Goal: Information Seeking & Learning: Learn about a topic

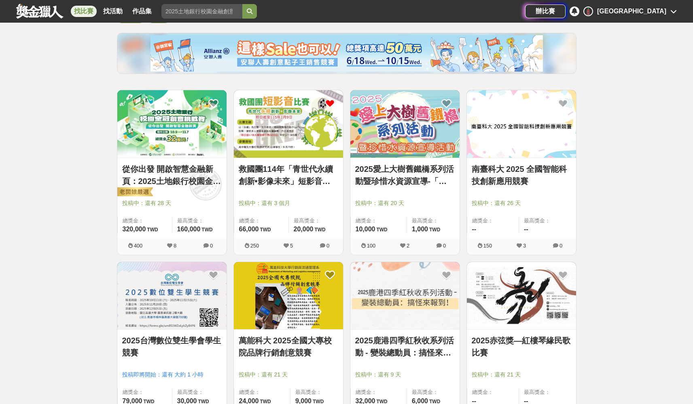
scroll to position [46, 0]
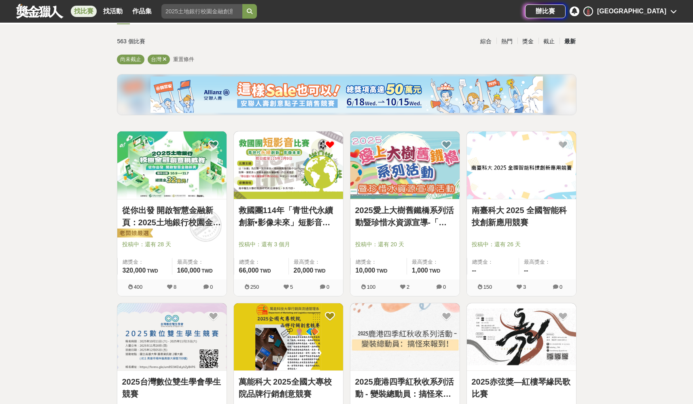
click at [656, 12] on div "[GEOGRAPHIC_DATA]" at bounding box center [631, 11] width 69 height 10
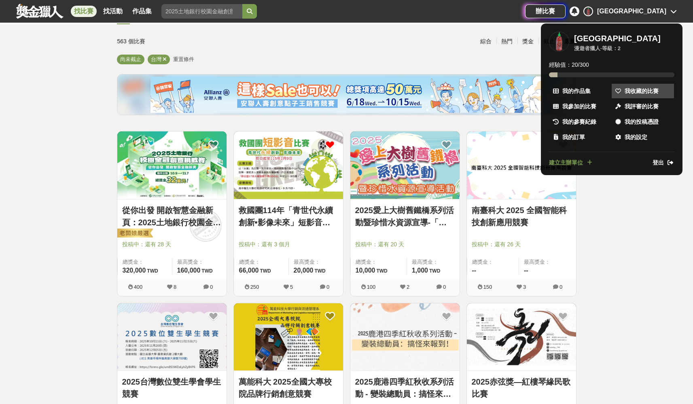
click at [636, 91] on span "我收藏的比賽" at bounding box center [642, 91] width 34 height 8
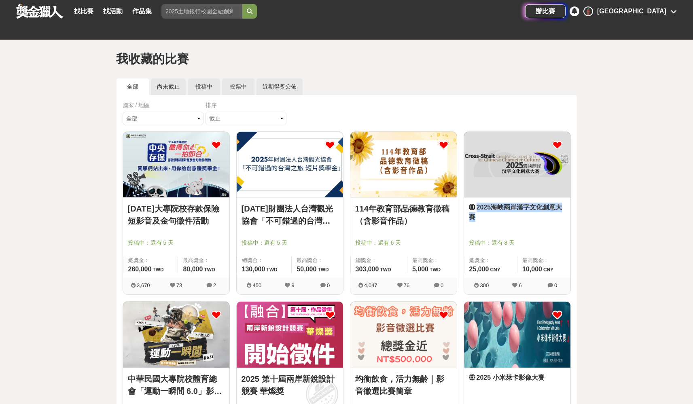
scroll to position [38, 0]
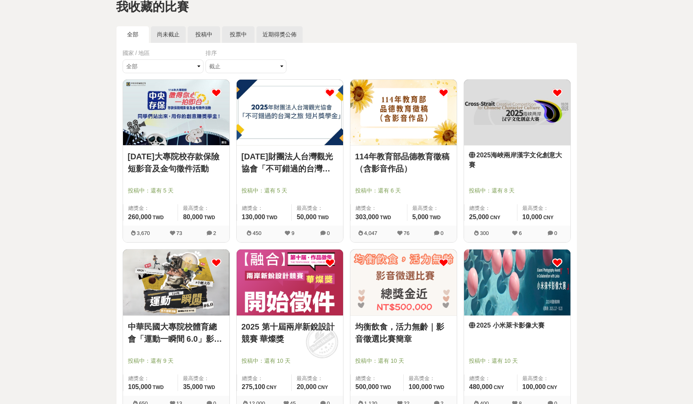
scroll to position [0, 0]
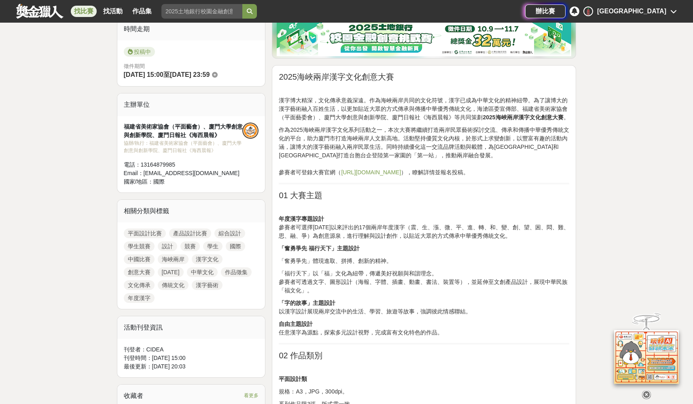
scroll to position [249, 0]
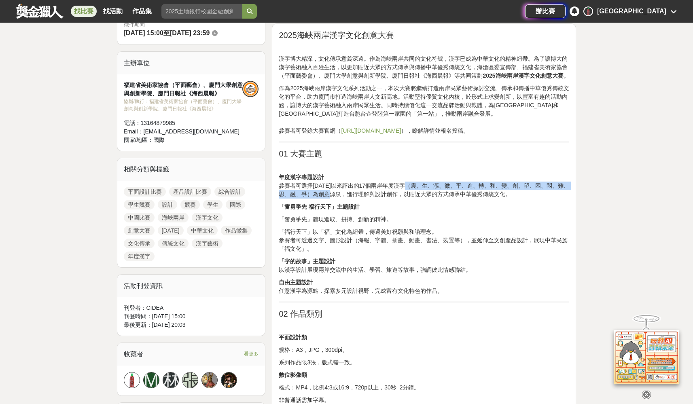
drag, startPoint x: 411, startPoint y: 193, endPoint x: 349, endPoint y: 204, distance: 63.2
click at [349, 199] on p "年度漢字專題設計 參賽者可選擇2008年以來評出的17個兩岸年度漢字（震、生、漲、微、平、進、轉、和、變、創、望、困、悶、難、思、融、爭）為創意源泉，進行理解…" at bounding box center [424, 185] width 290 height 25
click at [354, 199] on p "年度漢字專題設計 參賽者可選擇2008年以來評出的17個兩岸年度漢字（震、生、漲、微、平、進、轉、和、變、創、望、困、悶、難、思、融、爭）為創意源泉，進行理解…" at bounding box center [424, 185] width 290 height 25
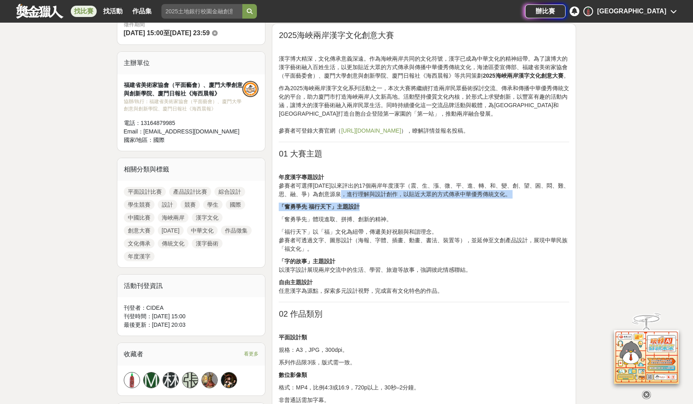
drag, startPoint x: 390, startPoint y: 208, endPoint x: 499, endPoint y: 211, distance: 108.9
click at [508, 211] on p "「奮勇爭先 福行天下」主題設計" at bounding box center [424, 207] width 290 height 8
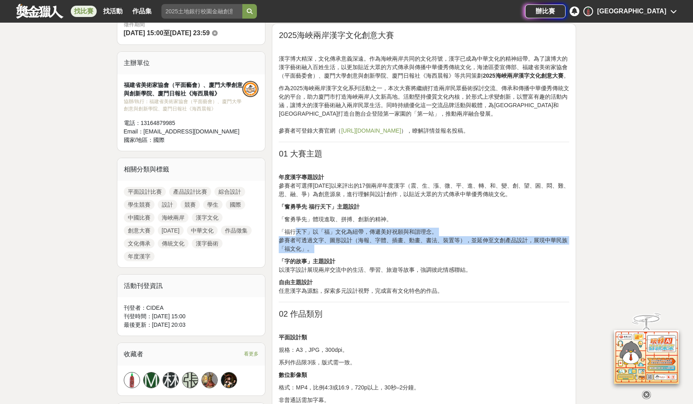
drag, startPoint x: 295, startPoint y: 238, endPoint x: 380, endPoint y: 258, distance: 87.2
click at [388, 253] on p "「福行天下」以「福」文化為紐帶，傳遞美好祝願與和諧理念。 參賽者可透過文字、圖形設計（海報、字體、插畫、動畫、書法、裝置等），並延伸至文創產品設計，展現中華民…" at bounding box center [424, 240] width 290 height 25
drag, startPoint x: 393, startPoint y: 258, endPoint x: 297, endPoint y: 229, distance: 100.5
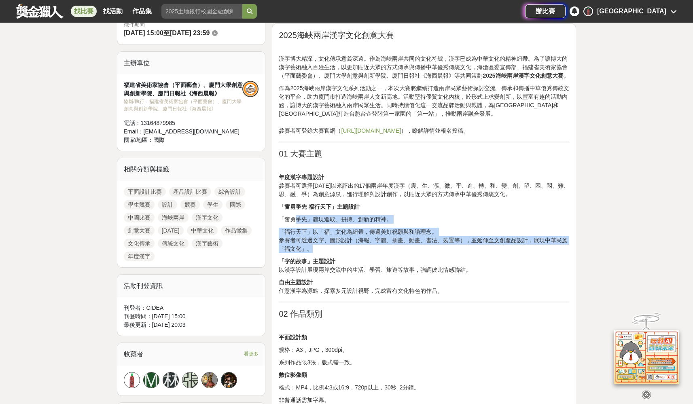
click at [297, 224] on p "「奮勇爭先」體現進取、拼搏、創新的精神。" at bounding box center [424, 219] width 290 height 8
drag, startPoint x: 294, startPoint y: 218, endPoint x: 337, endPoint y: 254, distance: 56.1
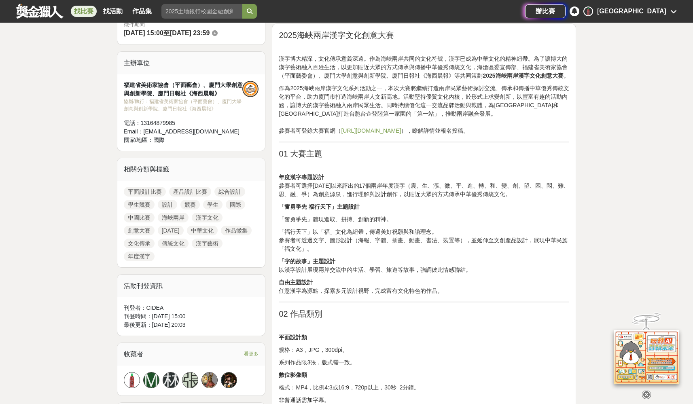
click at [339, 253] on p "「福行天下」以「福」文化為紐帶，傳遞美好祝願與和諧理念。 參賽者可透過文字、圖形設計（海報、字體、插畫、動畫、書法、裝置等），並延伸至文創產品設計，展現中華民…" at bounding box center [424, 240] width 290 height 25
drag, startPoint x: 328, startPoint y: 271, endPoint x: 416, endPoint y: 280, distance: 87.9
click at [415, 274] on p "「字的故事」主題設計 以漢字設計展現兩岸交流中的生活、學習、旅遊等故事，強調彼此情感聯結。" at bounding box center [424, 265] width 290 height 17
click at [416, 274] on p "「字的故事」主題設計 以漢字設計展現兩岸交流中的生活、學習、旅遊等故事，強調彼此情感聯結。" at bounding box center [424, 265] width 290 height 17
drag, startPoint x: 295, startPoint y: 278, endPoint x: 343, endPoint y: 278, distance: 47.3
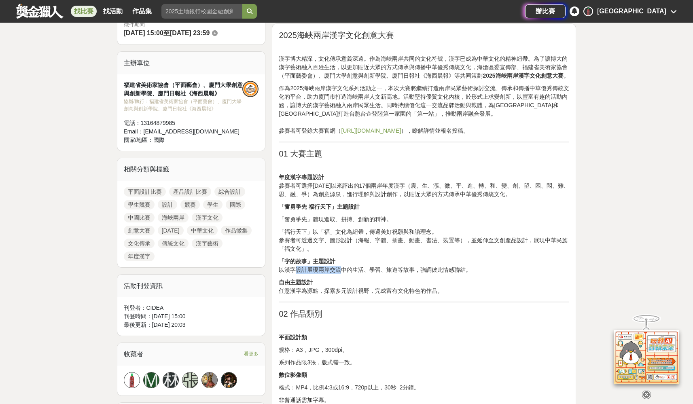
click at [340, 274] on p "「字的故事」主題設計 以漢字設計展現兩岸交流中的生活、學習、旅遊等故事，強調彼此情感聯結。" at bounding box center [424, 265] width 290 height 17
click at [346, 274] on p "「字的故事」主題設計 以漢字設計展現兩岸交流中的生活、學習、旅遊等故事，強調彼此情感聯結。" at bounding box center [424, 265] width 290 height 17
drag, startPoint x: 348, startPoint y: 282, endPoint x: 418, endPoint y: 282, distance: 70.0
click at [418, 274] on p "「字的故事」主題設計 以漢字設計展現兩岸交流中的生活、學習、旅遊等故事，強調彼此情感聯結。" at bounding box center [424, 265] width 290 height 17
click at [424, 274] on p "「字的故事」主題設計 以漢字設計展現兩岸交流中的生活、學習、旅遊等故事，強調彼此情感聯結。" at bounding box center [424, 265] width 290 height 17
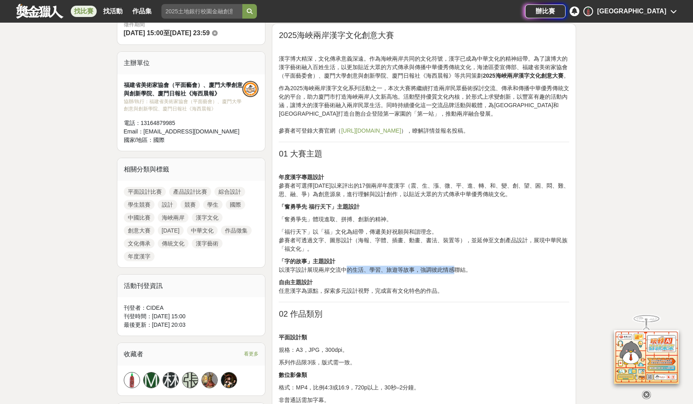
drag, startPoint x: 425, startPoint y: 279, endPoint x: 337, endPoint y: 277, distance: 88.2
click at [345, 274] on p "「字的故事」主題設計 以漢字設計展現兩岸交流中的生活、學習、旅遊等故事，強調彼此情感聯結。" at bounding box center [424, 265] width 290 height 17
click at [337, 274] on p "「字的故事」主題設計 以漢字設計展現兩岸交流中的生活、學習、旅遊等故事，強調彼此情感聯結。" at bounding box center [424, 265] width 290 height 17
drag, startPoint x: 289, startPoint y: 295, endPoint x: 346, endPoint y: 300, distance: 57.2
click at [346, 295] on p "自由主題設計 任意漢字為源點，探索多元設計視野，完成富有文化特色的作品。" at bounding box center [424, 286] width 290 height 17
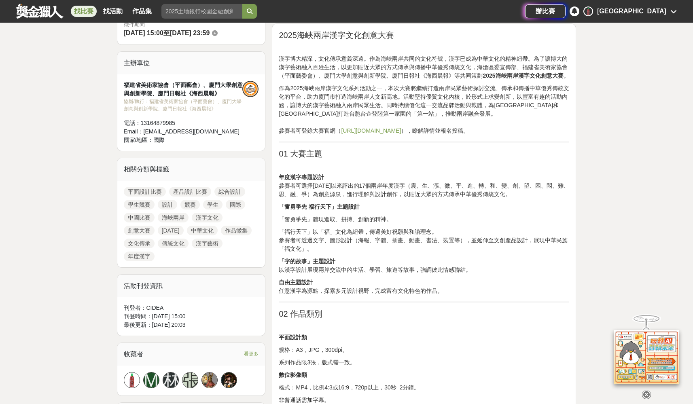
drag, startPoint x: 346, startPoint y: 300, endPoint x: 325, endPoint y: 273, distance: 34.4
click at [346, 295] on p "自由主題設計 任意漢字為源點，探索多元設計視野，完成富有文化特色的作品。" at bounding box center [424, 286] width 290 height 17
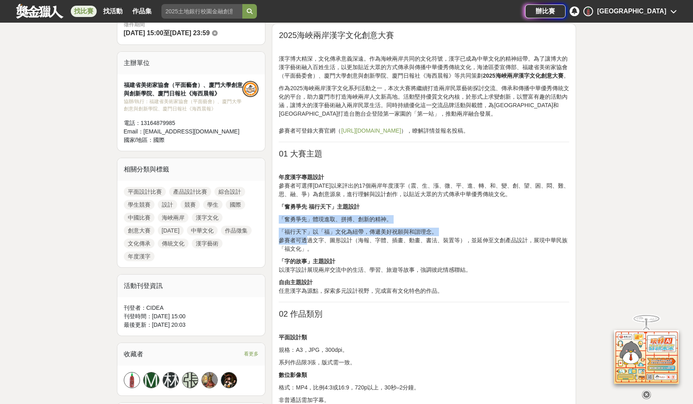
drag, startPoint x: 284, startPoint y: 223, endPoint x: 312, endPoint y: 257, distance: 44.2
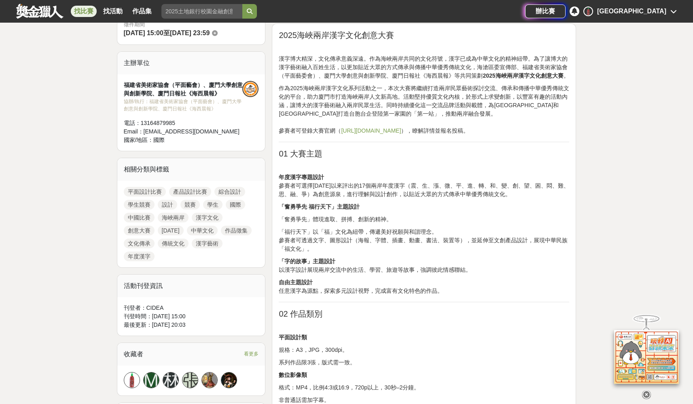
click at [314, 253] on p "「福行天下」以「福」文化為紐帶，傳遞美好祝願與和諧理念。 參賽者可透過文字、圖形設計（海報、字體、插畫、動畫、書法、裝置等），並延伸至文創產品設計，展現中華民…" at bounding box center [424, 240] width 290 height 25
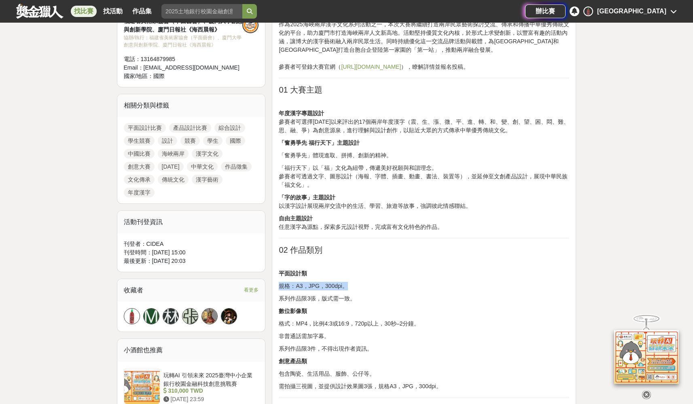
drag, startPoint x: 293, startPoint y: 288, endPoint x: 311, endPoint y: 299, distance: 21.2
drag, startPoint x: 299, startPoint y: 332, endPoint x: 379, endPoint y: 332, distance: 80.1
click at [379, 328] on p "格式：MP4，比例4:3或16:9，720p以上，30秒–2分鐘。" at bounding box center [424, 324] width 290 height 8
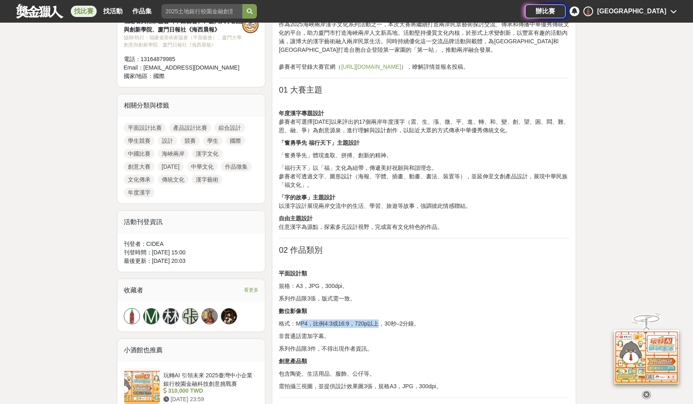
click at [380, 328] on p "格式：MP4，比例4:3或16:9，720p以上，30秒–2分鐘。" at bounding box center [424, 324] width 290 height 8
drag, startPoint x: 407, startPoint y: 333, endPoint x: 417, endPoint y: 333, distance: 9.3
click at [417, 328] on p "格式：MP4，比例4:3或16:9，720p以上，30秒–2分鐘。" at bounding box center [424, 324] width 290 height 8
click at [422, 328] on p "格式：MP4，比例4:3或16:9，720p以上，30秒–2分鐘。" at bounding box center [424, 324] width 290 height 8
drag, startPoint x: 419, startPoint y: 332, endPoint x: 300, endPoint y: 330, distance: 118.9
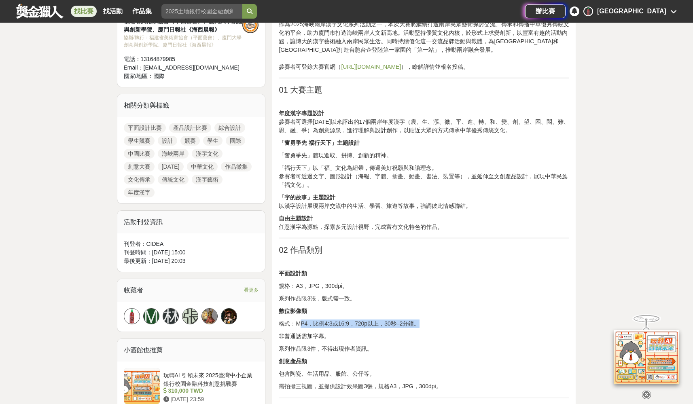
click at [300, 328] on p "格式：MP4，比例4:3或16:9，720p以上，30秒–2分鐘。" at bounding box center [424, 324] width 290 height 8
click at [299, 328] on p "格式：MP4，比例4:3或16:9，720p以上，30秒–2分鐘。" at bounding box center [424, 324] width 290 height 8
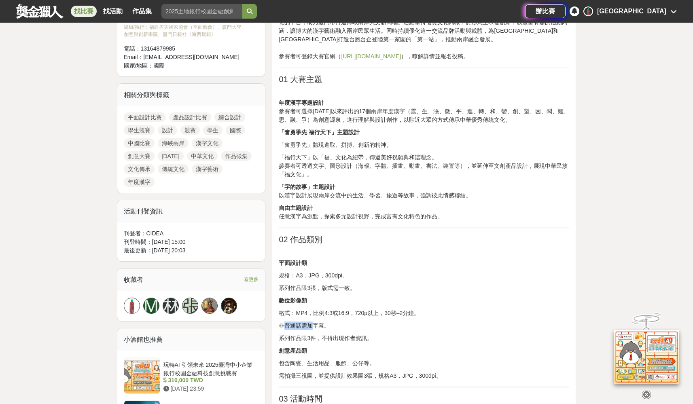
drag, startPoint x: 282, startPoint y: 336, endPoint x: 316, endPoint y: 335, distance: 34.0
click at [316, 330] on p "非普通話需加字幕。" at bounding box center [424, 326] width 290 height 8
click at [319, 330] on p "非普通話需加字幕。" at bounding box center [424, 326] width 290 height 8
drag, startPoint x: 324, startPoint y: 334, endPoint x: 275, endPoint y: 335, distance: 49.0
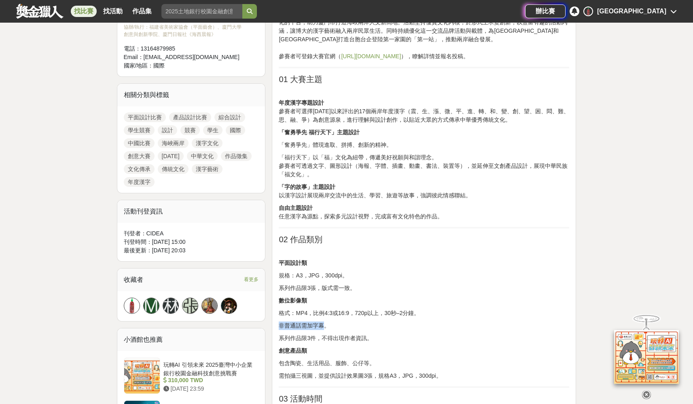
drag, startPoint x: 282, startPoint y: 344, endPoint x: 305, endPoint y: 346, distance: 23.5
click at [305, 343] on p "系列作品限3件，不得出現作者資訊。" at bounding box center [424, 338] width 290 height 8
click at [307, 343] on p "系列作品限3件，不得出現作者資訊。" at bounding box center [424, 338] width 290 height 8
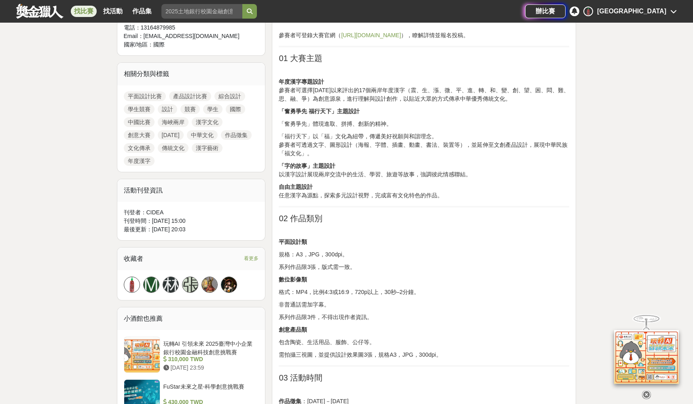
scroll to position [366, 0]
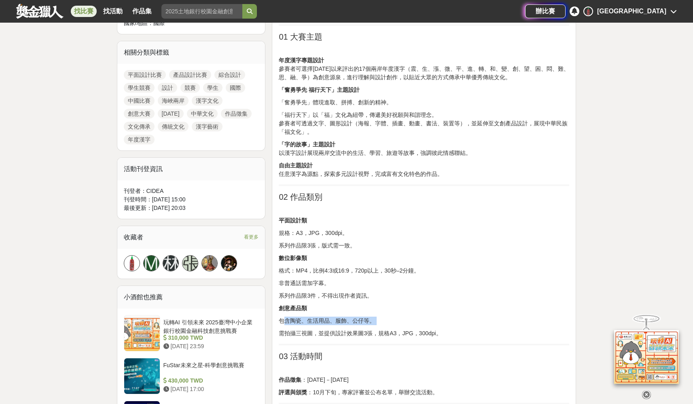
drag, startPoint x: 286, startPoint y: 330, endPoint x: 349, endPoint y: 335, distance: 63.3
drag, startPoint x: 319, startPoint y: 341, endPoint x: 380, endPoint y: 343, distance: 60.7
click at [380, 338] on p "需拍攝三視圖，並提供設計效果圖3張，規格A3，JPG，300dpi。" at bounding box center [424, 333] width 290 height 8
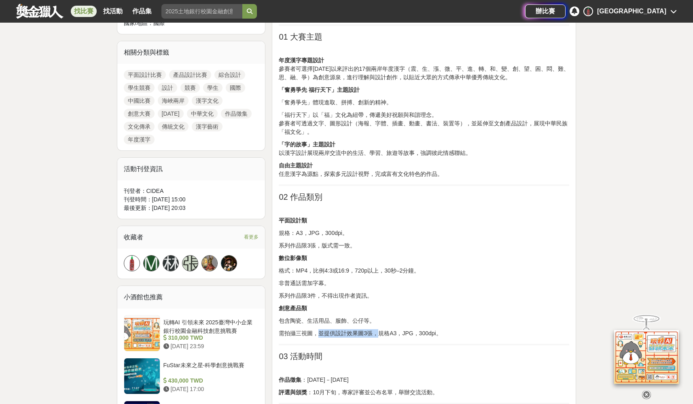
click at [380, 338] on p "需拍攝三視圖，並提供設計效果圖3張，規格A3，JPG，300dpi。" at bounding box center [424, 333] width 290 height 8
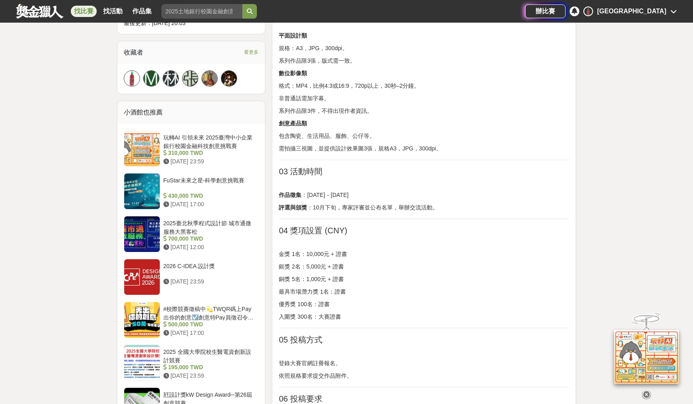
scroll to position [556, 0]
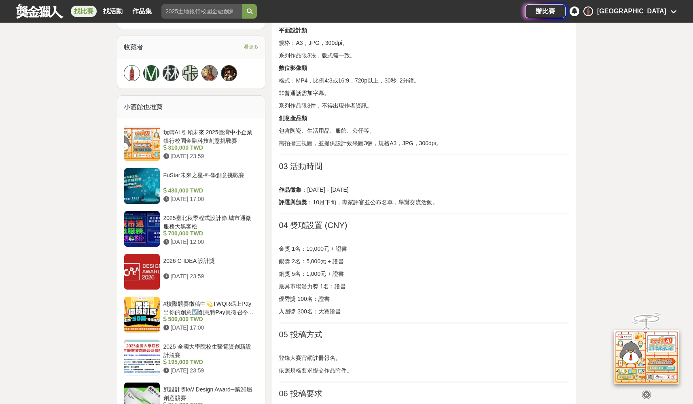
click at [342, 291] on p "最具市場潛力獎 1名：證書" at bounding box center [424, 286] width 290 height 8
click at [345, 291] on p "最具市場潛力獎 1名：證書" at bounding box center [424, 286] width 290 height 8
drag, startPoint x: 338, startPoint y: 303, endPoint x: 298, endPoint y: 303, distance: 40.0
click at [298, 303] on p "優秀獎 100名：證書" at bounding box center [424, 299] width 290 height 8
click at [298, 301] on div "2025海峽兩岸漢字文化創意大賽 漢字博大精深，文化傳承意義深遠。作為海峽兩岸共同的文化符號，漢字已成為中華文化的精神紐帶。為了讓博大的漢字藝術融入百姓生活，…" at bounding box center [424, 278] width 290 height 1111
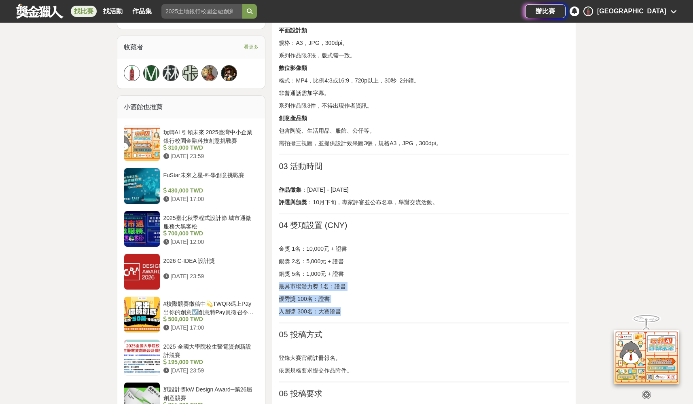
drag, startPoint x: 274, startPoint y: 292, endPoint x: 349, endPoint y: 318, distance: 79.4
click at [349, 318] on div "2025海峽兩岸漢字文化創意大賽 漢字博大精深，文化傳承意義深遠。作為海峽兩岸共同的文化符號，漢字已成為中華文化的精神紐帶。為了讓博大的漢字藝術融入百姓生活，…" at bounding box center [424, 281] width 304 height 1131
click at [350, 316] on p "入圍獎 300名：大賽證書" at bounding box center [424, 311] width 290 height 8
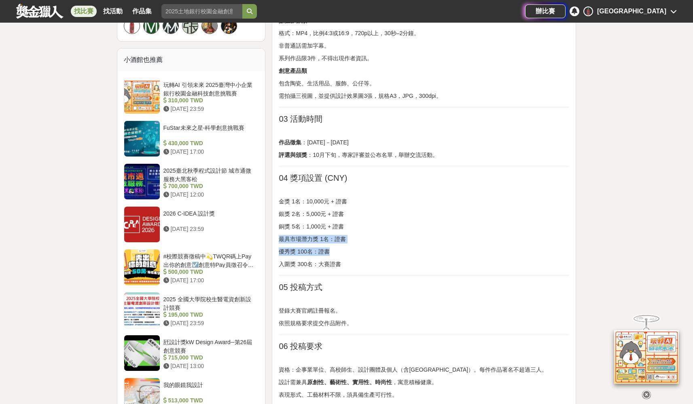
drag, startPoint x: 282, startPoint y: 248, endPoint x: 339, endPoint y: 284, distance: 67.2
click at [339, 284] on div "2025海峽兩岸漢字文化創意大賽 漢字博大精深，文化傳承意義深遠。作為海峽兩岸共同的文化符號，漢字已成為中華文化的精神紐帶。為了讓博大的漢字藝術融入百姓生活，…" at bounding box center [424, 231] width 290 height 1111
click at [339, 276] on hr at bounding box center [424, 276] width 290 height 2
drag, startPoint x: 307, startPoint y: 277, endPoint x: 280, endPoint y: 260, distance: 31.6
click at [280, 261] on div "2025海峽兩岸漢字文化創意大賽 漢字博大精深，文化傳承意義深遠。作為海峽兩岸共同的文化符號，漢字已成為中華文化的精神紐帶。為了讓博大的漢字藝術融入百姓生活，…" at bounding box center [424, 231] width 290 height 1111
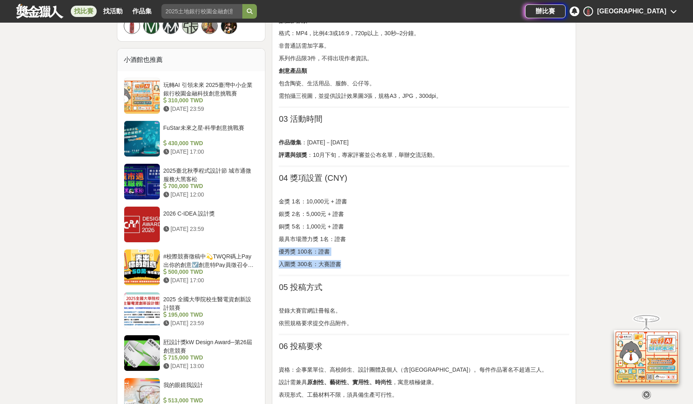
click at [280, 256] on p "優秀獎 100名：證書" at bounding box center [424, 252] width 290 height 8
drag, startPoint x: 280, startPoint y: 258, endPoint x: 348, endPoint y: 274, distance: 70.3
click at [347, 274] on div "2025海峽兩岸漢字文化創意大賽 漢字博大精深，文化傳承意義深遠。作為海峽兩岸共同的文化符號，漢字已成為中華文化的精神紐帶。為了讓博大的漢字藝術融入百姓生活，…" at bounding box center [424, 231] width 290 height 1111
click at [348, 269] on p "入圍獎 300名：大賽證書" at bounding box center [424, 264] width 290 height 8
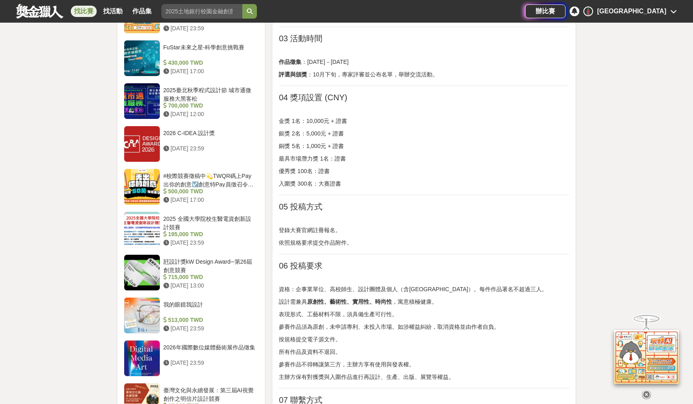
scroll to position [710, 0]
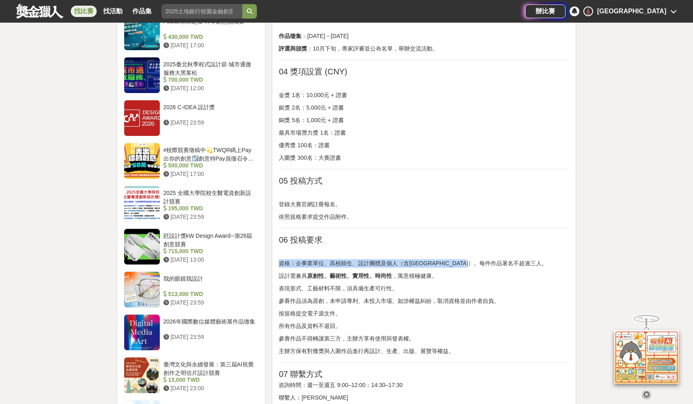
drag, startPoint x: 367, startPoint y: 258, endPoint x: 502, endPoint y: 270, distance: 136.0
click at [502, 270] on div "2025海峽兩岸漢字文化創意大賽 漢字博大精深，文化傳承意義深遠。作為海峽兩岸共同的文化符號，漢字已成為中華文化的精神紐帶。為了讓博大的漢字藝術融入百姓生活，…" at bounding box center [424, 125] width 290 height 1111
click at [506, 268] on p "資格：企事業單位、高校師生、設計團體及個人（含港澳台）。每件作品署名不超過三人。" at bounding box center [424, 263] width 290 height 8
drag, startPoint x: 505, startPoint y: 269, endPoint x: 298, endPoint y: 272, distance: 207.1
click at [298, 268] on p "資格：企事業單位、高校師生、設計團體及個人（含港澳台）。每件作品署名不超過三人。" at bounding box center [424, 263] width 290 height 8
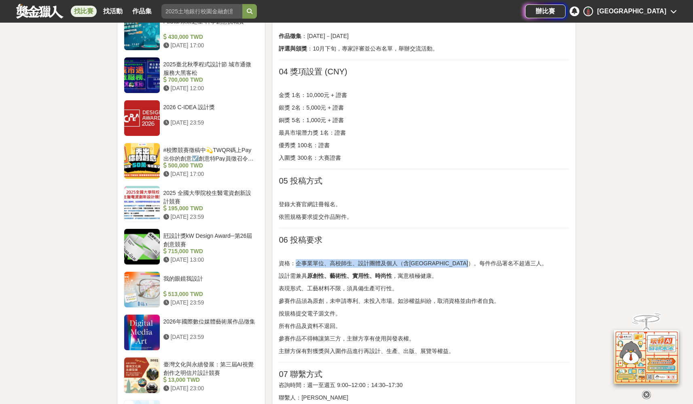
click at [297, 268] on p "資格：企事業單位、高校師生、設計團體及個人（含港澳台）。每件作品署名不超過三人。" at bounding box center [424, 263] width 290 height 8
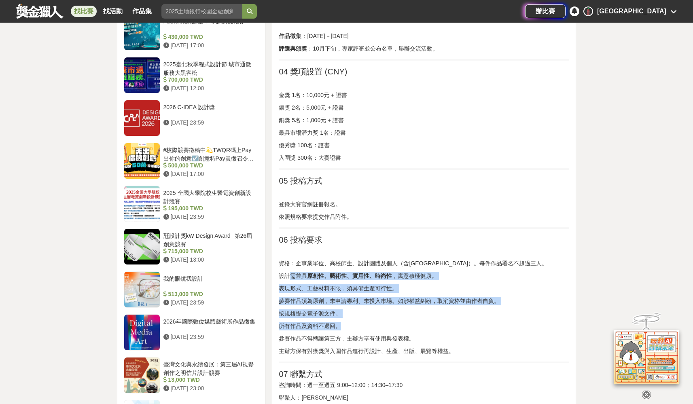
drag, startPoint x: 292, startPoint y: 284, endPoint x: 438, endPoint y: 336, distance: 154.9
click at [438, 336] on div "2025海峽兩岸漢字文化創意大賽 漢字博大精深，文化傳承意義深遠。作為海峽兩岸共同的文化符號，漢字已成為中華文化的精神紐帶。為了讓博大的漢字藝術融入百姓生活，…" at bounding box center [424, 125] width 290 height 1111
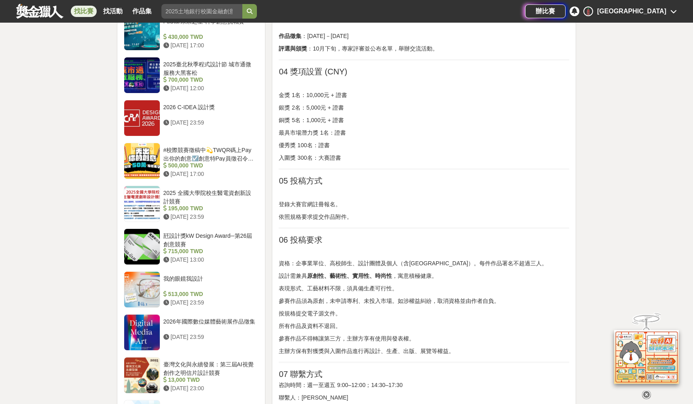
click at [439, 330] on p "所有作品及資料不退回。" at bounding box center [424, 326] width 290 height 8
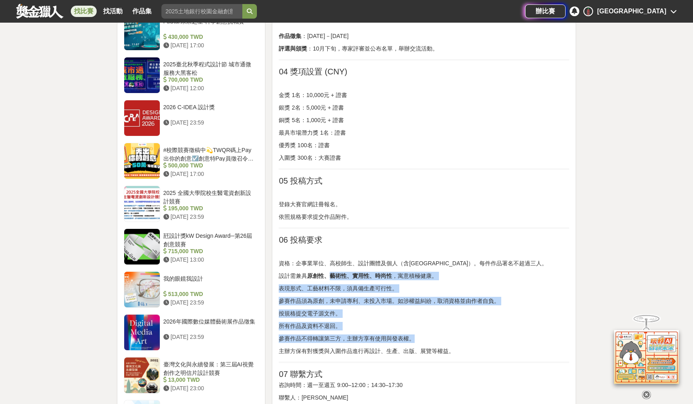
drag, startPoint x: 445, startPoint y: 353, endPoint x: 330, endPoint y: 282, distance: 135.5
click at [330, 282] on div "2025海峽兩岸漢字文化創意大賽 漢字博大精深，文化傳承意義深遠。作為海峽兩岸共同的文化符號，漢字已成為中華文化的精神紐帶。為了讓博大的漢字藝術融入百姓生活，…" at bounding box center [424, 125] width 290 height 1111
click at [330, 279] on strong "原創性、藝術性、實用性、時尚性" at bounding box center [349, 276] width 85 height 6
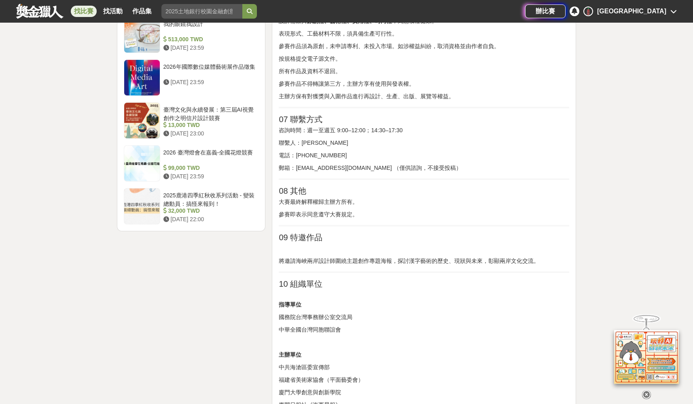
scroll to position [1030, 0]
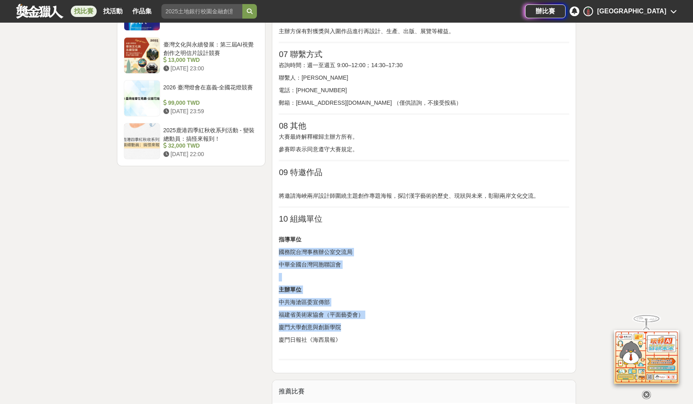
drag
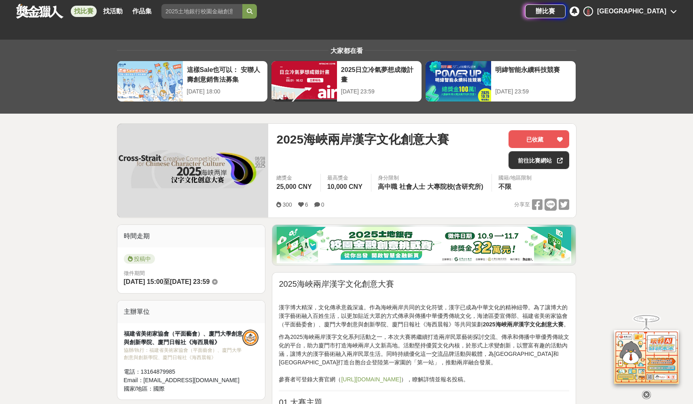
scroll to position [195, 0]
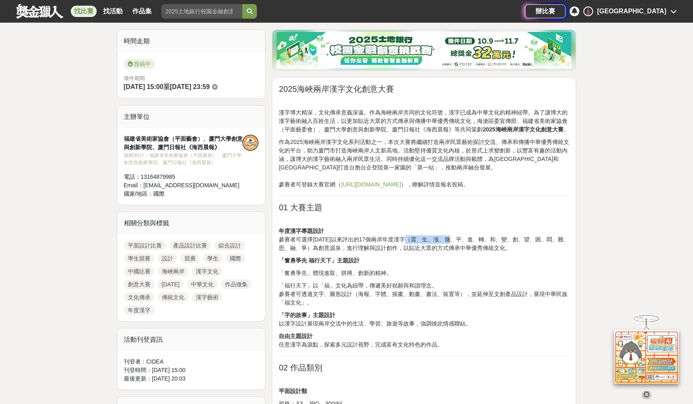
click at [458, 247] on p "年度漢字專題設計 參賽者可選擇2008年以來評出的17個兩岸年度漢字（震、生、漲、微、平、進、轉、和、變、創、望、困、悶、難、思、融、爭）為創意源泉，進行理解…" at bounding box center [424, 239] width 290 height 25
click at [530, 242] on p "年度漢字專題設計 參賽者可選擇2008年以來評出的17個兩岸年度漢字（震、生、漲、微、平、進、轉、和、變、創、望、困、悶、難、思、融、爭）為創意源泉，進行理解…" at bounding box center [424, 239] width 290 height 25
click at [552, 250] on p "年度漢字專題設計 參賽者可選擇2008年以來評出的17個兩岸年度漢字（震、生、漲、微、平、進、轉、和、變、創、望、困、悶、難、思、融、爭）為創意源泉，進行理解…" at bounding box center [424, 239] width 290 height 25
click at [403, 250] on p "年度漢字專題設計 參賽者可選擇2008年以來評出的17個兩岸年度漢字（震、生、漲、微、平、進、轉、和、變、創、望、困、悶、難、思、融、爭）為創意源泉，進行理解…" at bounding box center [424, 239] width 290 height 25
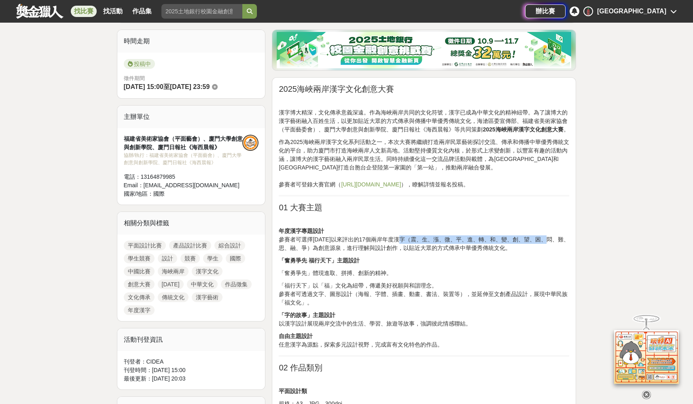
click at [403, 250] on p "年度漢字專題設計 參賽者可選擇2008年以來評出的17個兩岸年度漢字（震、生、漲、微、平、進、轉、和、變、創、望、困、悶、難、思、融、爭）為創意源泉，進行理解…" at bounding box center [424, 239] width 290 height 25
click at [322, 252] on p "年度漢字專題設計 參賽者可選擇2008年以來評出的17個兩岸年度漢字（震、生、漲、微、平、進、轉、和、變、創、望、困、悶、難、思、融、爭）為創意源泉，進行理解…" at bounding box center [424, 239] width 290 height 25
click at [323, 252] on p "年度漢字專題設計 參賽者可選擇2008年以來評出的17個兩岸年度漢字（震、生、漲、微、平、進、轉、和、變、創、望、困、悶、難、思、融、爭）為創意源泉，進行理解…" at bounding box center [424, 239] width 290 height 25
click at [407, 252] on p "年度漢字專題設計 參賽者可選擇2008年以來評出的17個兩岸年度漢字（震、生、漲、微、平、進、轉、和、變、創、望、困、悶、難、思、融、爭）為創意源泉，進行理解…" at bounding box center [424, 239] width 290 height 25
click at [408, 252] on p "年度漢字專題設計 參賽者可選擇2008年以來評出的17個兩岸年度漢字（震、生、漲、微、平、進、轉、和、變、創、望、困、悶、難、思、融、爭）為創意源泉，進行理解…" at bounding box center [424, 239] width 290 height 25
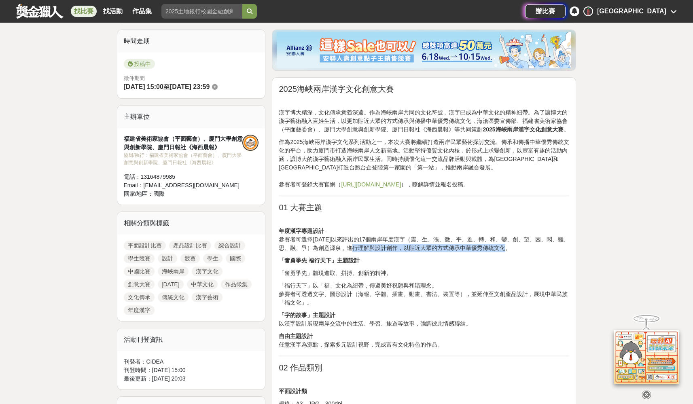
click at [526, 252] on p "年度漢字專題設計 參賽者可選擇2008年以來評出的17個兩岸年度漢字（震、生、漲、微、平、進、轉、和、變、創、望、困、悶、難、思、融、爭）為創意源泉，進行理解…" at bounding box center [424, 239] width 290 height 25
click at [385, 252] on p "年度漢字專題設計 參賽者可選擇2008年以來評出的17個兩岸年度漢字（震、生、漲、微、平、進、轉、和、變、創、望、困、悶、難、思、融、爭）為創意源泉，進行理解…" at bounding box center [424, 239] width 290 height 25
click at [384, 252] on p "年度漢字專題設計 參賽者可選擇2008年以來評出的17個兩岸年度漢字（震、生、漲、微、平、進、轉、和、變、創、望、困、悶、難、思、融、爭）為創意源泉，進行理解…" at bounding box center [424, 239] width 290 height 25
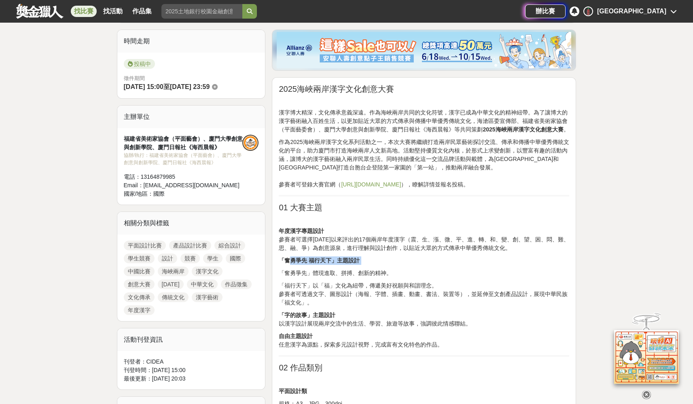
click at [288, 264] on strong "「奮勇爭先 福行天下」主題設計" at bounding box center [319, 260] width 81 height 6
click at [323, 265] on p "「奮勇爭先 福行天下」主題設計" at bounding box center [424, 260] width 290 height 8
click at [364, 265] on p "「奮勇爭先 福行天下」主題設計" at bounding box center [424, 260] width 290 height 8
click at [368, 265] on p "「奮勇爭先 福行天下」主題設計" at bounding box center [424, 260] width 290 height 8
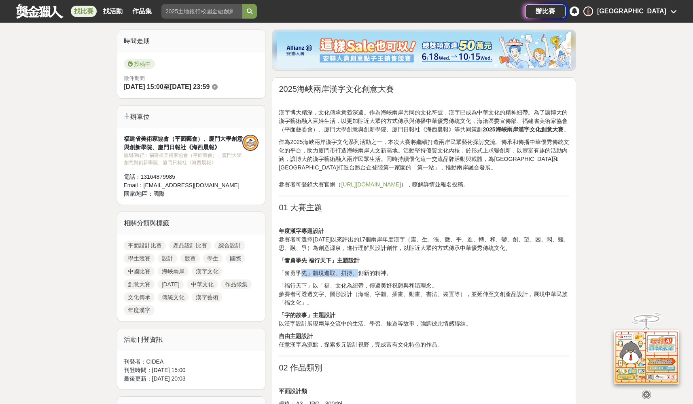
click at [356, 278] on p "「奮勇爭先」體現進取、拼搏、創新的精神。" at bounding box center [424, 273] width 290 height 8
click at [361, 278] on p "「奮勇爭先」體現進取、拼搏、創新的精神。" at bounding box center [424, 273] width 290 height 8
click at [329, 292] on p "「福行天下」以「福」文化為紐帶，傳遞美好祝願與和諧理念。 參賽者可透過文字、圖形設計（海報、字體、插畫、動畫、書法、裝置等），並延伸至文創產品設計，展現中華民…" at bounding box center [424, 294] width 290 height 25
click at [320, 290] on p "「福行天下」以「福」文化為紐帶，傳遞美好祝願與和諧理念。 參賽者可透過文字、圖形設計（海報、字體、插畫、動畫、書法、裝置等），並延伸至文創產品設計，展現中華民…" at bounding box center [424, 294] width 290 height 25
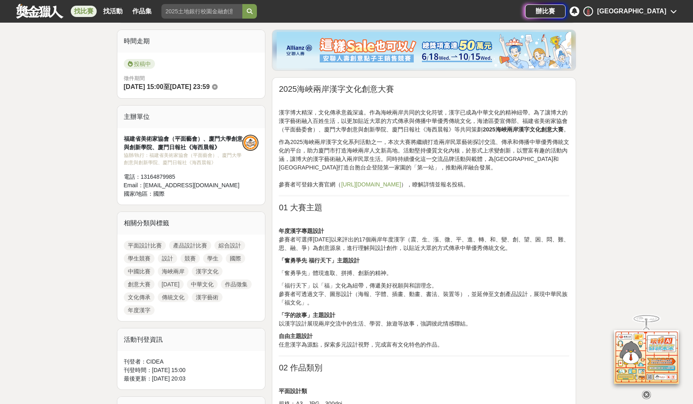
click at [366, 290] on p "「福行天下」以「福」文化為紐帶，傳遞美好祝願與和諧理念。 參賽者可透過文字、圖形設計（海報、字體、插畫、動畫、書法、裝置等），並延伸至文創產品設計，展現中華民…" at bounding box center [424, 294] width 290 height 25
click at [383, 278] on p "「奮勇爭先」體現進取、拼搏、創新的精神。" at bounding box center [424, 273] width 290 height 8
click at [385, 278] on p "「奮勇爭先」體現進取、拼搏、創新的精神。" at bounding box center [424, 273] width 290 height 8
click at [382, 302] on p "「福行天下」以「福」文化為紐帶，傳遞美好祝願與和諧理念。 參賽者可透過文字、圖形設計（海報、字體、插畫、動畫、書法、裝置等），並延伸至文創產品設計，展現中華民…" at bounding box center [424, 294] width 290 height 25
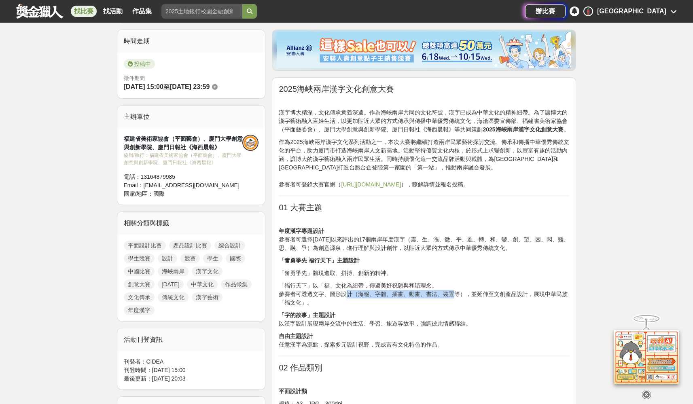
click at [452, 301] on p "「福行天下」以「福」文化為紐帶，傳遞美好祝願與和諧理念。 參賽者可透過文字、圖形設計（海報、字體、插畫、動畫、書法、裝置等），並延伸至文創產品設計，展現中華民…" at bounding box center [424, 294] width 290 height 25
click at [551, 306] on p "「福行天下」以「福」文化為紐帶，傳遞美好祝願與和諧理念。 參賽者可透過文字、圖形設計（海報、字體、插畫、動畫、書法、裝置等），並延伸至文創產品設計，展現中華民…" at bounding box center [424, 294] width 290 height 25
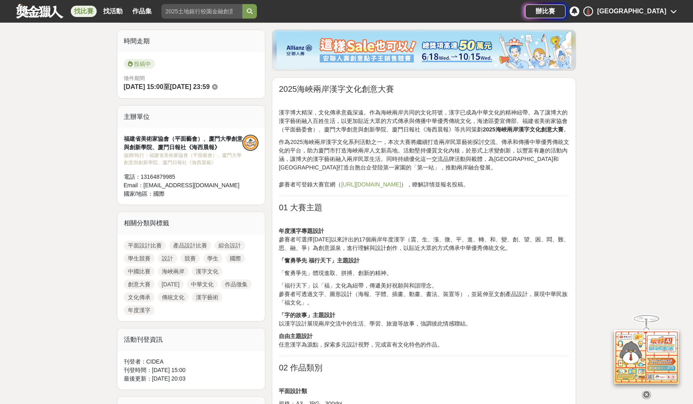
click at [297, 296] on p "「福行天下」以「福」文化為紐帶，傳遞美好祝願與和諧理念。 參賽者可透過文字、圖形設計（海報、字體、插畫、動畫、書法、裝置等），並延伸至文創產品設計，展現中華民…" at bounding box center [424, 294] width 290 height 25
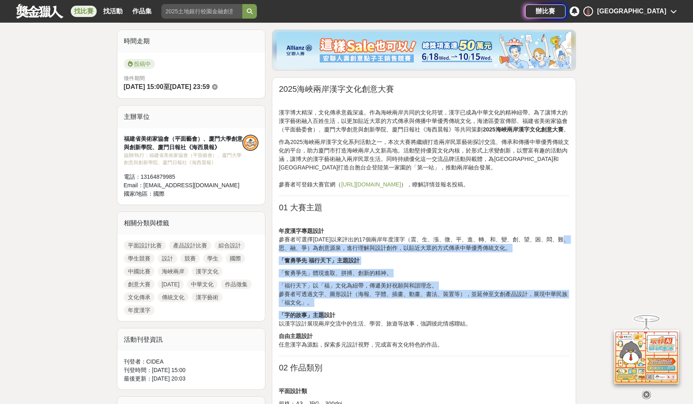
click at [326, 318] on strong "「字的故事」主題設計" at bounding box center [307, 315] width 57 height 6
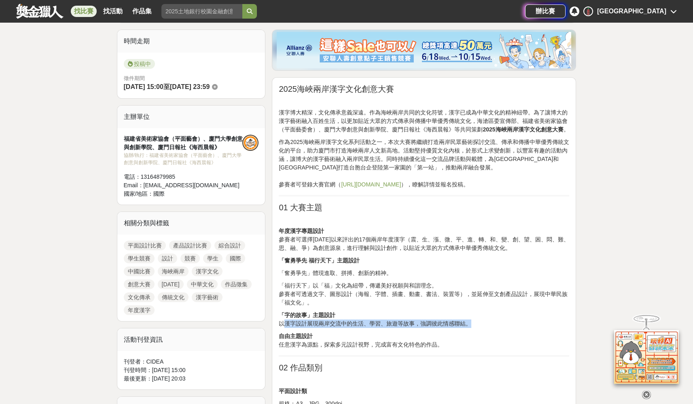
click at [380, 328] on p "「字的故事」主題設計 以漢字設計展現兩岸交流中的生活、學習、旅遊等故事，強調彼此情感聯結。" at bounding box center [424, 319] width 290 height 17
click at [375, 349] on p "自由主題設計 任意漢字為源點，探索多元設計視野，完成富有文化特色的作品。" at bounding box center [424, 340] width 290 height 17
click at [380, 349] on p "自由主題設計 任意漢字為源點，探索多元設計視野，完成富有文化特色的作品。" at bounding box center [424, 340] width 290 height 17
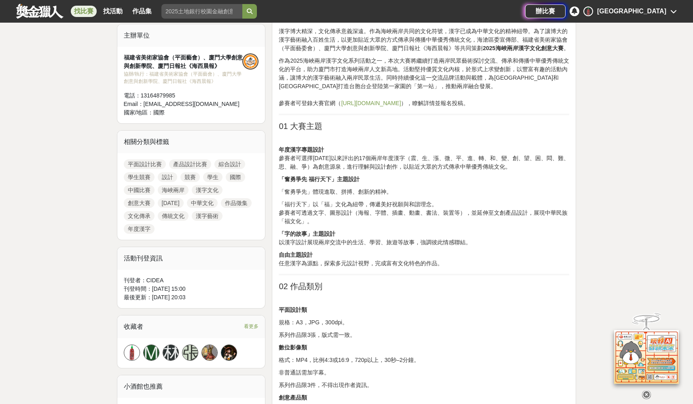
scroll to position [311, 0]
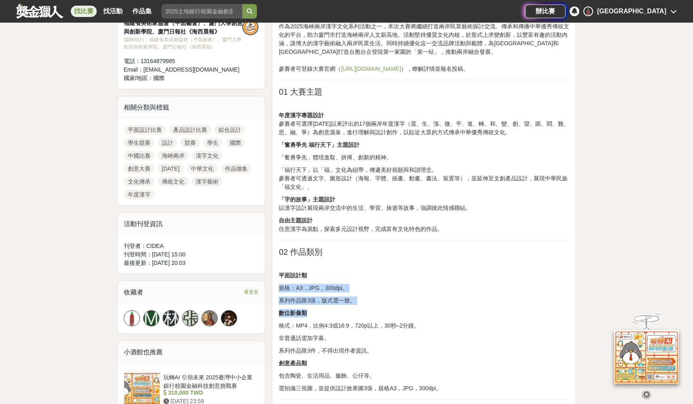
click at [379, 318] on p "數位影像類" at bounding box center [424, 313] width 290 height 8
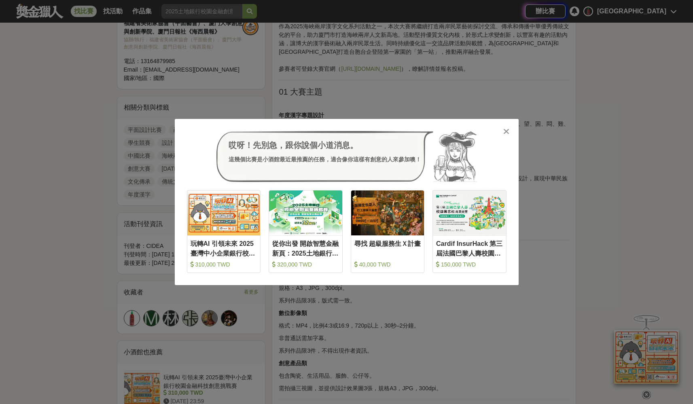
click at [505, 134] on icon at bounding box center [506, 131] width 6 height 8
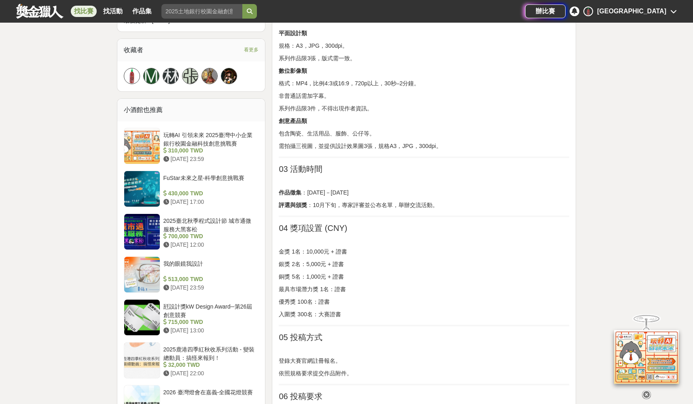
scroll to position [0, 0]
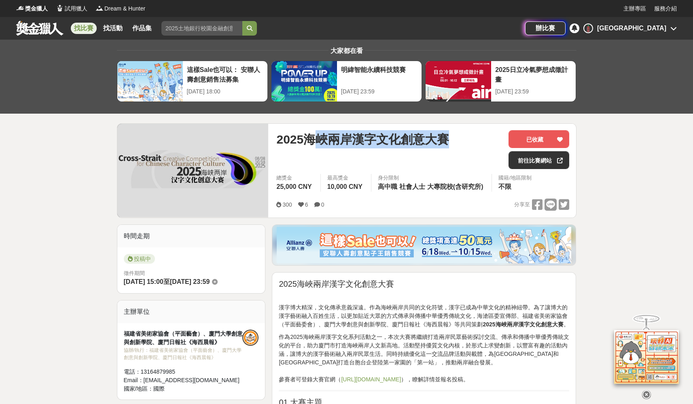
drag, startPoint x: 319, startPoint y: 133, endPoint x: 454, endPoint y: 134, distance: 134.7
click at [454, 134] on div "2025海峽兩岸漢字文化創意大賽" at bounding box center [389, 139] width 226 height 18
click at [455, 134] on div "2025海峽兩岸漢字文化創意大賽" at bounding box center [389, 139] width 226 height 18
drag, startPoint x: 457, startPoint y: 136, endPoint x: 280, endPoint y: 138, distance: 176.8
click at [280, 138] on div "2025海峽兩岸漢字文化創意大賽" at bounding box center [389, 139] width 226 height 18
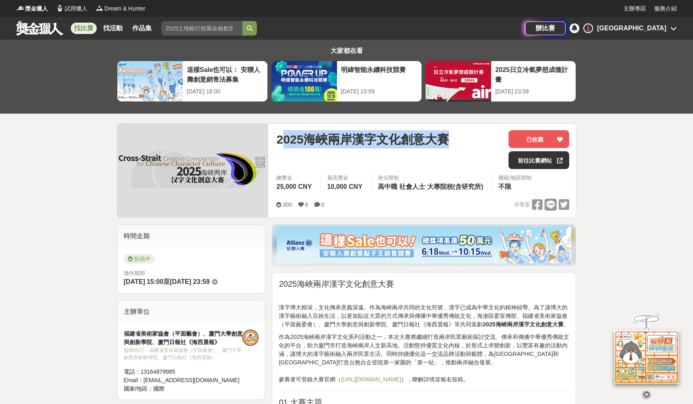
click at [280, 138] on span "2025海峽兩岸漢字文化創意大賽" at bounding box center [362, 139] width 173 height 18
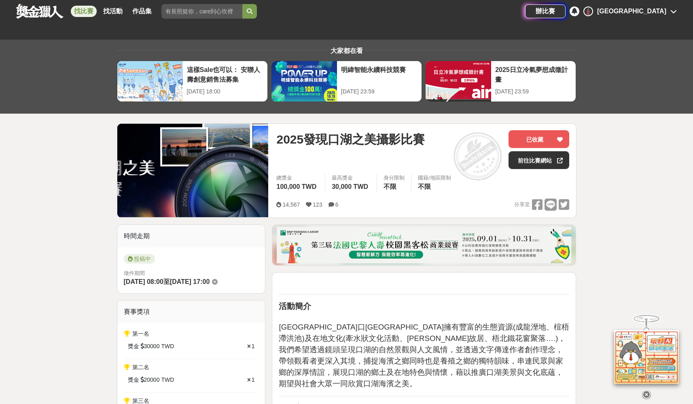
scroll to position [243, 0]
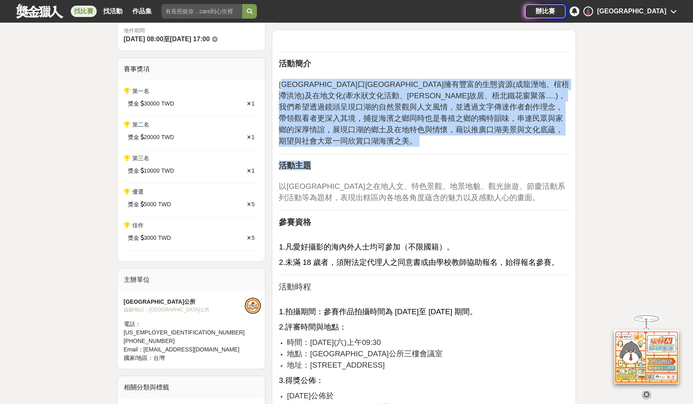
drag, startPoint x: 284, startPoint y: 84, endPoint x: 500, endPoint y: 153, distance: 226.4
click at [501, 161] on h2 "活動主題" at bounding box center [424, 166] width 290 height 10
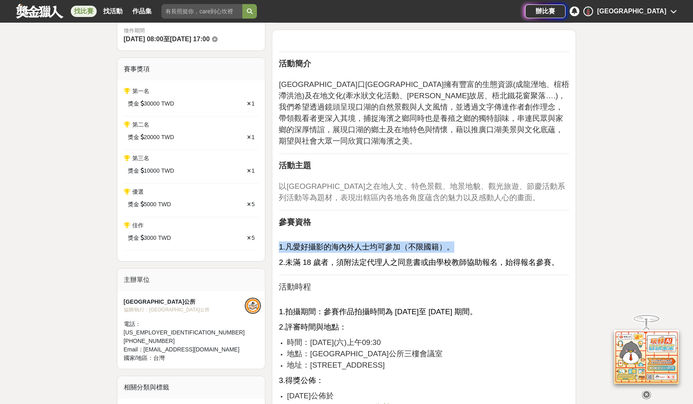
drag, startPoint x: 305, startPoint y: 226, endPoint x: 449, endPoint y: 254, distance: 146.6
click at [455, 258] on span "2.未滿 18 歲者，須附法定代理人之同意書或由學校教師協助報名，始得報名參賽。" at bounding box center [419, 262] width 280 height 8
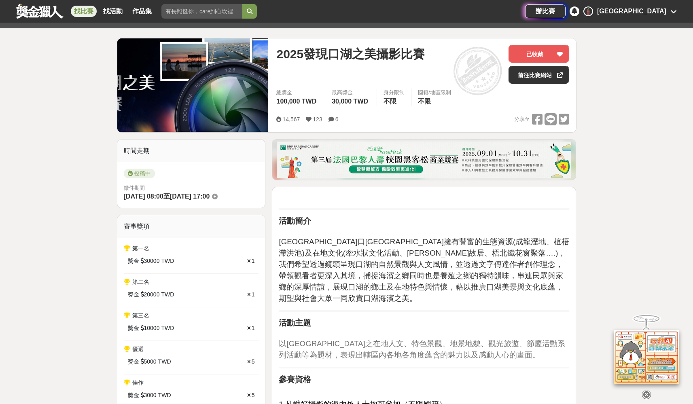
scroll to position [127, 0]
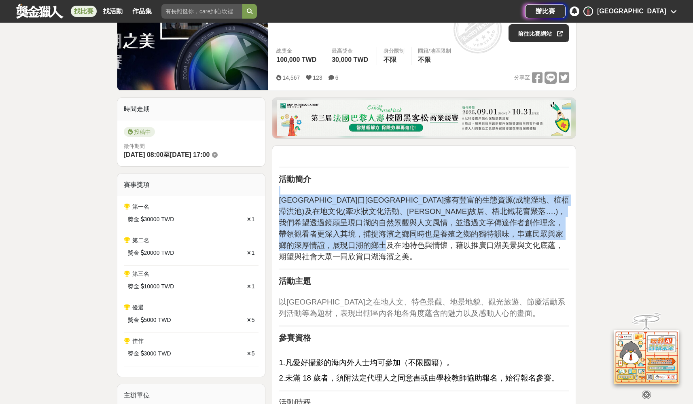
drag, startPoint x: 321, startPoint y: 189, endPoint x: 519, endPoint y: 245, distance: 206.3
click at [519, 245] on p "雲林縣口湖鄉擁有豐富的生態資源(成龍溼地、椬梧滯洪池)及在地文化(牽水狀文化活動、鄭豐喜故居、梧北鐵花窗聚落….)，我們希望透過鏡頭呈現口湖的自然景觀與人文風…" at bounding box center [424, 224] width 290 height 76
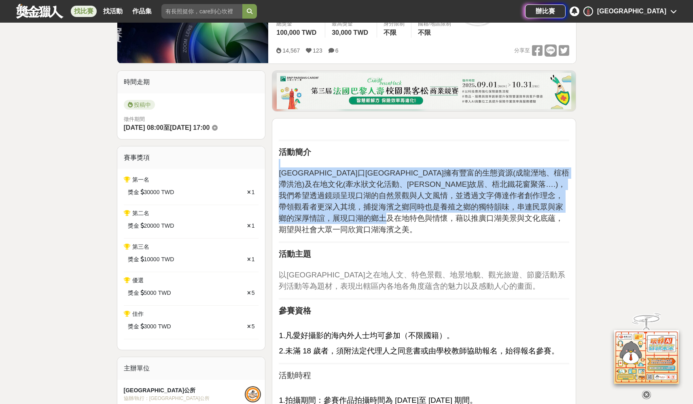
scroll to position [178, 0]
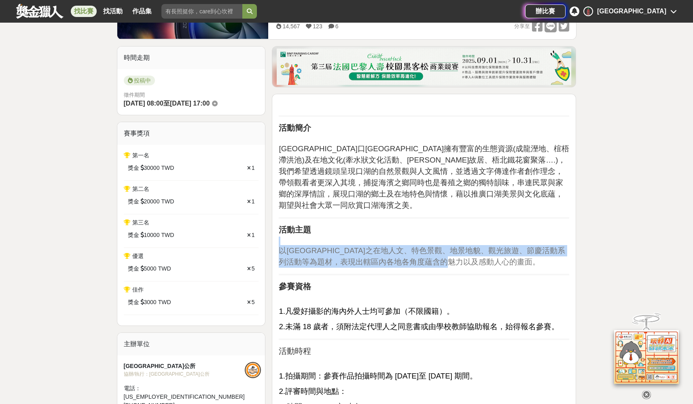
drag, startPoint x: 292, startPoint y: 231, endPoint x: 489, endPoint y: 252, distance: 198.5
click at [489, 252] on p "以雲林縣口湖鄉之在地人文、特色景觀、地景地貌、觀光旅遊、節慶活動系列活動等為題材，表現出轄區內各地各角度蘊含的魅力以及感動人心的畫面。" at bounding box center [424, 252] width 290 height 31
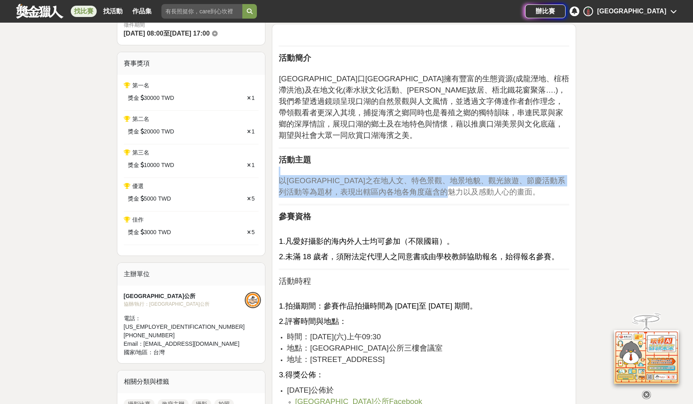
scroll to position [290, 0]
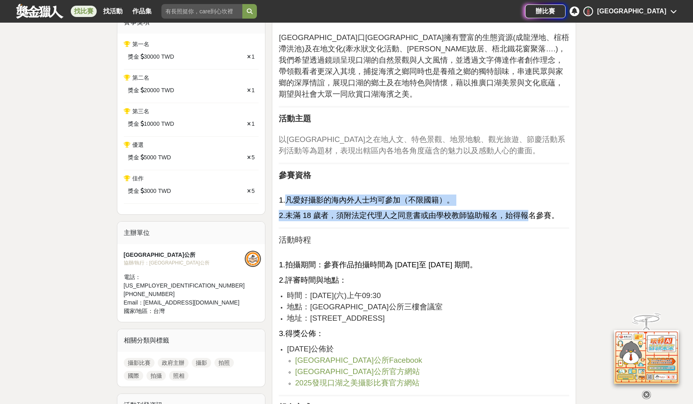
drag, startPoint x: 288, startPoint y: 186, endPoint x: 523, endPoint y: 204, distance: 236.2
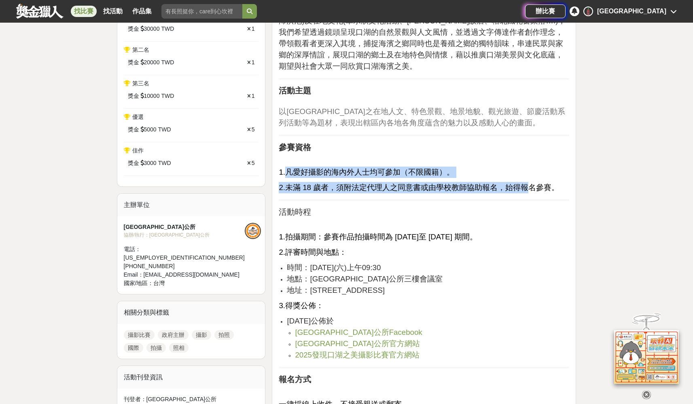
scroll to position [328, 0]
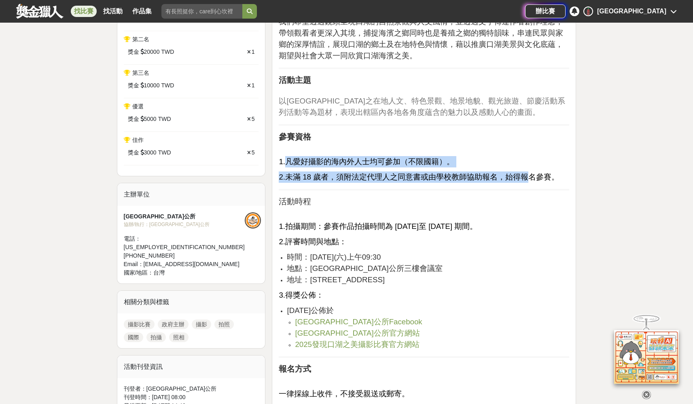
drag, startPoint x: 291, startPoint y: 208, endPoint x: 513, endPoint y: 246, distance: 224.6
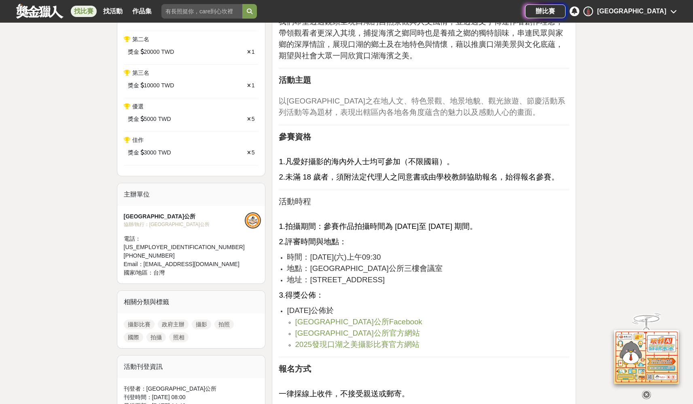
click at [513, 263] on li "地點：雲林縣口湖鄉公所三樓會議室" at bounding box center [428, 268] width 282 height 11
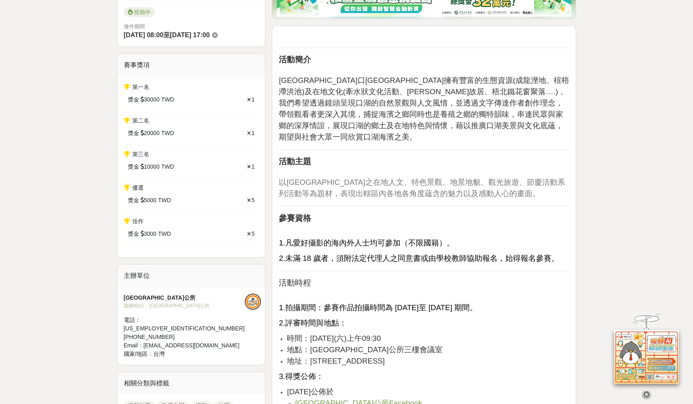
scroll to position [0, 0]
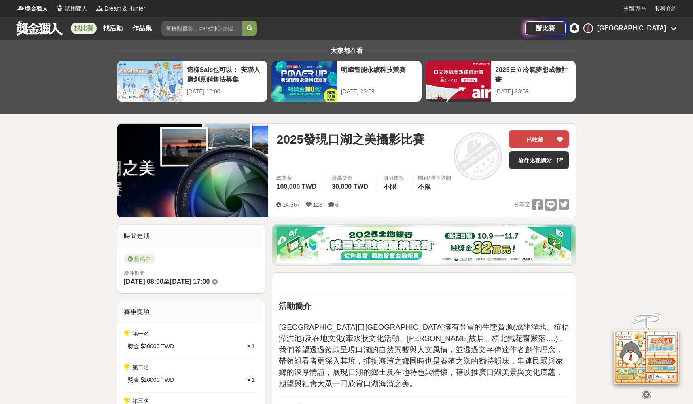
click at [533, 139] on button "已收藏" at bounding box center [538, 139] width 61 height 18
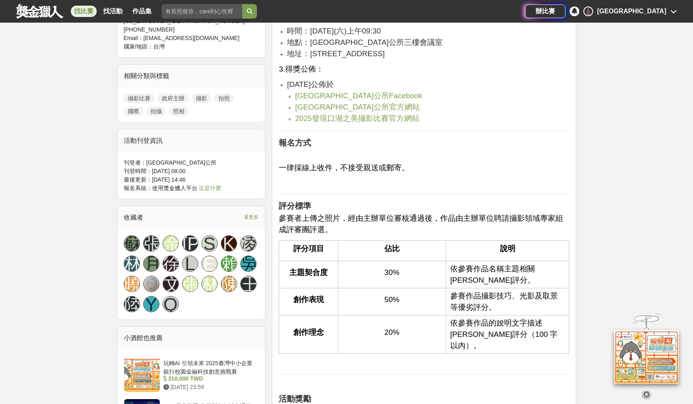
scroll to position [570, 0]
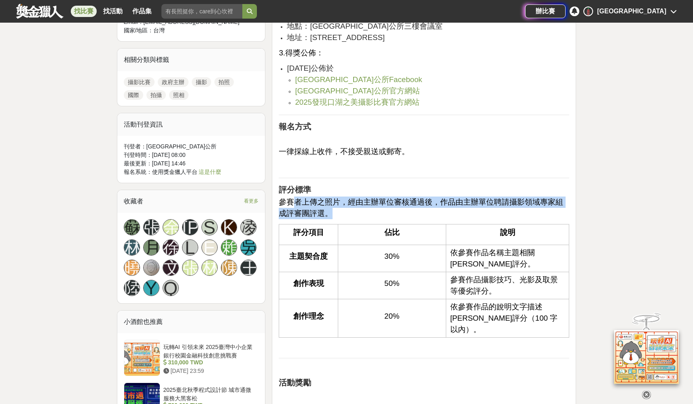
drag, startPoint x: 291, startPoint y: 184, endPoint x: 426, endPoint y: 189, distance: 134.8
click at [426, 197] on p "參賽者上傳之照片，經由主辦單位審核通過後，作品由主辦單位聘請攝影領域專家組成評審團評選。" at bounding box center [424, 208] width 290 height 23
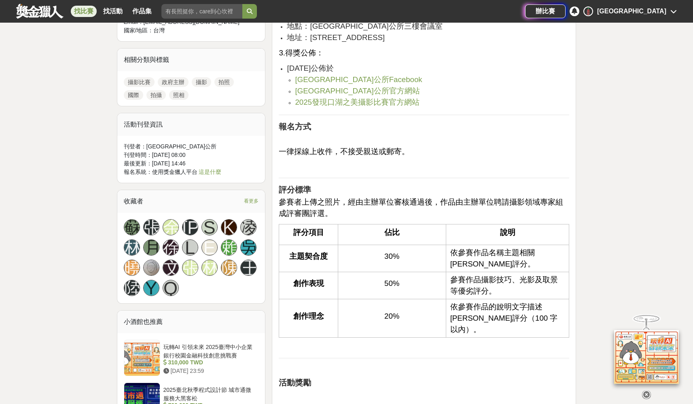
click at [428, 197] on p "參賽者上傳之照片，經由主辦單位審核通過後，作品由主辦單位聘請攝影領域專家組成評審團評選。" at bounding box center [424, 208] width 290 height 23
drag, startPoint x: 507, startPoint y: 187, endPoint x: 536, endPoint y: 189, distance: 29.6
click at [529, 197] on p "參賽者上傳之照片，經由主辦單位審核通過後，作品由主辦單位聘請攝影領域專家組成評審團評選。" at bounding box center [424, 208] width 290 height 23
click at [536, 197] on p "參賽者上傳之照片，經由主辦單位審核通過後，作品由主辦單位聘請攝影領域專家組成評審團評選。" at bounding box center [424, 208] width 290 height 23
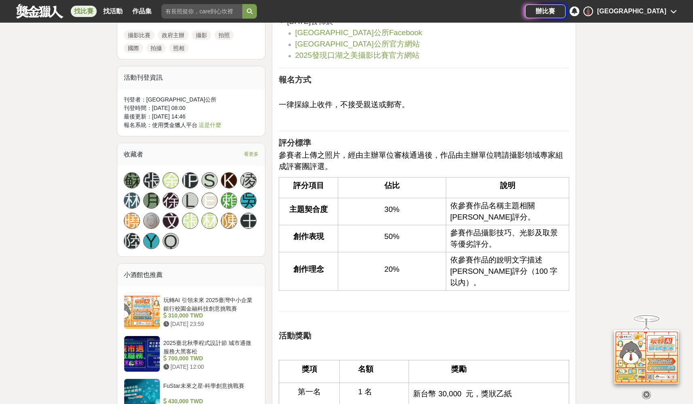
scroll to position [643, 0]
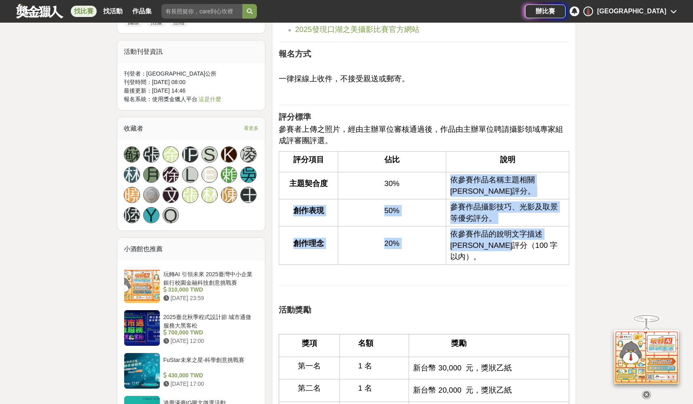
drag, startPoint x: 482, startPoint y: 195, endPoint x: 513, endPoint y: 220, distance: 39.4
click at [513, 220] on tbody "評分項目 佔比 說明 主題契合度 30% 依參賽作品名稱主題相關程度評分。 創作表現 50% 參賽作品攝影技巧、光影及取景等優劣評分。 創作理念 20% 依參…" at bounding box center [424, 208] width 290 height 113
click at [513, 230] on span "依參賽作品的說明文字描述程度評分（100 字以內）。" at bounding box center [504, 245] width 108 height 31
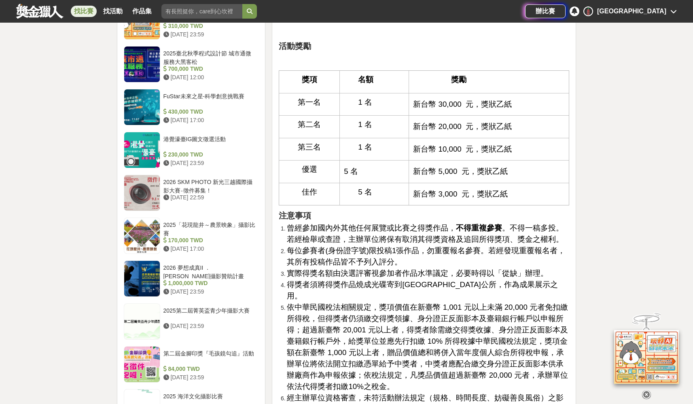
scroll to position [949, 0]
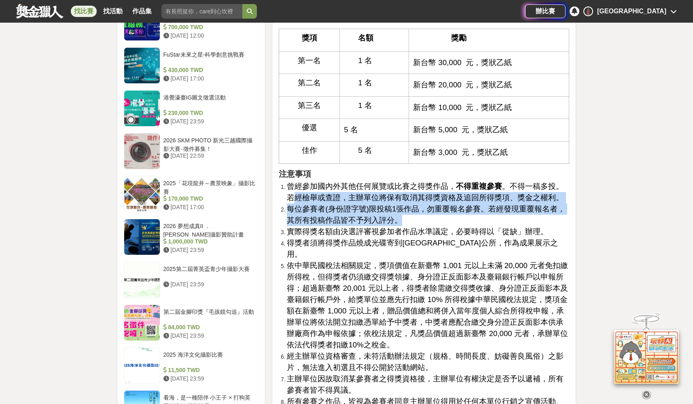
drag, startPoint x: 285, startPoint y: 157, endPoint x: 518, endPoint y: 180, distance: 234.1
click at [340, 205] on span "每位參賽者(身份證字號)限投稿1張作品，勿重覆報名參賽。若經發現重覆報名者，其所有投稿作品皆不予列入評分。" at bounding box center [426, 215] width 278 height 20
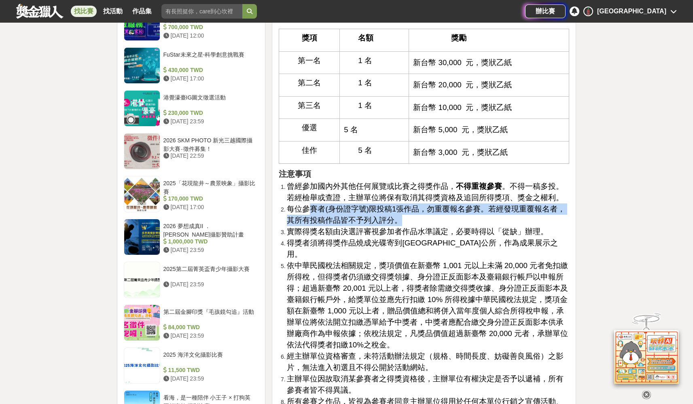
drag, startPoint x: 308, startPoint y: 175, endPoint x: 411, endPoint y: 185, distance: 103.2
click at [411, 203] on li "每位參賽者(身份證字號)限投稿1張作品，勿重覆報名參賽。若經發現重覆報名者，其所有投稿作品皆不予列入評分。" at bounding box center [428, 214] width 282 height 23
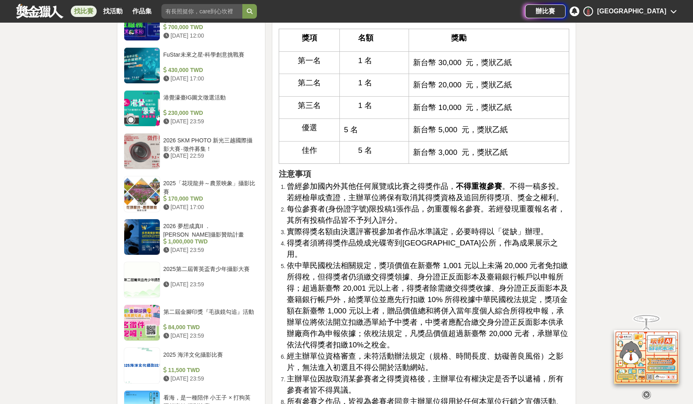
click at [426, 203] on li "每位參賽者(身份證字號)限投稿1張作品，勿重覆報名參賽。若經發現重覆報名者，其所有投稿作品皆不予列入評分。" at bounding box center [428, 214] width 282 height 23
drag, startPoint x: 442, startPoint y: 177, endPoint x: 511, endPoint y: 176, distance: 68.4
click at [504, 203] on li "每位參賽者(身份證字號)限投稿1張作品，勿重覆報名參賽。若經發現重覆報名者，其所有投稿作品皆不予列入評分。" at bounding box center [428, 214] width 282 height 23
click at [519, 205] on span "每位參賽者(身份證字號)限投稿1張作品，勿重覆報名參賽。若經發現重覆報名者，其所有投稿作品皆不予列入評分。" at bounding box center [426, 215] width 278 height 20
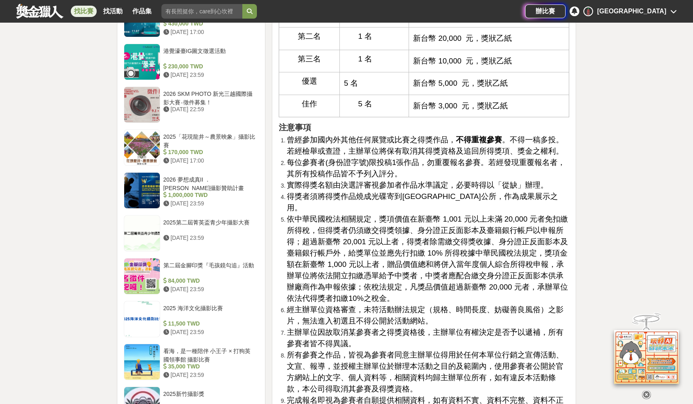
drag, startPoint x: 290, startPoint y: 154, endPoint x: 432, endPoint y: 153, distance: 142.4
click at [432, 180] on li "實際得獎名額由決選評審視參加者作品水準議定，必要時得以「從缺」辦理。" at bounding box center [428, 185] width 282 height 11
click at [445, 181] on span "實際得獎名額由決選評審視參加者作品水準議定，必要時得以「從缺」辦理。" at bounding box center [417, 185] width 261 height 8
drag, startPoint x: 284, startPoint y: 159, endPoint x: 422, endPoint y: 164, distance: 137.6
click at [422, 191] on li "得獎者須將得獎作品燒成光碟寄到雲林縣公所，作為成果展示之用。" at bounding box center [428, 202] width 282 height 23
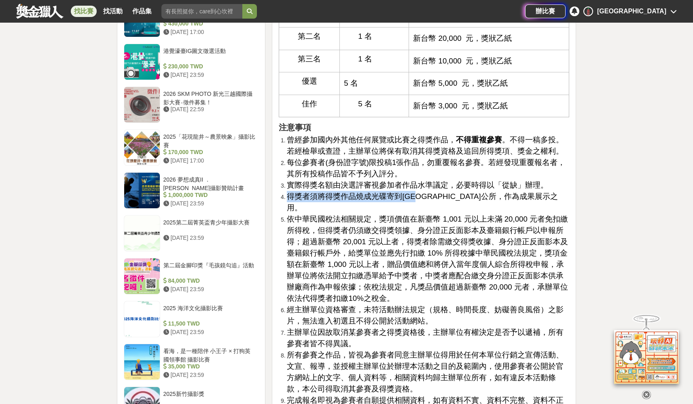
click at [422, 192] on span "得獎者須將得獎作品燒成光碟寄到雲林縣公所，作為成果展示之用。" at bounding box center [422, 202] width 271 height 20
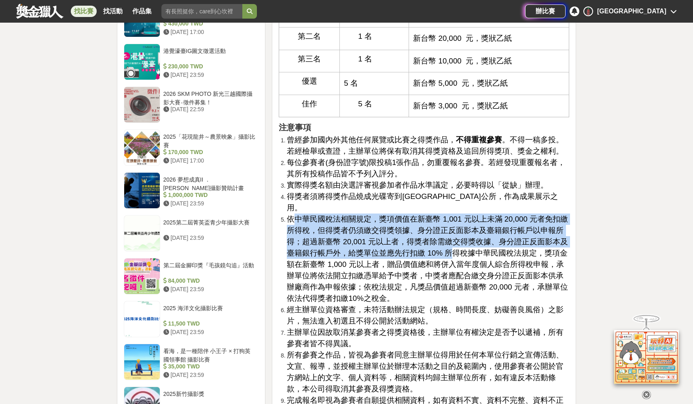
drag, startPoint x: 294, startPoint y: 169, endPoint x: 447, endPoint y: 204, distance: 155.9
click at [447, 215] on span "依中華民國稅法相關規定，獎項價值在新臺幣 1,001 元以上未滿 20,000 元者免扣繳所得稅，但得獎者仍須繳交得獎領據、身分證正反面影本及臺籍銀行帳戶以申…" at bounding box center [427, 259] width 281 height 88
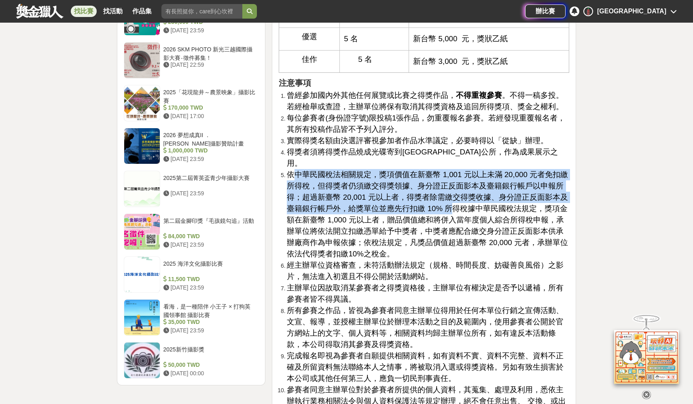
scroll to position [1050, 0]
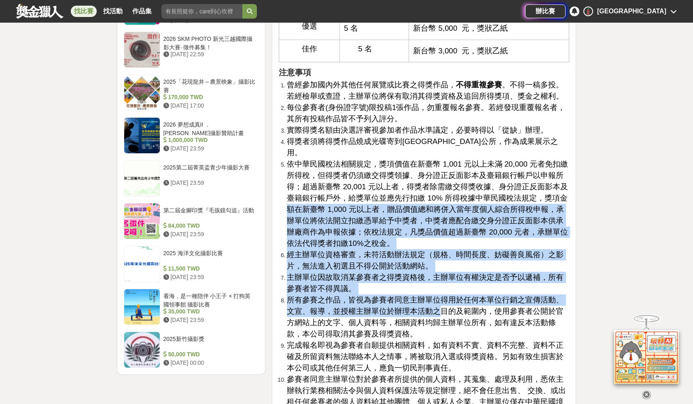
drag, startPoint x: 288, startPoint y: 155, endPoint x: 430, endPoint y: 252, distance: 172.3
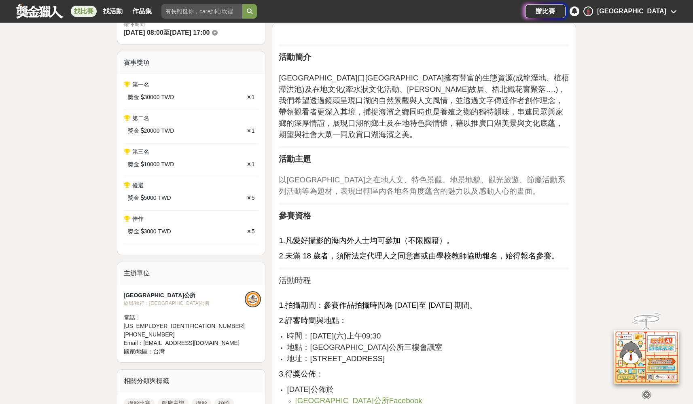
scroll to position [332, 0]
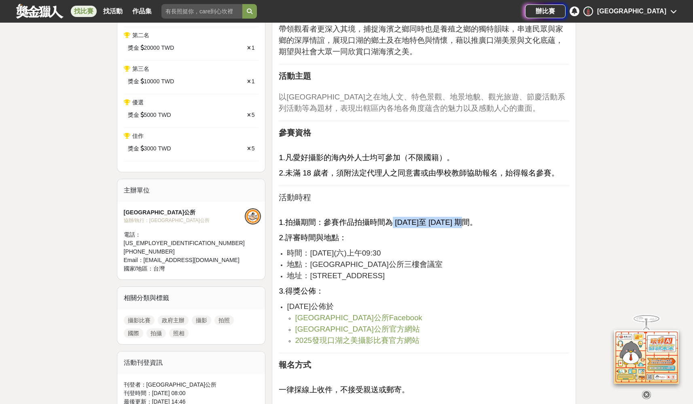
drag, startPoint x: 390, startPoint y: 207, endPoint x: 467, endPoint y: 211, distance: 76.9
click at [467, 218] on span "1.拍攝期間：參賽作品拍攝時間為 2024 年10月1 日至 2025 年9月 30 日 期間。" at bounding box center [378, 222] width 199 height 8
drag, startPoint x: 411, startPoint y: 209, endPoint x: 520, endPoint y: 209, distance: 108.8
click at [477, 218] on span "1.拍攝期間：參賽作品拍攝時間為 2024 年10月1 日至 2025 年9月 30 日 期間。" at bounding box center [378, 222] width 199 height 8
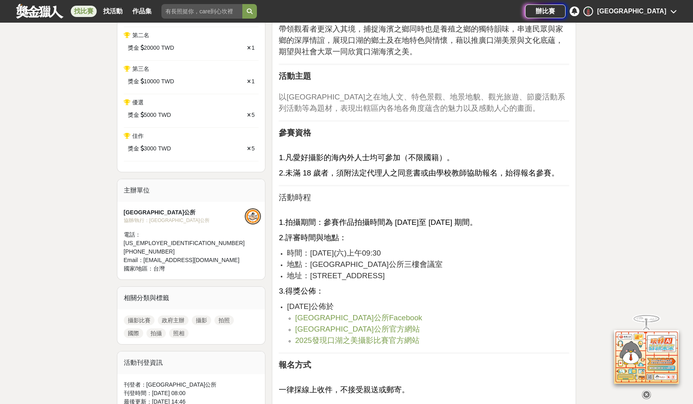
click at [477, 218] on span "1.拍攝期間：參賽作品拍攝時間為 2024 年10月1 日至 2025 年9月 30 日 期間。" at bounding box center [378, 222] width 199 height 8
drag, startPoint x: 341, startPoint y: 232, endPoint x: 425, endPoint y: 256, distance: 86.8
click at [385, 271] on span "地址：雲林縣口湖鄉湖東村中正路一段118號" at bounding box center [336, 275] width 98 height 8
drag, startPoint x: 444, startPoint y: 263, endPoint x: 308, endPoint y: 238, distance: 138.2
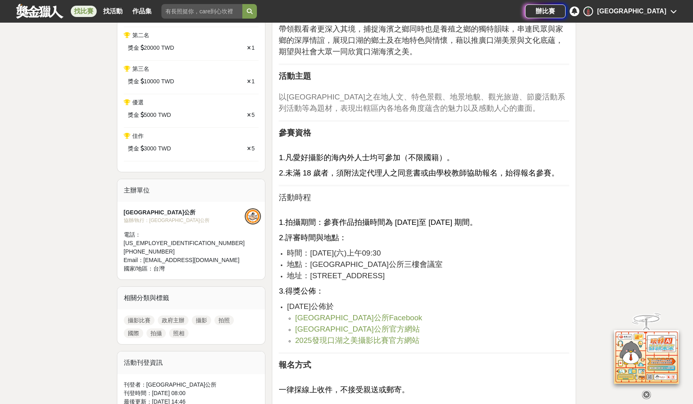
click at [308, 248] on ul "時間：2025 年 11月8日(六)上午09:30 地點：雲林縣口湖鄉公所三樓會議室 地址：雲林縣口湖鄉湖東村中正路一段118號" at bounding box center [424, 265] width 290 height 34
click at [308, 249] on span "時間：2025 年 11月8日(六)上午09:30" at bounding box center [334, 253] width 94 height 8
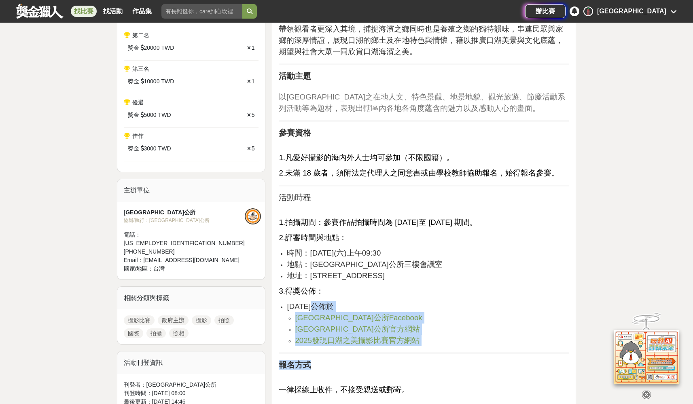
drag, startPoint x: 364, startPoint y: 309, endPoint x: 439, endPoint y: 332, distance: 78.3
click at [487, 301] on li "2025 年 11月12日公佈於 雲林縣口湖鄉公所Facebook 雲林縣口湖鄉公所官方網站 2025發現口湖之美攝影比賽官方網站" at bounding box center [428, 323] width 282 height 45
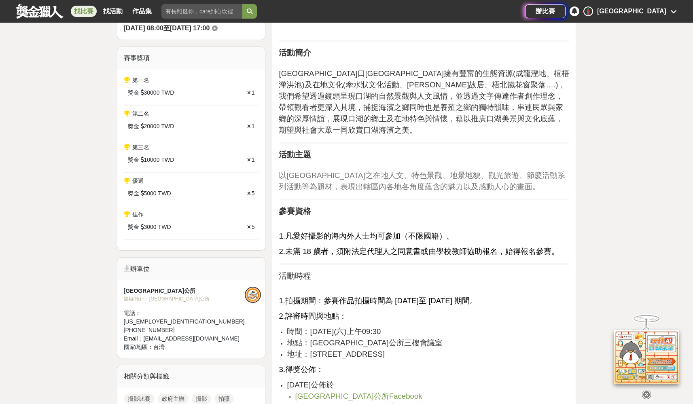
scroll to position [264, 0]
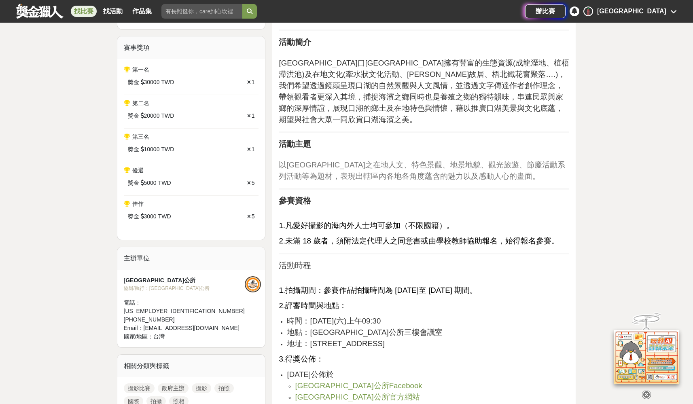
click at [404, 404] on span "2025發現口湖之美攝影比賽官方網站" at bounding box center [357, 408] width 125 height 8
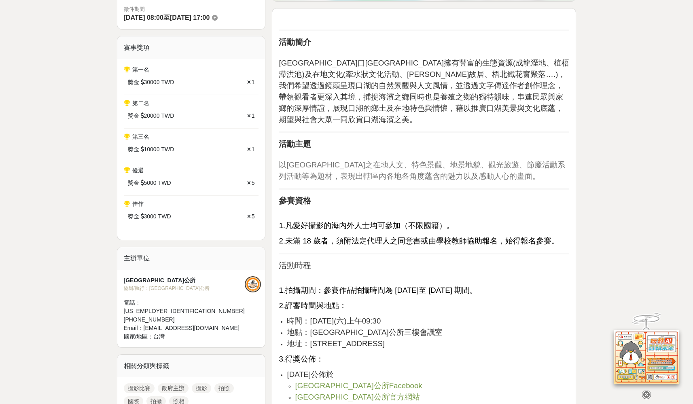
scroll to position [0, 0]
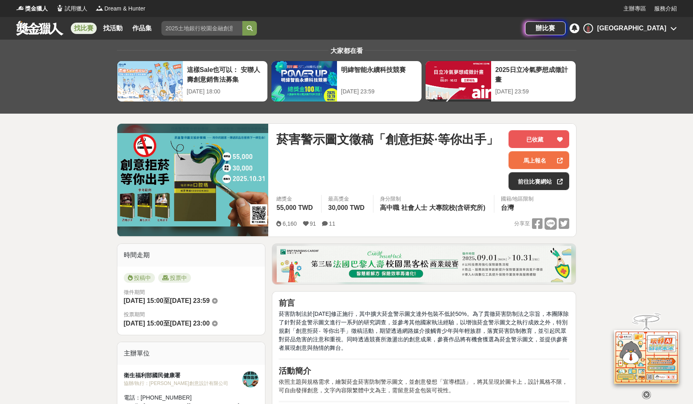
scroll to position [126, 0]
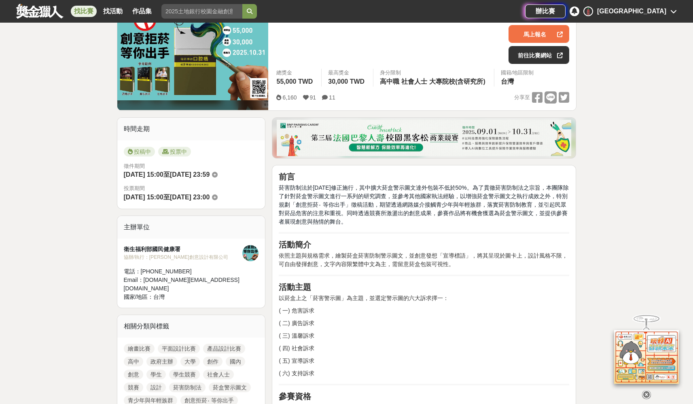
drag, startPoint x: 281, startPoint y: 190, endPoint x: 401, endPoint y: 225, distance: 125.0
click at [401, 225] on p "菸害防制法於[DATE]修正施行，其中擴大菸盒警示圖文達外包裝不低於50%。為了貫徹菸害防制法之宗旨，本團隊除了針對菸盒警示圖文進行一系列的研究調查，並參考其…" at bounding box center [424, 205] width 290 height 42
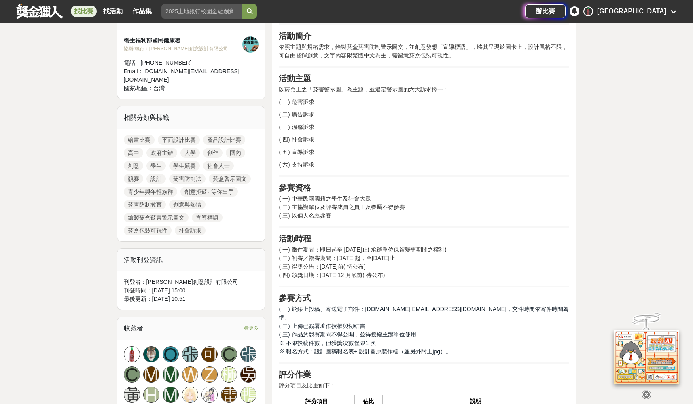
scroll to position [412, 0]
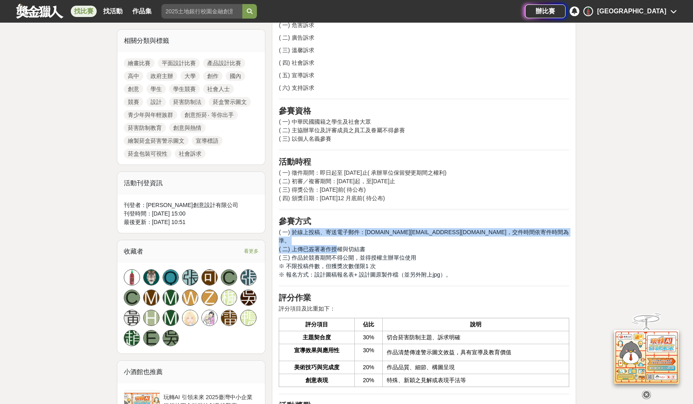
drag, startPoint x: 290, startPoint y: 229, endPoint x: 335, endPoint y: 235, distance: 45.7
click at [335, 235] on p "( 一) 於線上投稿、寄送電子郵件：[DOMAIN_NAME][EMAIL_ADDRESS][DOMAIN_NAME]，交件時間依寄件時間為準。 ( 二) 上…" at bounding box center [424, 253] width 290 height 51
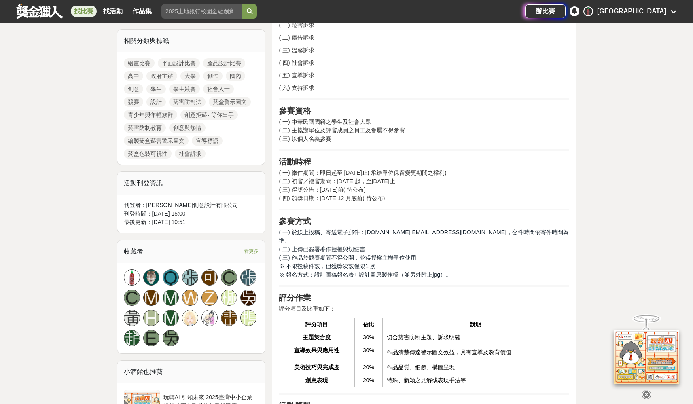
click at [336, 235] on p "( 一) 於線上投稿、寄送電子郵件：[DOMAIN_NAME][EMAIL_ADDRESS][DOMAIN_NAME]，交件時間依寄件時間為準。 ( 二) 上…" at bounding box center [424, 253] width 290 height 51
drag, startPoint x: 292, startPoint y: 229, endPoint x: 356, endPoint y: 232, distance: 63.2
click at [342, 231] on span "( 一) 於線上投稿、寄送電子郵件：[DOMAIN_NAME][EMAIL_ADDRESS][DOMAIN_NAME]，交件時間依寄件時間為準。" at bounding box center [424, 236] width 290 height 15
click at [356, 232] on span "( 一) 於線上投稿、寄送電子郵件：[DOMAIN_NAME][EMAIL_ADDRESS][DOMAIN_NAME]，交件時間依寄件時間為準。" at bounding box center [424, 236] width 290 height 15
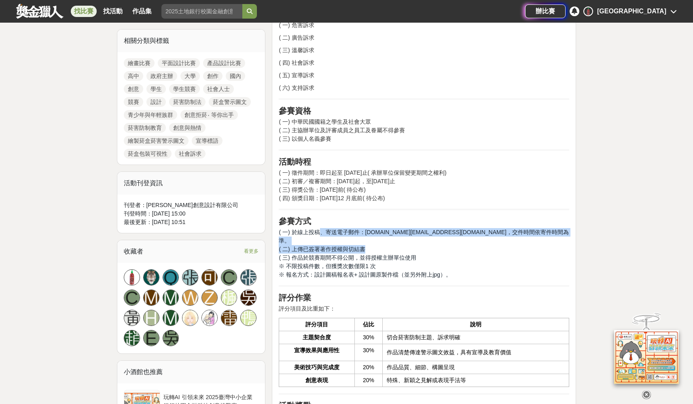
drag, startPoint x: 319, startPoint y: 228, endPoint x: 483, endPoint y: 236, distance: 164.0
click at [483, 236] on p "( 一) 於線上投稿、寄送電子郵件：[DOMAIN_NAME][EMAIL_ADDRESS][DOMAIN_NAME]，交件時間依寄件時間為準。 ( 二) 上…" at bounding box center [424, 253] width 290 height 51
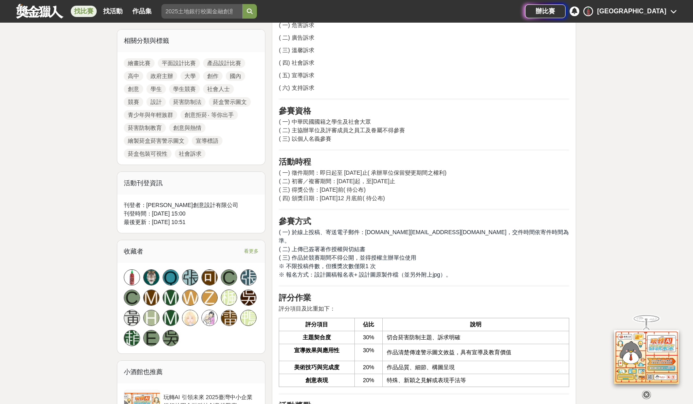
click at [481, 244] on p "( 一) 於線上投稿、寄送電子郵件：[DOMAIN_NAME][EMAIL_ADDRESS][DOMAIN_NAME]，交件時間依寄件時間為準。 ( 二) 上…" at bounding box center [424, 253] width 290 height 51
drag, startPoint x: 406, startPoint y: 248, endPoint x: 290, endPoint y: 236, distance: 116.7
click at [290, 236] on p "( 一) 於線上投稿、寄送電子郵件：[DOMAIN_NAME][EMAIL_ADDRESS][DOMAIN_NAME]，交件時間依寄件時間為準。 ( 二) 上…" at bounding box center [424, 253] width 290 height 51
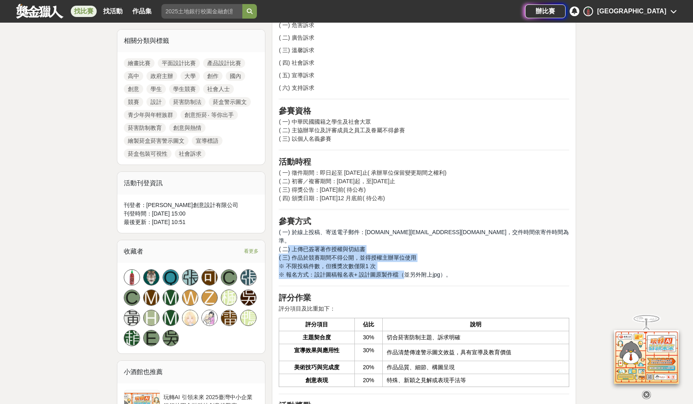
drag, startPoint x: 286, startPoint y: 239, endPoint x: 429, endPoint y: 263, distance: 144.5
click at [414, 264] on p "( 一) 於線上投稿、寄送電子郵件：[DOMAIN_NAME][EMAIL_ADDRESS][DOMAIN_NAME]，交件時間依寄件時間為準。 ( 二) 上…" at bounding box center [424, 253] width 290 height 51
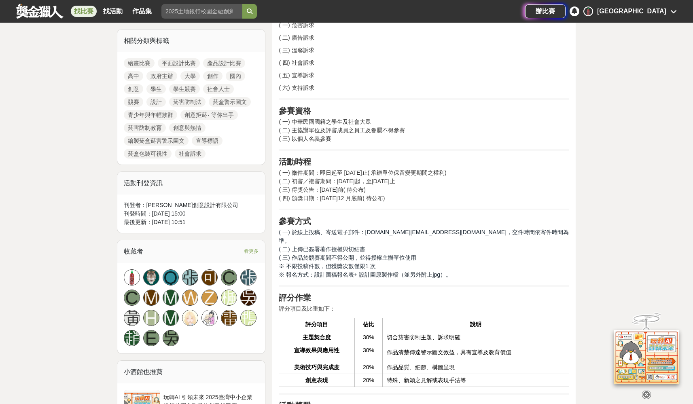
click at [429, 271] on span "※ 報名方式：設計圖稿報名表+ 設計圖原製作檔（並另外附上jpg）。" at bounding box center [365, 274] width 173 height 6
drag, startPoint x: 449, startPoint y: 264, endPoint x: 348, endPoint y: 265, distance: 101.5
click at [360, 266] on p "( 一) 於線上投稿、寄送電子郵件：[DOMAIN_NAME][EMAIL_ADDRESS][DOMAIN_NAME]，交件時間依寄件時間為準。 ( 二) 上…" at bounding box center [424, 253] width 290 height 51
click at [335, 271] on span "※ 報名方式：設計圖稿報名表+ 設計圖原製作檔（並另外附上jpg）。" at bounding box center [365, 274] width 173 height 6
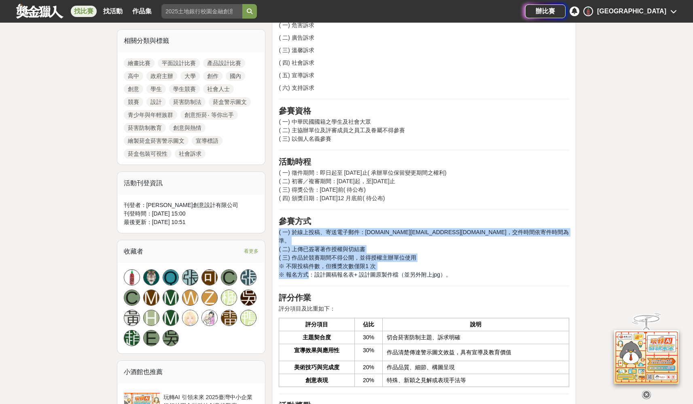
drag, startPoint x: 346, startPoint y: 268, endPoint x: 399, endPoint y: 271, distance: 53.1
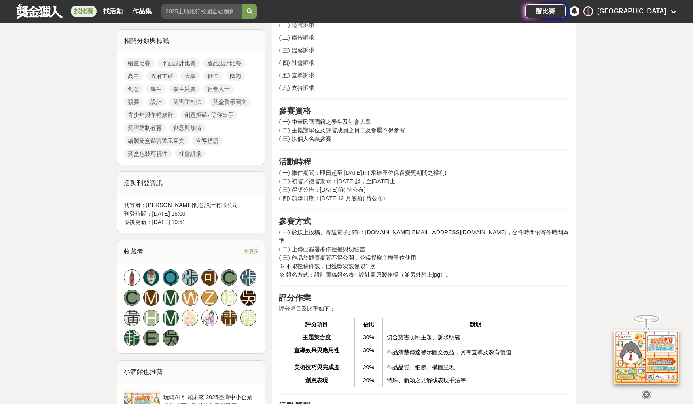
drag, startPoint x: 406, startPoint y: 271, endPoint x: 392, endPoint y: 271, distance: 13.8
drag, startPoint x: 292, startPoint y: 260, endPoint x: 375, endPoint y: 261, distance: 82.9
click at [371, 262] on p "( 一) 於線上投稿、寄送電子郵件：[DOMAIN_NAME][EMAIL_ADDRESS][DOMAIN_NAME]，交件時間依寄件時間為準。 ( 二) 上…" at bounding box center [424, 253] width 290 height 51
click at [379, 261] on p "( 一) 於線上投稿、寄送電子郵件：[DOMAIN_NAME][EMAIL_ADDRESS][DOMAIN_NAME]，交件時間依寄件時間為準。 ( 二) 上…" at bounding box center [424, 253] width 290 height 51
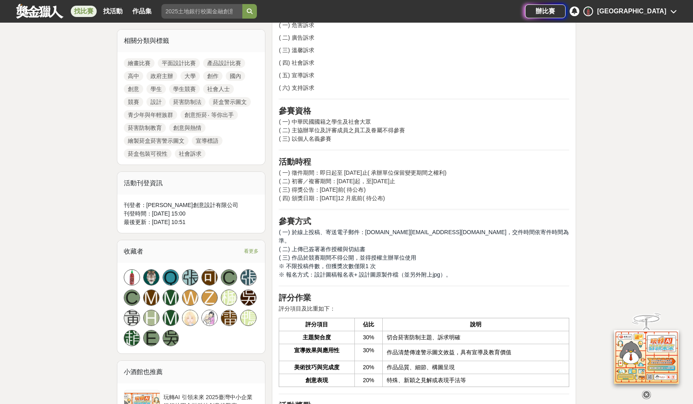
scroll to position [396, 0]
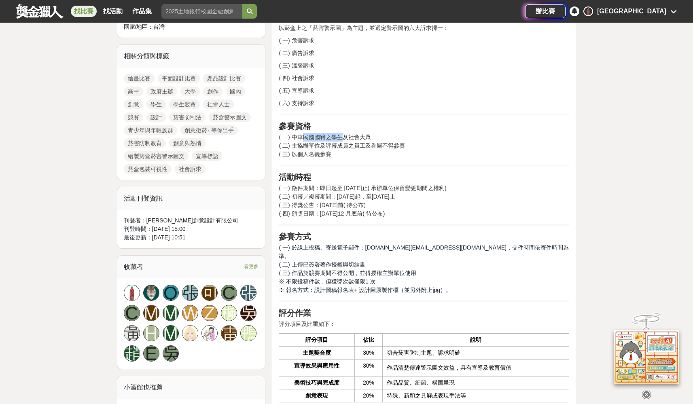
drag, startPoint x: 303, startPoint y: 135, endPoint x: 343, endPoint y: 139, distance: 39.8
click at [343, 139] on p "( 一) 中華民國國籍之學生及社會大眾 ( 二) 主協辦單位及評審成員之員工及眷屬不得參賽 ( 三) 以個人名義參賽" at bounding box center [424, 145] width 290 height 25
click at [344, 139] on p "( 一) 中華民國國籍之學生及社會大眾 ( 二) 主協辦單位及評審成員之員工及眷屬不得參賽 ( 三) 以個人名義參賽" at bounding box center [424, 145] width 290 height 25
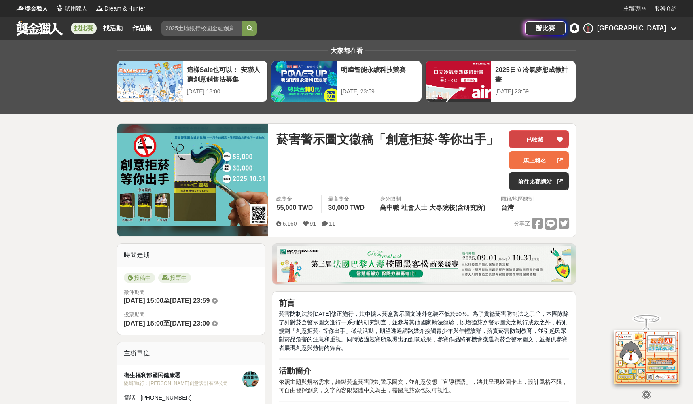
click at [542, 141] on button "已收藏" at bounding box center [538, 139] width 61 height 18
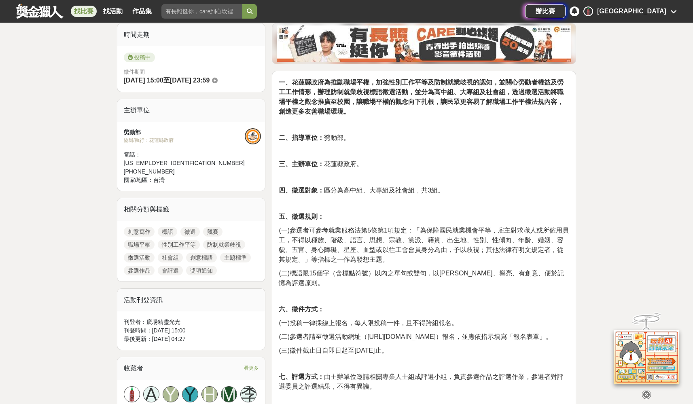
scroll to position [243, 0]
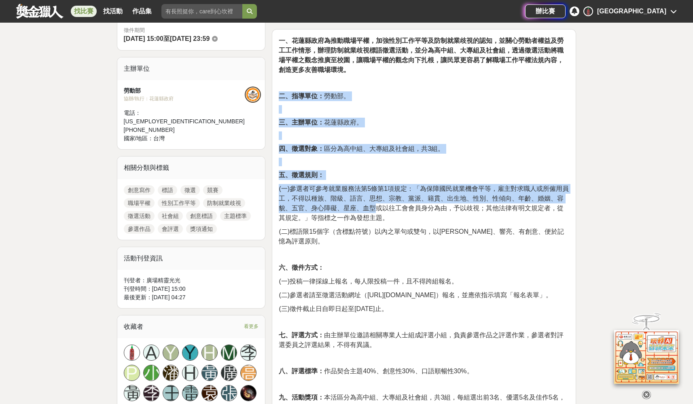
drag, startPoint x: 321, startPoint y: 84, endPoint x: 376, endPoint y: 210, distance: 137.7
click at [375, 210] on span "(一)參選者可參考就業服務法第5條第1項規定：「為保障國民就業機會平等，雇主對求職人或所僱用員工，不得以種族、階級、語言、思想、宗教、黨派、籍貫、出生地、性別…" at bounding box center [424, 203] width 290 height 36
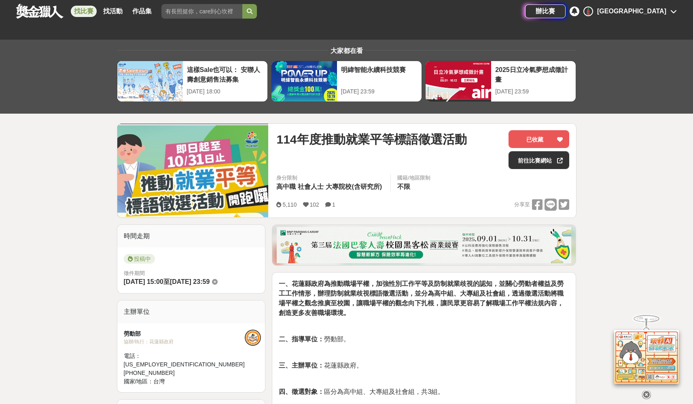
scroll to position [117, 0]
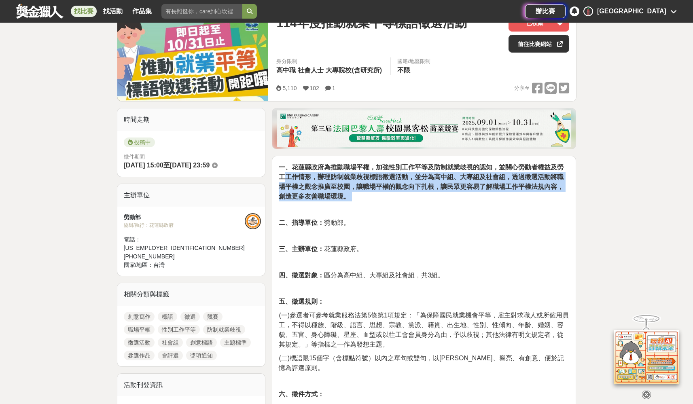
drag, startPoint x: 292, startPoint y: 170, endPoint x: 363, endPoint y: 203, distance: 77.8
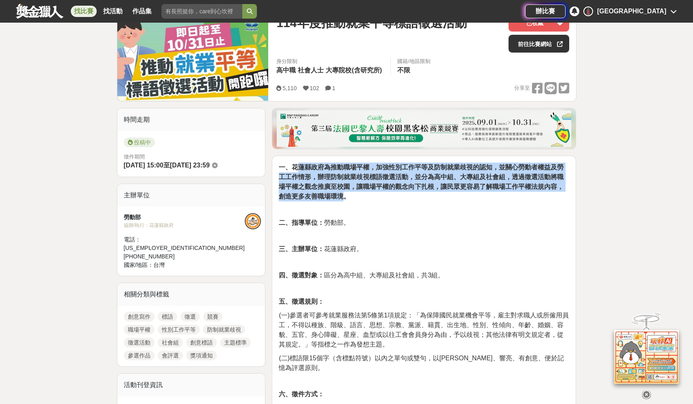
drag, startPoint x: 364, startPoint y: 198, endPoint x: 297, endPoint y: 168, distance: 73.3
click at [297, 168] on strong "一、花蓮縣政府為推動職場平權，加強性別工作平等及防制就業歧視的認知，並關心勞動者權益及勞工工作情形，辦理防制就業歧視標語徵選活動，並分為高中組、大專組及社會組…" at bounding box center [421, 182] width 285 height 36
drag, startPoint x: 298, startPoint y: 169, endPoint x: 362, endPoint y: 200, distance: 71.1
click at [362, 200] on p "一、花蓮縣政府為推動職場平權，加強性別工作平等及防制就業歧視的認知，並關心勞動者權益及勞工工作情形，辦理防制就業歧視標語徵選活動，並分為高中組、大專組及社會組…" at bounding box center [424, 182] width 290 height 39
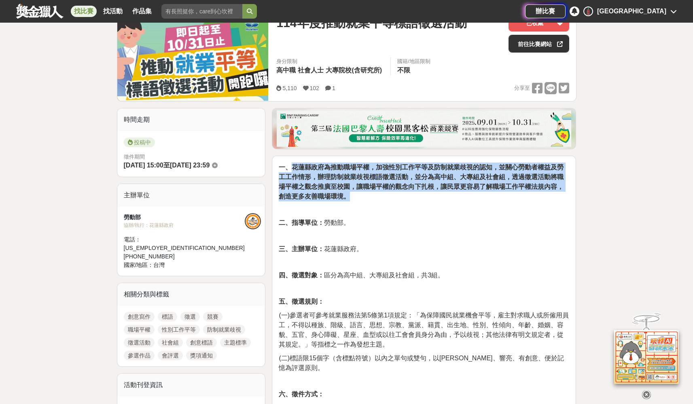
copy strong "花蓮縣政府為推動職場平權，加強性別工作平等及防制就業歧視的認知，並關心勞動者權益及勞工工作情形，辦理防制就業歧視標語徵選活動，並分為高中組、大專組及社會組，透…"
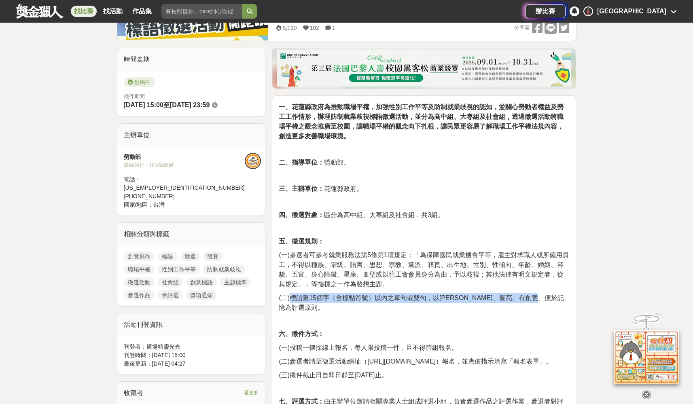
drag, startPoint x: 292, startPoint y: 299, endPoint x: 566, endPoint y: 300, distance: 274.7
click at [564, 300] on span "(二)標語限15個字（含標點符號）以內之單句或雙句，以簡潔、響亮、有創意、便於記憶為評選原則。" at bounding box center [421, 302] width 285 height 17
copy span "標語限15個字（含標點符號）以內之單句或雙句，以簡潔、響亮、有創意、便於記憶為評選原則。"
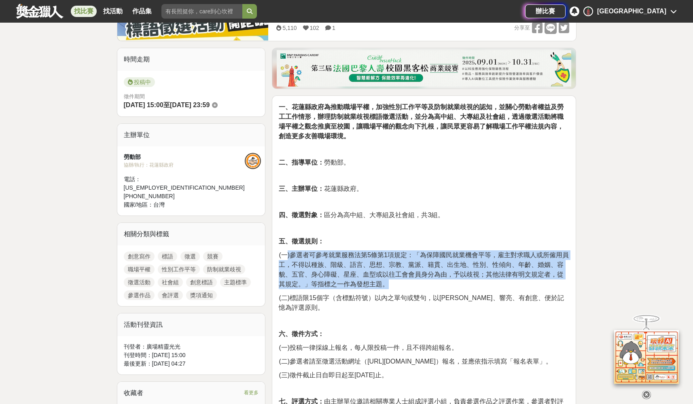
drag, startPoint x: 288, startPoint y: 254, endPoint x: 404, endPoint y: 283, distance: 119.7
click at [404, 283] on p "(一)參選者可參考就業服務法第5條第1項規定：「為保障國民就業機會平等，雇主對求職人或所僱用員工，不得以種族、階級、語言、思想、宗教、黨派、籍貫、出生地、性別…" at bounding box center [424, 269] width 290 height 39
click at [350, 269] on p "(一)參選者可參考就業服務法第5條第1項規定：「為保障國民就業機會平等，雇主對求職人或所僱用員工，不得以種族、階級、語言、思想、宗教、黨派、籍貫、出生地、性別…" at bounding box center [424, 269] width 290 height 39
drag, startPoint x: 312, startPoint y: 256, endPoint x: 395, endPoint y: 287, distance: 88.6
click at [395, 287] on p "(一)參選者可參考就業服務法第5條第1項規定：「為保障國民就業機會平等，雇主對求職人或所僱用員工，不得以種族、階級、語言、思想、宗教、黨派、籍貫、出生地、性別…" at bounding box center [424, 269] width 290 height 39
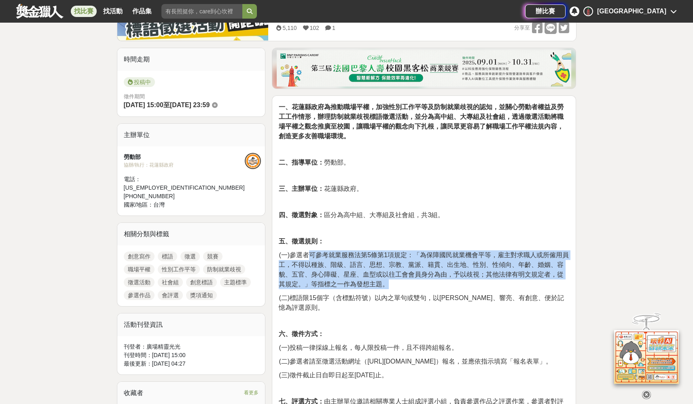
copy span "可參考就業服務法第5條第1項規定：「為保障國民就業機會平等，雇主對求職人或所僱用員工，不得以種族、階級、語言、思想、宗教、黨派、籍貫、出生地、性別、性傾向、年…"
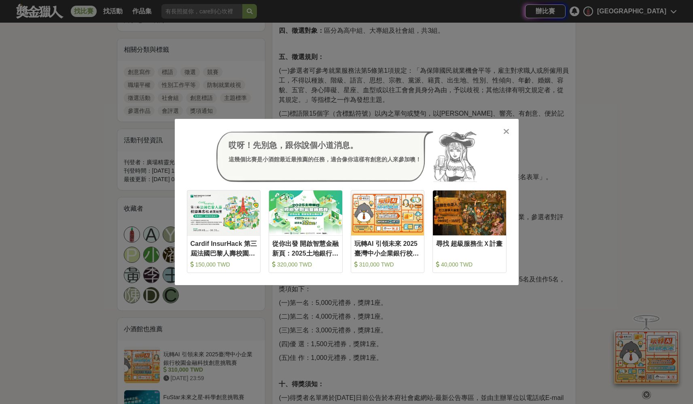
click at [504, 132] on icon at bounding box center [506, 131] width 6 height 8
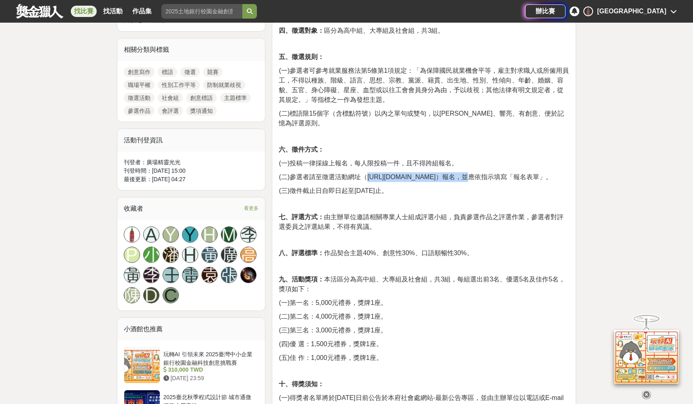
drag, startPoint x: 366, startPoint y: 167, endPoint x: 439, endPoint y: 165, distance: 72.0
click at [439, 174] on span "(二)參選者請至徵選活動網址（https://reurl.cc/VWENZZ）報名，並應依指示填寫「報名表單」。" at bounding box center [415, 177] width 273 height 7
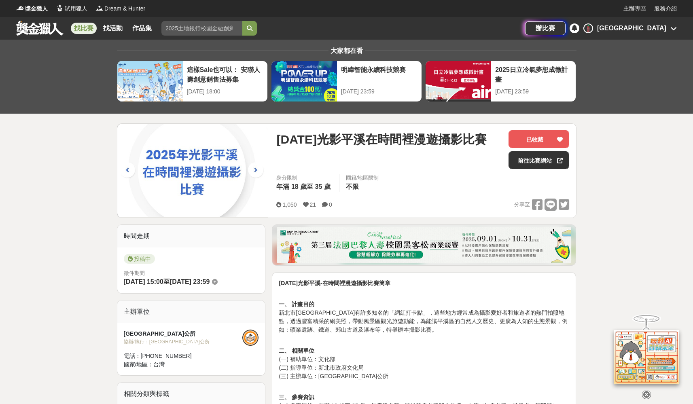
scroll to position [119, 0]
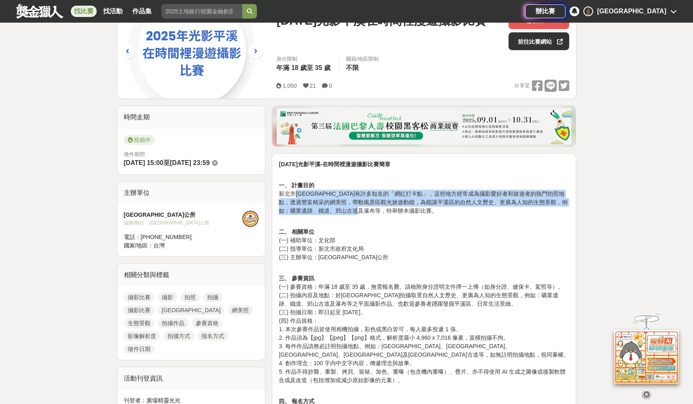
drag, startPoint x: 296, startPoint y: 195, endPoint x: 397, endPoint y: 214, distance: 103.0
click at [397, 214] on p "一、 計畫目的 新北市平溪區有許多知名的「網紅打卡點」，這些地方經常成為攝影愛好者和旅遊者的熱門拍照地點，透過豐富精采的網美照，帶動風景區觀光旅遊動能，為能讓…" at bounding box center [424, 194] width 290 height 42
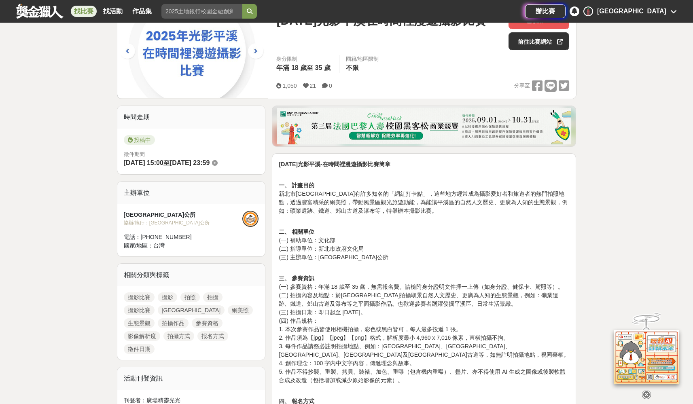
click at [399, 214] on p "一、 計畫目的 新北市平溪區有許多知名的「網紅打卡點」，這些地方經常成為攝影愛好者和旅遊者的熱門拍照地點，透過豐富精采的網美照，帶動風景區觀光旅遊動能，為能讓…" at bounding box center [424, 194] width 290 height 42
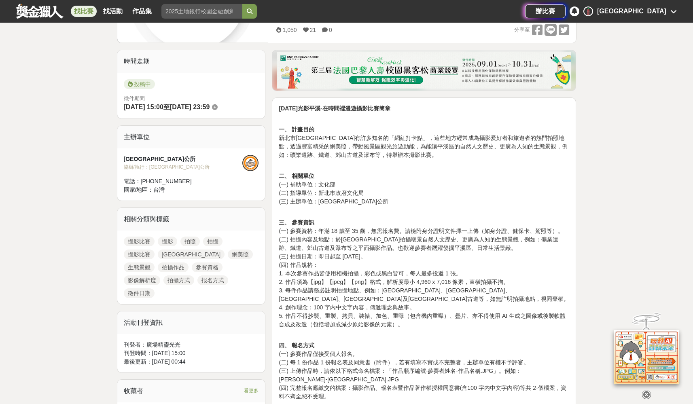
scroll to position [185, 0]
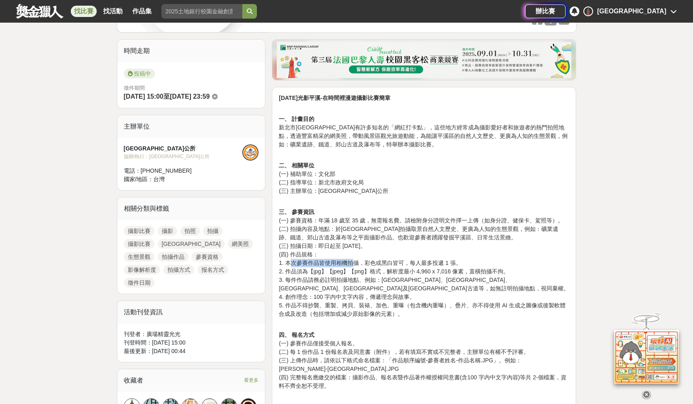
drag, startPoint x: 293, startPoint y: 264, endPoint x: 355, endPoint y: 265, distance: 62.3
click at [355, 265] on p "三、 參賽資訊 (一) 參賽資格：年滿 18 歲至 35 歲，無需報名費。請檢附身分證明文件擇一上傳（如身分證、健保卡、駕照等）。 (二) 拍攝內容及地點：於…" at bounding box center [424, 258] width 290 height 119
drag, startPoint x: 294, startPoint y: 271, endPoint x: 460, endPoint y: 275, distance: 166.7
click at [458, 275] on p "三、 參賽資訊 (一) 參賽資格：年滿 18 歲至 35 歲，無需報名費。請檢附身分證明文件擇一上傳（如身分證、健保卡、駕照等）。 (二) 拍攝內容及地點：於…" at bounding box center [424, 258] width 290 height 119
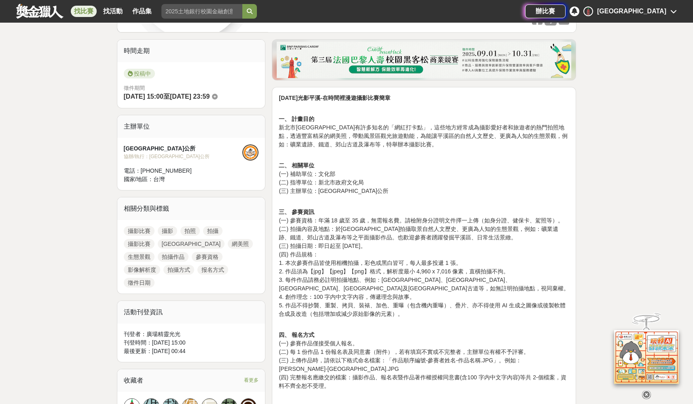
click at [481, 275] on p "三、 參賽資訊 (一) 參賽資格：年滿 18 歲至 35 歲，無需報名費。請檢附身分證明文件擇一上傳（如身分證、健保卡、駕照等）。 (二) 拍攝內容及地點：於…" at bounding box center [424, 258] width 290 height 119
drag, startPoint x: 361, startPoint y: 275, endPoint x: 470, endPoint y: 280, distance: 108.9
click at [470, 280] on p "三、 參賽資訊 (一) 參賽資格：年滿 18 歲至 35 歲，無需報名費。請檢附身分證明文件擇一上傳（如身分證、健保卡、駕照等）。 (二) 拍攝內容及地點：於…" at bounding box center [424, 258] width 290 height 119
click at [473, 280] on p "三、 參賽資訊 (一) 參賽資格：年滿 18 歲至 35 歲，無需報名費。請檢附身分證明文件擇一上傳（如身分證、健保卡、駕照等）。 (二) 拍攝內容及地點：於…" at bounding box center [424, 258] width 290 height 119
drag, startPoint x: 381, startPoint y: 282, endPoint x: 434, endPoint y: 282, distance: 53.8
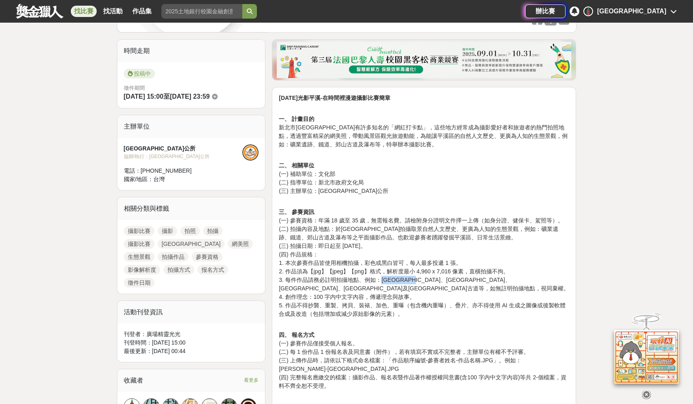
click at [431, 282] on p "三、 參賽資訊 (一) 參賽資格：年滿 18 歲至 35 歲，無需報名費。請檢附身分證明文件擇一上傳（如身分證、健保卡、駕照等）。 (二) 拍攝內容及地點：於…" at bounding box center [424, 258] width 290 height 119
drag, startPoint x: 446, startPoint y: 282, endPoint x: 500, endPoint y: 277, distance: 54.5
click at [446, 282] on p "三、 參賽資訊 (一) 參賽資格：年滿 18 歲至 35 歲，無需報名費。請檢附身分證明文件擇一上傳（如身分證、健保卡、駕照等）。 (二) 拍攝內容及地點：於…" at bounding box center [424, 258] width 290 height 119
drag, startPoint x: 500, startPoint y: 277, endPoint x: 365, endPoint y: 276, distance: 135.1
click at [365, 276] on p "三、 參賽資訊 (一) 參賽資格：年滿 18 歲至 35 歲，無需報名費。請檢附身分證明文件擇一上傳（如身分證、健保卡、駕照等）。 (二) 拍攝內容及地點：於…" at bounding box center [424, 258] width 290 height 119
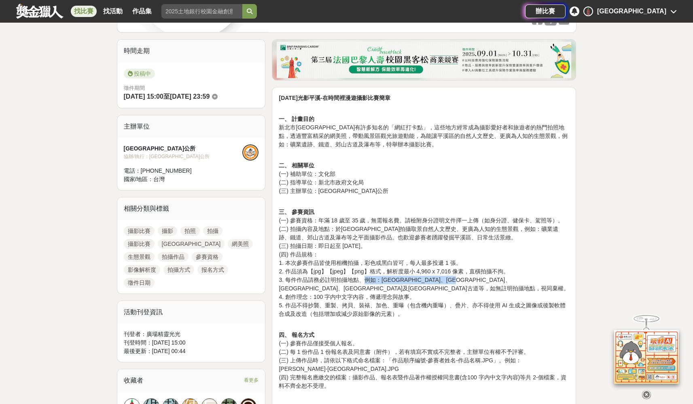
click at [365, 276] on p "三、 參賽資訊 (一) 參賽資格：年滿 18 歲至 35 歲，無需報名費。請檢附身分證明文件擇一上傳（如身分證、健保卡、駕照等）。 (二) 拍攝內容及地點：於…" at bounding box center [424, 258] width 290 height 119
drag, startPoint x: 383, startPoint y: 278, endPoint x: 421, endPoint y: 281, distance: 38.5
click at [421, 281] on p "三、 參賽資訊 (一) 參賽資格：年滿 18 歲至 35 歲，無需報名費。請檢附身分證明文件擇一上傳（如身分證、健保卡、駕照等）。 (二) 拍攝內容及地點：於…" at bounding box center [424, 258] width 290 height 119
drag, startPoint x: 333, startPoint y: 294, endPoint x: 422, endPoint y: 306, distance: 90.1
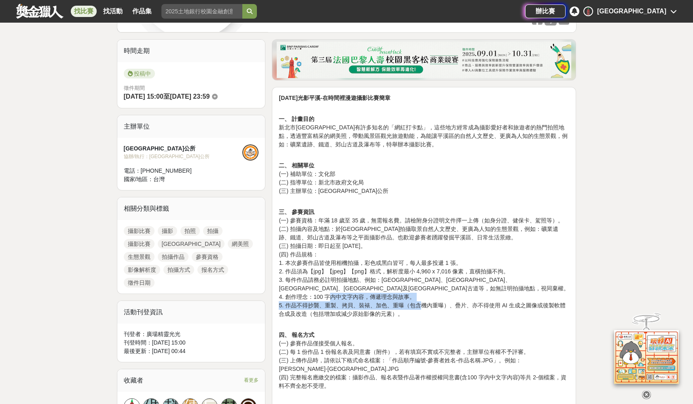
click at [422, 306] on p "三、 參賽資訊 (一) 參賽資格：年滿 18 歲至 35 歲，無需報名費。請檢附身分證明文件擇一上傳（如身分證、健保卡、駕照等）。 (二) 拍攝內容及地點：於…" at bounding box center [424, 258] width 290 height 119
click at [423, 306] on p "三、 參賽資訊 (一) 參賽資格：年滿 18 歲至 35 歲，無需報名費。請檢附身分證明文件擇一上傳（如身分證、健保卡、駕照等）。 (二) 拍攝內容及地點：於…" at bounding box center [424, 258] width 290 height 119
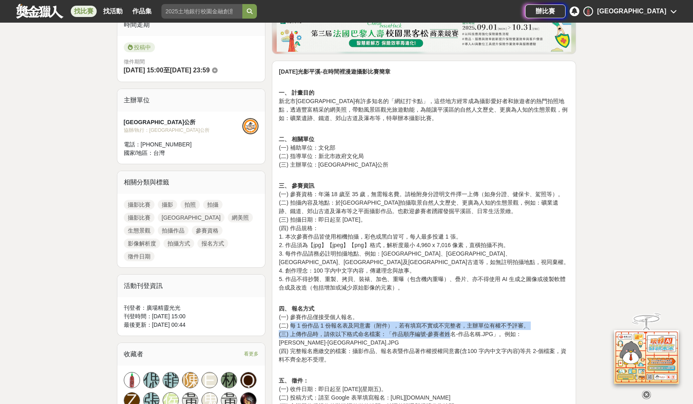
drag, startPoint x: 290, startPoint y: 326, endPoint x: 462, endPoint y: 337, distance: 172.6
click at [453, 337] on p "四、 報名方式 (一) 參賽作品僅接受個人報名。 (二) 每 1 份作品 1 份報名表及同意書（附件），若有填寫不實或不完整者，主辦單位有權不予評審。 (三)…" at bounding box center [424, 330] width 290 height 68
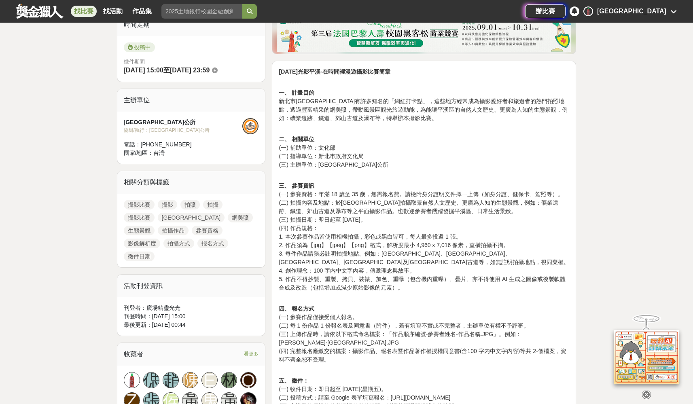
click at [466, 337] on p "四、 報名方式 (一) 參賽作品僅接受個人報名。 (二) 每 1 份作品 1 份報名表及同意書（附件），若有填寫不實或不完整者，主辦單位有權不予評審。 (三)…" at bounding box center [424, 330] width 290 height 68
click at [294, 316] on p "四、 報名方式 (一) 參賽作品僅接受個人報名。 (二) 每 1 份作品 1 份報名表及同意書（附件），若有填寫不實或不完整者，主辦單位有權不予評審。 (三)…" at bounding box center [424, 330] width 290 height 68
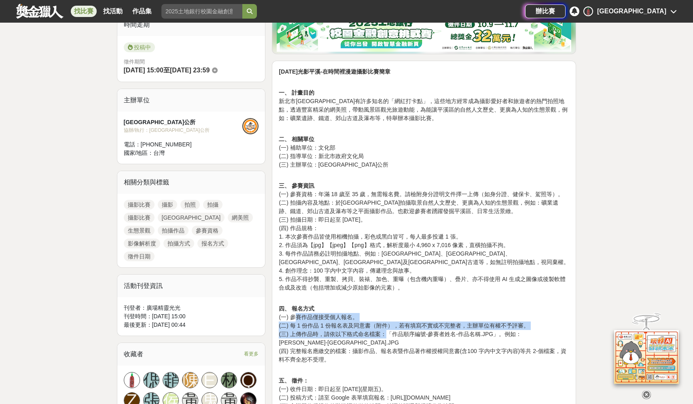
drag, startPoint x: 293, startPoint y: 317, endPoint x: 388, endPoint y: 335, distance: 96.8
click at [386, 335] on p "四、 報名方式 (一) 參賽作品僅接受個人報名。 (二) 每 1 份作品 1 份報名表及同意書（附件），若有填寫不實或不完整者，主辦單位有權不予評審。 (三)…" at bounding box center [424, 330] width 290 height 68
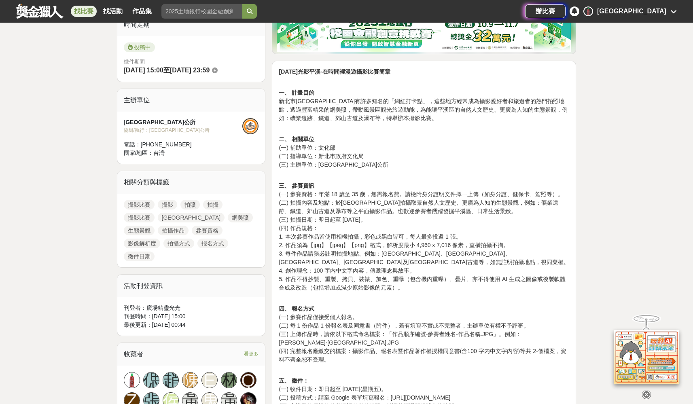
click at [421, 335] on p "四、 報名方式 (一) 參賽作品僅接受個人報名。 (二) 每 1 份作品 1 份報名表及同意書（附件），若有填寫不實或不完整者，主辦單位有權不予評審。 (三)…" at bounding box center [424, 330] width 290 height 68
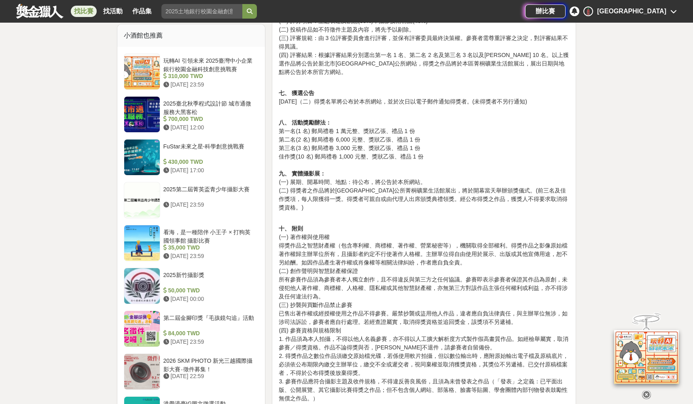
scroll to position [672, 0]
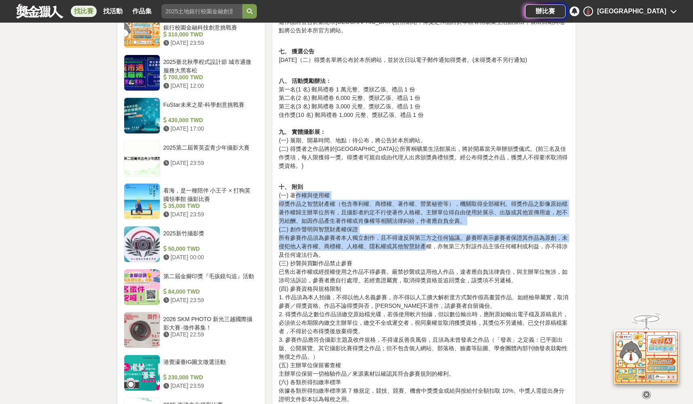
drag, startPoint x: 296, startPoint y: 180, endPoint x: 428, endPoint y: 232, distance: 142.1
click at [428, 232] on p "十、 附則 (一) 著作權與使用權 得獎作品之智慧財產權（包含專利權、商標權、著作權、營業秘密等），機關取得全部權利。得獎作品之影像原始檔著作權歸主辦單位所有…" at bounding box center [424, 305] width 290 height 263
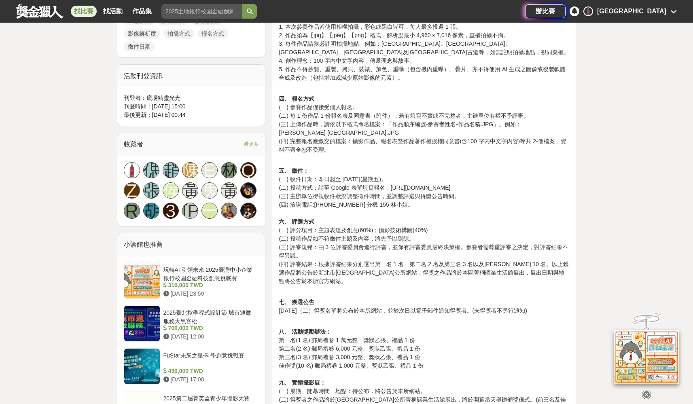
scroll to position [551, 0]
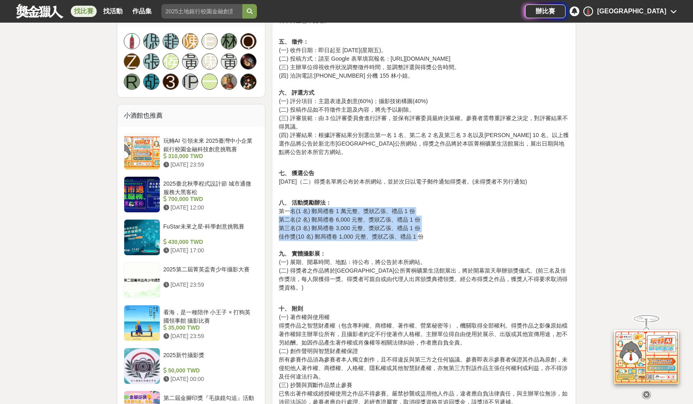
drag, startPoint x: 296, startPoint y: 205, endPoint x: 420, endPoint y: 226, distance: 126.0
click at [420, 226] on p "八、 活動獎勵辦法： 第一名(1 名) 郵局禮卷 1 萬元整、獎狀乙張、禮品 1 份 第二名(2 名) 郵局禮卷 6,000 元整、獎狀乙張、禮品 1 份 第…" at bounding box center [424, 241] width 290 height 102
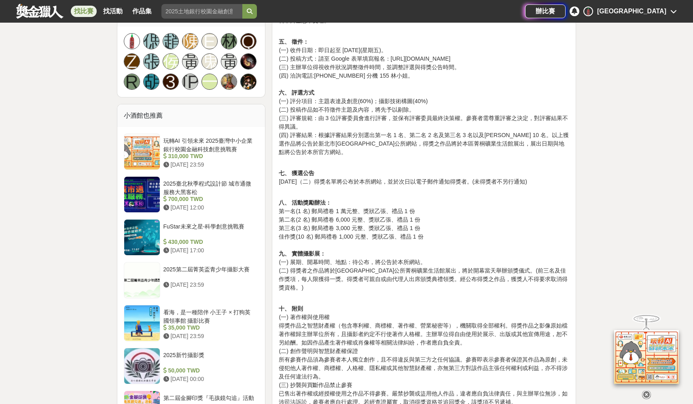
click at [421, 226] on p "八、 活動獎勵辦法： 第一名(1 名) 郵局禮卷 1 萬元整、獎狀乙張、禮品 1 份 第二名(2 名) 郵局禮卷 6,000 元整、獎狀乙張、禮品 1 份 第…" at bounding box center [424, 241] width 290 height 102
drag, startPoint x: 286, startPoint y: 253, endPoint x: 417, endPoint y: 265, distance: 132.0
click at [390, 261] on p "八、 活動獎勵辦法： 第一名(1 名) 郵局禮卷 1 萬元整、獎狀乙張、禮品 1 份 第二名(2 名) 郵局禮卷 6,000 元整、獎狀乙張、禮品 1 份 第…" at bounding box center [424, 241] width 290 height 102
click at [420, 266] on p "八、 活動獎勵辦法： 第一名(1 名) 郵局禮卷 1 萬元整、獎狀乙張、禮品 1 份 第二名(2 名) 郵局禮卷 6,000 元整、獎狀乙張、禮品 1 份 第…" at bounding box center [424, 241] width 290 height 102
drag, startPoint x: 466, startPoint y: 264, endPoint x: 333, endPoint y: 257, distance: 133.3
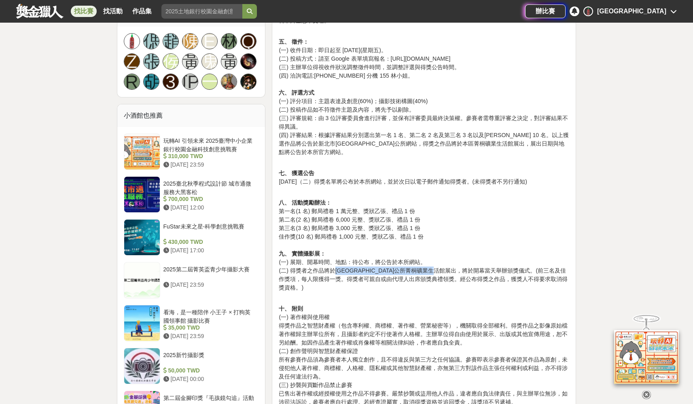
click at [333, 257] on p "八、 活動獎勵辦法： 第一名(1 名) 郵局禮卷 1 萬元整、獎狀乙張、禮品 1 份 第二名(2 名) 郵局禮卷 6,000 元整、獎狀乙張、禮品 1 份 第…" at bounding box center [424, 241] width 290 height 102
drag, startPoint x: 303, startPoint y: 265, endPoint x: 470, endPoint y: 270, distance: 167.1
click at [437, 268] on p "八、 活動獎勵辦法： 第一名(1 名) 郵局禮卷 1 萬元整、獎狀乙張、禮品 1 份 第二名(2 名) 郵局禮卷 6,000 元整、獎狀乙張、禮品 1 份 第…" at bounding box center [424, 241] width 290 height 102
click at [470, 270] on p "八、 活動獎勵辦法： 第一名(1 名) 郵局禮卷 1 萬元整、獎狀乙張、禮品 1 份 第二名(2 名) 郵局禮卷 6,000 元整、獎狀乙張、禮品 1 份 第…" at bounding box center [424, 241] width 290 height 102
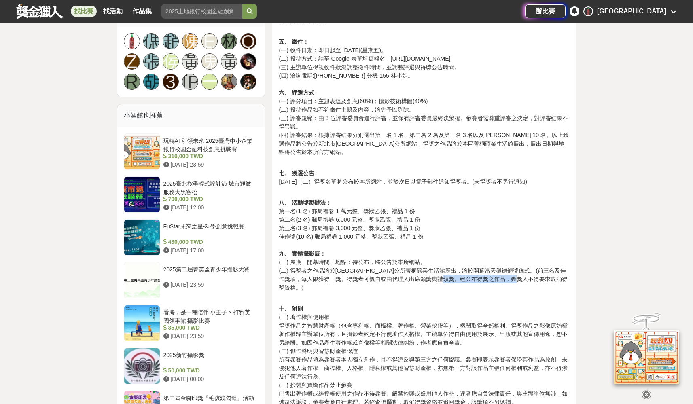
drag, startPoint x: 498, startPoint y: 269, endPoint x: 562, endPoint y: 271, distance: 63.9
click at [562, 271] on p "八、 活動獎勵辦法： 第一名(1 名) 郵局禮卷 1 萬元整、獎狀乙張、禮品 1 份 第二名(2 名) 郵局禮卷 6,000 元整、獎狀乙張、禮品 1 份 第…" at bounding box center [424, 241] width 290 height 102
drag, startPoint x: 432, startPoint y: 270, endPoint x: 317, endPoint y: 269, distance: 114.9
click at [318, 268] on p "八、 活動獎勵辦法： 第一名(1 名) 郵局禮卷 1 萬元整、獎狀乙張、禮品 1 份 第二名(2 名) 郵局禮卷 6,000 元整、獎狀乙張、禮品 1 份 第…" at bounding box center [424, 241] width 290 height 102
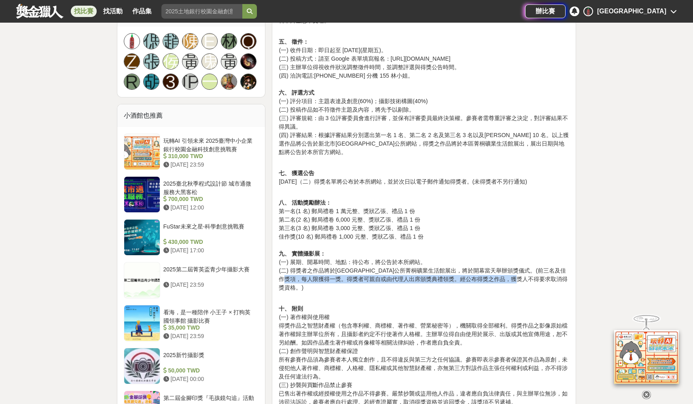
click at [316, 269] on p "八、 活動獎勵辦法： 第一名(1 名) 郵局禮卷 1 萬元整、獎狀乙張、禮品 1 份 第二名(2 名) 郵局禮卷 6,000 元整、獎狀乙張、禮品 1 份 第…" at bounding box center [424, 241] width 290 height 102
drag, startPoint x: 307, startPoint y: 269, endPoint x: 456, endPoint y: 277, distance: 149.1
click at [456, 277] on div "2025 年光影平溪-在時間裡漫遊攝影比賽簡章 一、 計畫目的 新北市平溪區有許多知名的「網紅打卡點」，這些地方經常成為攝影愛好者和旅遊者的熱門拍照地點，透過…" at bounding box center [424, 144] width 290 height 831
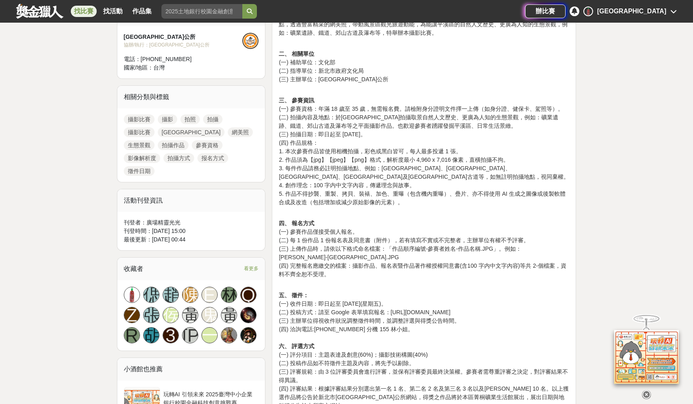
scroll to position [273, 0]
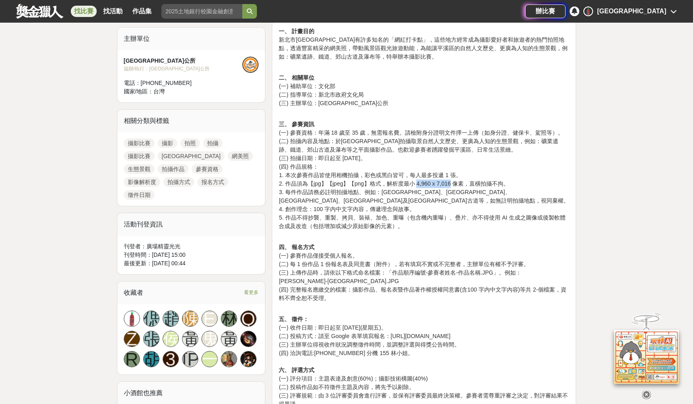
drag, startPoint x: 416, startPoint y: 183, endPoint x: 451, endPoint y: 184, distance: 34.8
click at [451, 184] on p "三、 參賽資訊 (一) 參賽資格：年滿 18 歲至 35 歲，無需報名費。請檢附身分證明文件擇一上傳（如身分證、健保卡、駕照等）。 (二) 拍攝內容及地點：於…" at bounding box center [424, 171] width 290 height 119
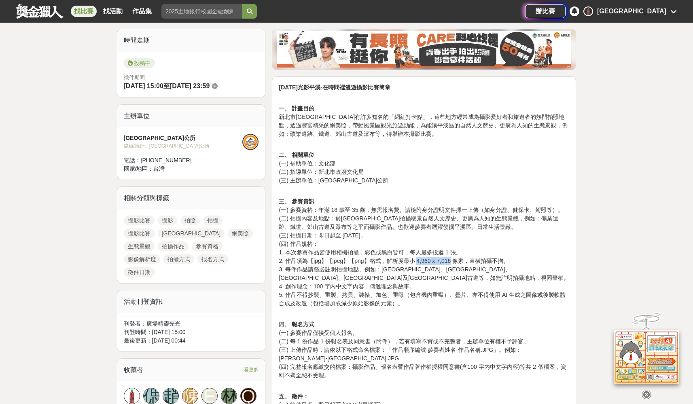
scroll to position [174, 0]
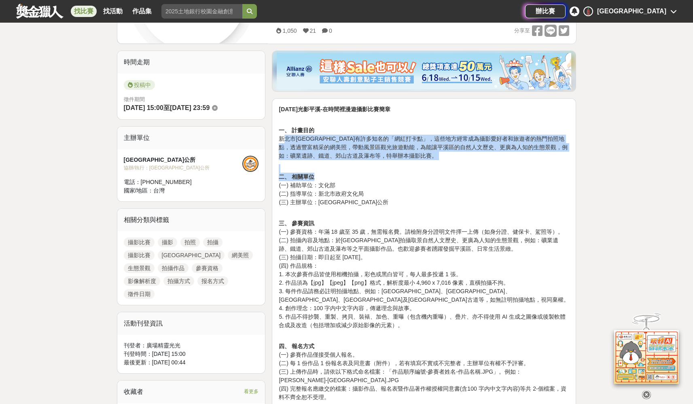
drag, startPoint x: 283, startPoint y: 138, endPoint x: 406, endPoint y: 174, distance: 128.4
click at [407, 175] on p "二、 相關單位 (一) 補助單位：文化部 (二) 指導單位：新北市政府文化局 (三) 主辦單位：新北市平溪區公所" at bounding box center [424, 185] width 290 height 42
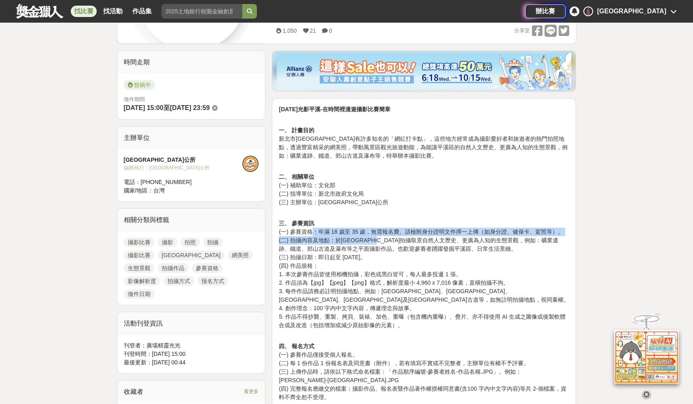
drag, startPoint x: 317, startPoint y: 232, endPoint x: 403, endPoint y: 237, distance: 86.3
click at [403, 237] on p "三、 參賽資訊 (一) 參賽資格：年滿 18 歲至 35 歲，無需報名費。請檢附身分證明文件擇一上傳（如身分證、健保卡、駕照等）。 (二) 拍攝內容及地點：於…" at bounding box center [424, 270] width 290 height 119
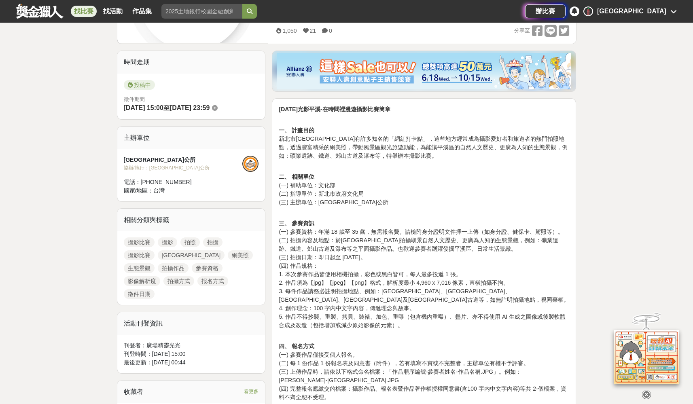
click at [432, 234] on p "三、 參賽資訊 (一) 參賽資格：年滿 18 歲至 35 歲，無需報名費。請檢附身分證明文件擇一上傳（如身分證、健保卡、駕照等）。 (二) 拍攝內容及地點：於…" at bounding box center [424, 270] width 290 height 119
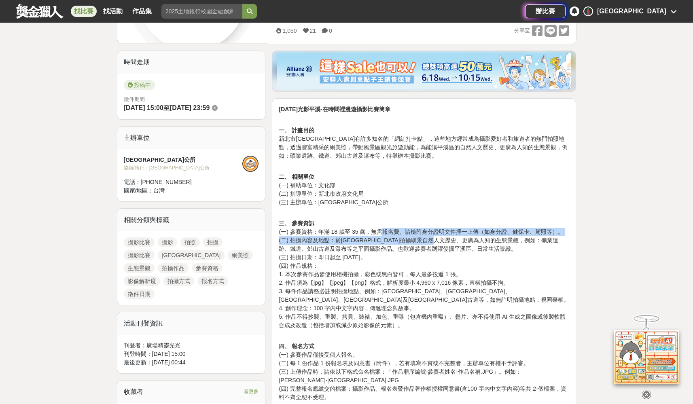
drag, startPoint x: 385, startPoint y: 231, endPoint x: 480, endPoint y: 236, distance: 94.8
click at [470, 237] on p "三、 參賽資訊 (一) 參賽資格：年滿 18 歲至 35 歲，無需報名費。請檢附身分證明文件擇一上傳（如身分證、健保卡、駕照等）。 (二) 拍攝內容及地點：於…" at bounding box center [424, 270] width 290 height 119
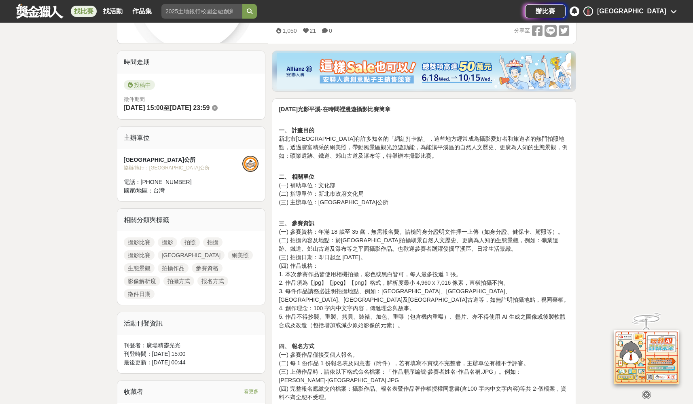
click at [496, 236] on p "三、 參賽資訊 (一) 參賽資格：年滿 18 歲至 35 歲，無需報名費。請檢附身分證明文件擇一上傳（如身分證、健保卡、駕照等）。 (二) 拍攝內容及地點：於…" at bounding box center [424, 270] width 290 height 119
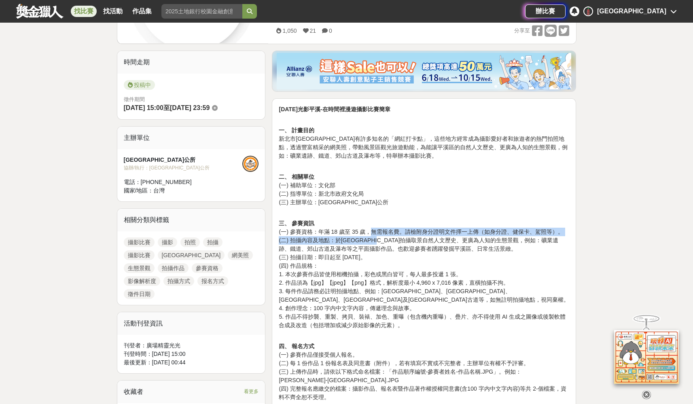
drag, startPoint x: 388, startPoint y: 237, endPoint x: 368, endPoint y: 233, distance: 20.3
click at [371, 233] on p "三、 參賽資訊 (一) 參賽資格：年滿 18 歲至 35 歲，無需報名費。請檢附身分證明文件擇一上傳（如身分證、健保卡、駕照等）。 (二) 拍攝內容及地點：於…" at bounding box center [424, 270] width 290 height 119
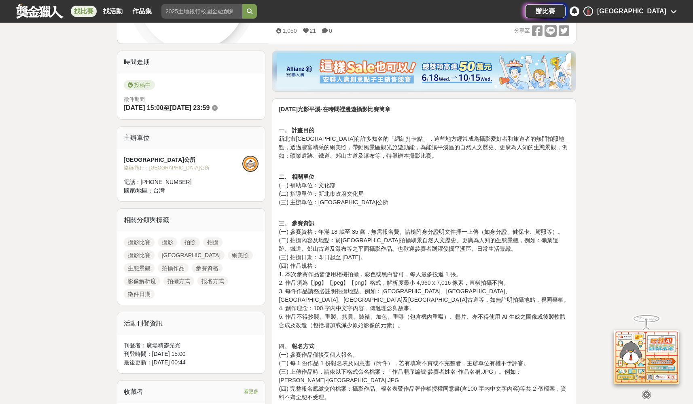
click at [367, 233] on p "三、 參賽資訊 (一) 參賽資格：年滿 18 歲至 35 歲，無需報名費。請檢附身分證明文件擇一上傳（如身分證、健保卡、駕照等）。 (二) 拍攝內容及地點：於…" at bounding box center [424, 270] width 290 height 119
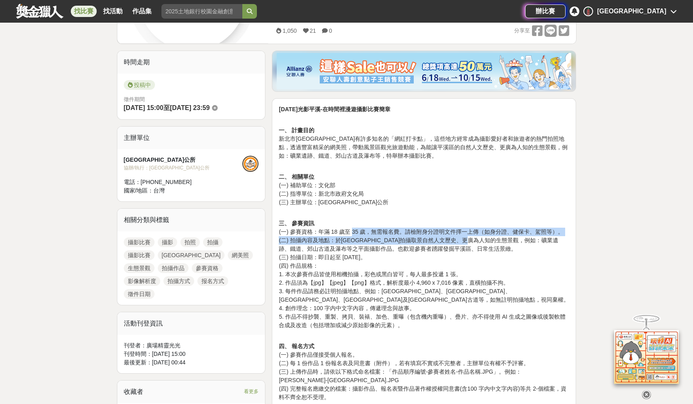
drag, startPoint x: 354, startPoint y: 233, endPoint x: 506, endPoint y: 240, distance: 152.7
click at [506, 240] on p "三、 參賽資訊 (一) 參賽資格：年滿 18 歲至 35 歲，無需報名費。請檢附身分證明文件擇一上傳（如身分證、健保卡、駕照等）。 (二) 拍攝內容及地點：於…" at bounding box center [424, 270] width 290 height 119
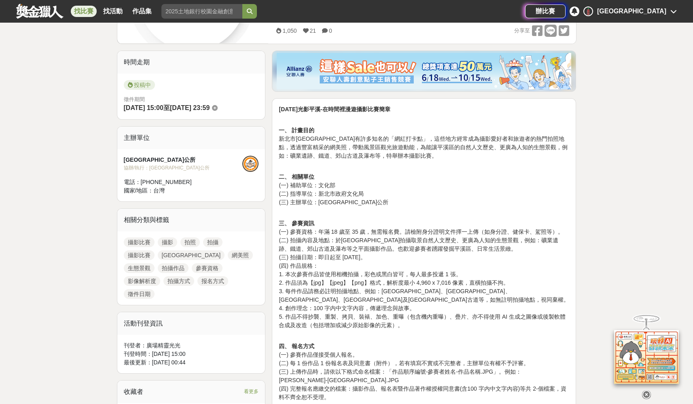
click at [520, 241] on p "三、 參賽資訊 (一) 參賽資格：年滿 18 歲至 35 歲，無需報名費。請檢附身分證明文件擇一上傳（如身分證、健保卡、駕照等）。 (二) 拍攝內容及地點：於…" at bounding box center [424, 270] width 290 height 119
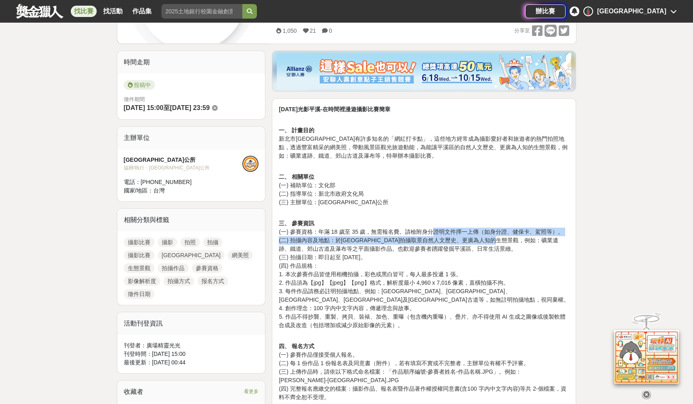
drag, startPoint x: 531, startPoint y: 241, endPoint x: 433, endPoint y: 231, distance: 98.4
click at [433, 231] on p "三、 參賽資訊 (一) 參賽資格：年滿 18 歲至 35 歲，無需報名費。請檢附身分證明文件擇一上傳（如身分證、健保卡、駕照等）。 (二) 拍攝內容及地點：於…" at bounding box center [424, 270] width 290 height 119
click at [434, 230] on p "三、 參賽資訊 (一) 參賽資格：年滿 18 歲至 35 歲，無需報名費。請檢附身分證明文件擇一上傳（如身分證、健保卡、駕照等）。 (二) 拍攝內容及地點：於…" at bounding box center [424, 270] width 290 height 119
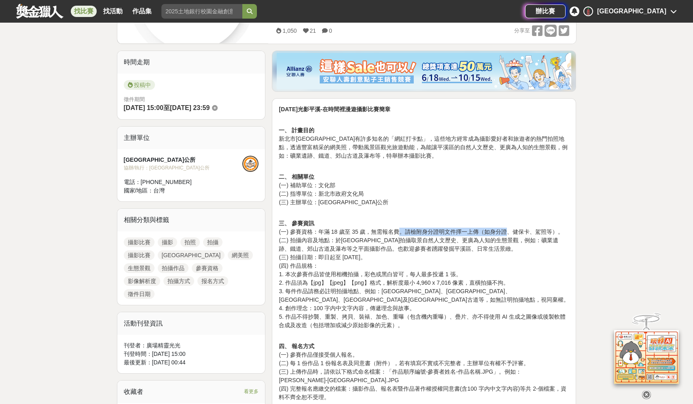
drag, startPoint x: 398, startPoint y: 228, endPoint x: 508, endPoint y: 233, distance: 110.5
click at [508, 233] on p "三、 參賽資訊 (一) 參賽資格：年滿 18 歲至 35 歲，無需報名費。請檢附身分證明文件擇一上傳（如身分證、健保卡、駕照等）。 (二) 拍攝內容及地點：於…" at bounding box center [424, 270] width 290 height 119
click at [509, 233] on p "三、 參賽資訊 (一) 參賽資格：年滿 18 歲至 35 歲，無需報名費。請檢附身分證明文件擇一上傳（如身分證、健保卡、駕照等）。 (二) 拍攝內容及地點：於…" at bounding box center [424, 270] width 290 height 119
drag, startPoint x: 491, startPoint y: 232, endPoint x: 475, endPoint y: 231, distance: 15.8
click at [475, 231] on p "三、 參賽資訊 (一) 參賽資格：年滿 18 歲至 35 歲，無需報名費。請檢附身分證明文件擇一上傳（如身分證、健保卡、駕照等）。 (二) 拍攝內容及地點：於…" at bounding box center [424, 270] width 290 height 119
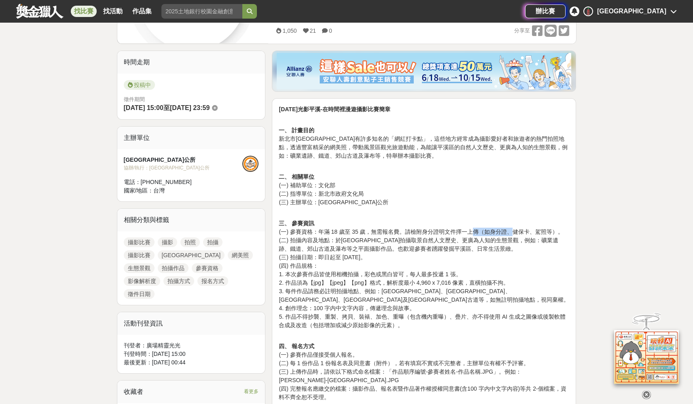
click at [475, 231] on p "三、 參賽資訊 (一) 參賽資格：年滿 18 歲至 35 歲，無需報名費。請檢附身分證明文件擇一上傳（如身分證、健保卡、駕照等）。 (二) 拍攝內容及地點：於…" at bounding box center [424, 270] width 290 height 119
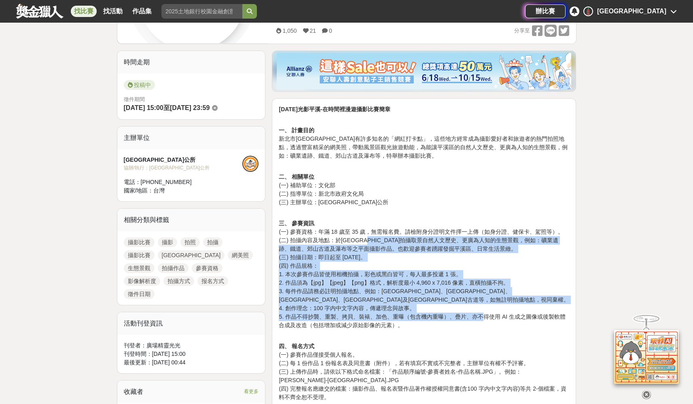
drag, startPoint x: 395, startPoint y: 250, endPoint x: 494, endPoint y: 314, distance: 117.6
click at [482, 314] on p "三、 參賽資訊 (一) 參賽資格：年滿 18 歲至 35 歲，無需報名費。請檢附身分證明文件擇一上傳（如身分證、健保卡、駕照等）。 (二) 拍攝內容及地點：於…" at bounding box center [424, 270] width 290 height 119
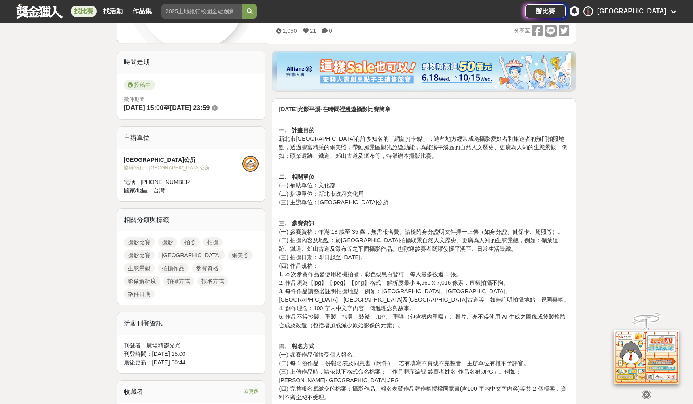
click at [494, 314] on p "三、 參賽資訊 (一) 參賽資格：年滿 18 歲至 35 歲，無需報名費。請檢附身分證明文件擇一上傳（如身分證、健保卡、駕照等）。 (二) 拍攝內容及地點：於…" at bounding box center [424, 270] width 290 height 119
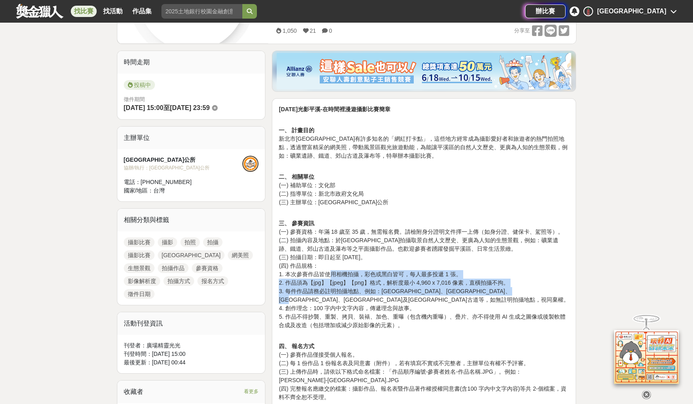
drag, startPoint x: 501, startPoint y: 292, endPoint x: 323, endPoint y: 271, distance: 179.2
click at [327, 273] on p "三、 參賽資訊 (一) 參賽資格：年滿 18 歲至 35 歲，無需報名費。請檢附身分證明文件擇一上傳（如身分證、健保卡、駕照等）。 (二) 拍攝內容及地點：於…" at bounding box center [424, 270] width 290 height 119
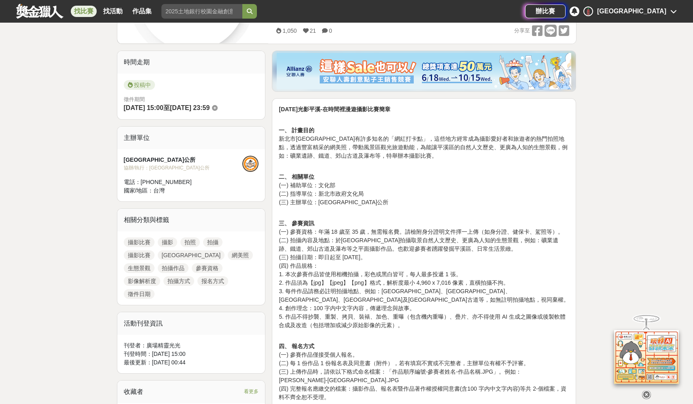
click at [322, 271] on p "三、 參賽資訊 (一) 參賽資格：年滿 18 歲至 35 歲，無需報名費。請檢附身分證明文件擇一上傳（如身分證、健保卡、駕照等）。 (二) 拍攝內容及地點：於…" at bounding box center [424, 270] width 290 height 119
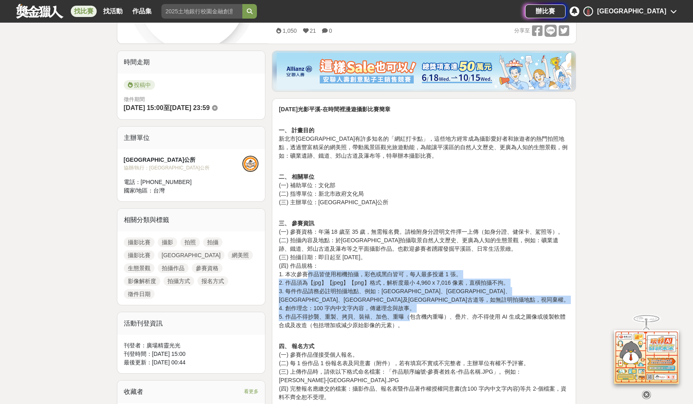
drag, startPoint x: 305, startPoint y: 274, endPoint x: 420, endPoint y: 318, distance: 122.9
click at [412, 318] on p "三、 參賽資訊 (一) 參賽資格：年滿 18 歲至 35 歲，無需報名費。請檢附身分證明文件擇一上傳（如身分證、健保卡、駕照等）。 (二) 拍攝內容及地點：於…" at bounding box center [424, 270] width 290 height 119
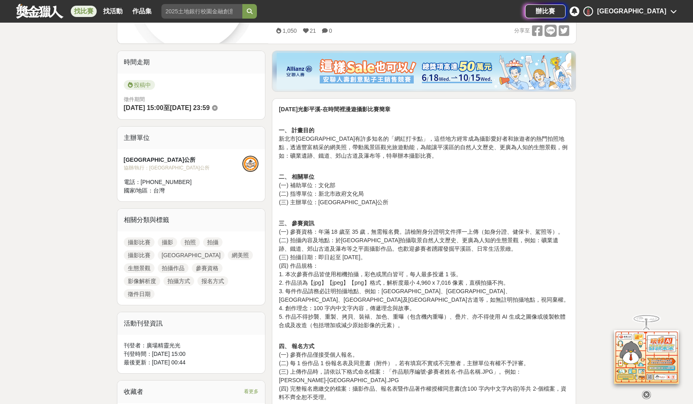
click at [426, 318] on p "三、 參賽資訊 (一) 參賽資格：年滿 18 歲至 35 歲，無需報名費。請檢附身分證明文件擇一上傳（如身分證、健保卡、駕照等）。 (二) 拍攝內容及地點：於…" at bounding box center [424, 270] width 290 height 119
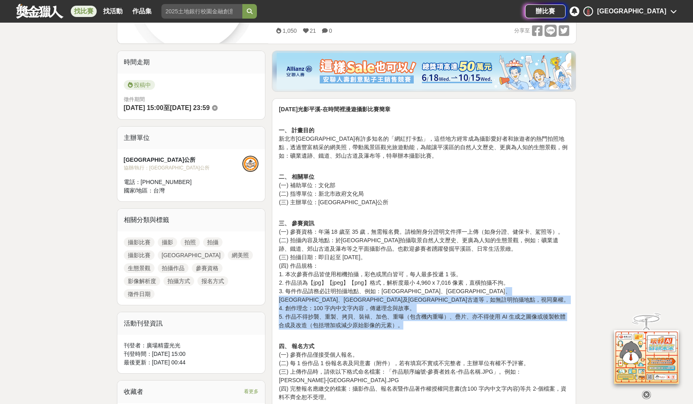
drag, startPoint x: 425, startPoint y: 325, endPoint x: 298, endPoint y: 299, distance: 129.7
click at [298, 299] on p "三、 參賽資訊 (一) 參賽資格：年滿 18 歲至 35 歲，無需報名費。請檢附身分證明文件擇一上傳（如身分證、健保卡、駕照等）。 (二) 拍攝內容及地點：於…" at bounding box center [424, 270] width 290 height 119
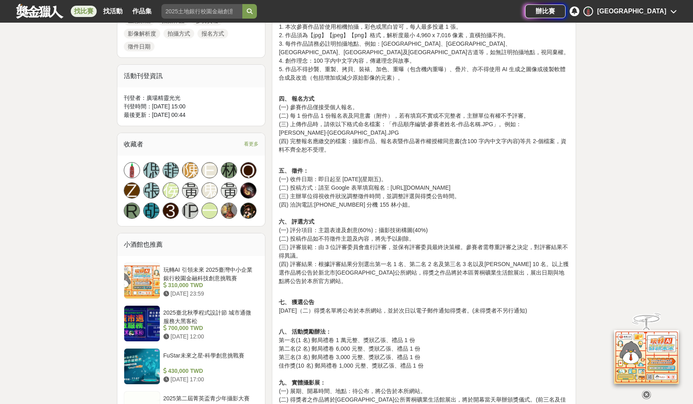
scroll to position [282, 0]
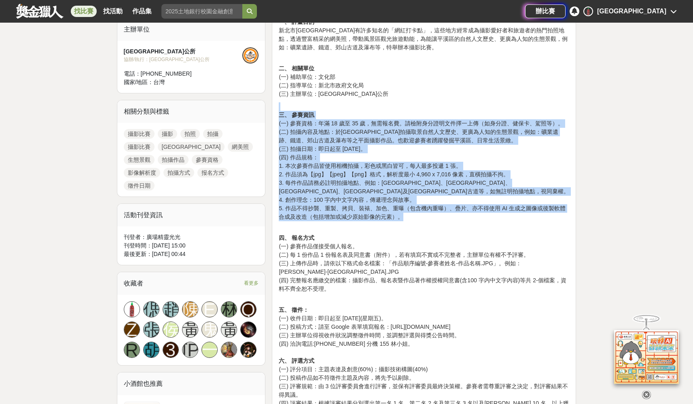
drag, startPoint x: 330, startPoint y: 104, endPoint x: 457, endPoint y: 214, distance: 167.5
click at [457, 214] on p "三、 參賽資訊 (一) 參賽資格：年滿 18 歲至 35 歲，無需報名費。請檢附身分證明文件擇一上傳（如身分證、健保卡、駕照等）。 (二) 拍攝內容及地點：於…" at bounding box center [424, 161] width 290 height 119
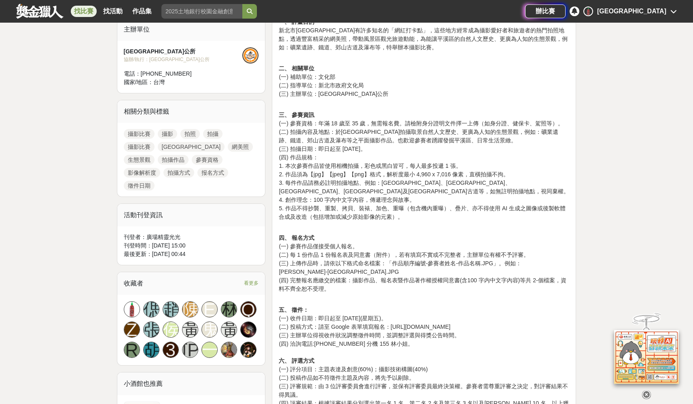
click at [458, 218] on p "三、 參賽資訊 (一) 參賽資格：年滿 18 歲至 35 歲，無需報名費。請檢附身分證明文件擇一上傳（如身分證、健保卡、駕照等）。 (二) 拍攝內容及地點：於…" at bounding box center [424, 161] width 290 height 119
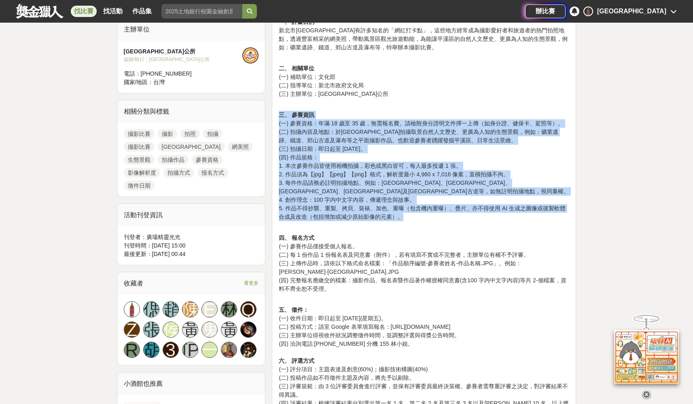
drag, startPoint x: 459, startPoint y: 220, endPoint x: 280, endPoint y: 117, distance: 206.4
click at [280, 117] on p "三、 參賽資訊 (一) 參賽資格：年滿 18 歲至 35 歲，無需報名費。請檢附身分證明文件擇一上傳（如身分證、健保卡、駕照等）。 (二) 拍攝內容及地點：於…" at bounding box center [424, 161] width 290 height 119
click at [280, 117] on strong "三、 參賽資訊" at bounding box center [297, 115] width 36 height 6
drag, startPoint x: 315, startPoint y: 113, endPoint x: 491, endPoint y: 242, distance: 218.1
click at [491, 242] on div "2025 年光影平溪-在時間裡漫遊攝影比賽簡章 一、 計畫目的 新北市平溪區有許多知名的「網紅打卡點」，這些地方經常成為攝影愛好者和旅遊者的熱門拍照地點，透過…" at bounding box center [424, 412] width 290 height 831
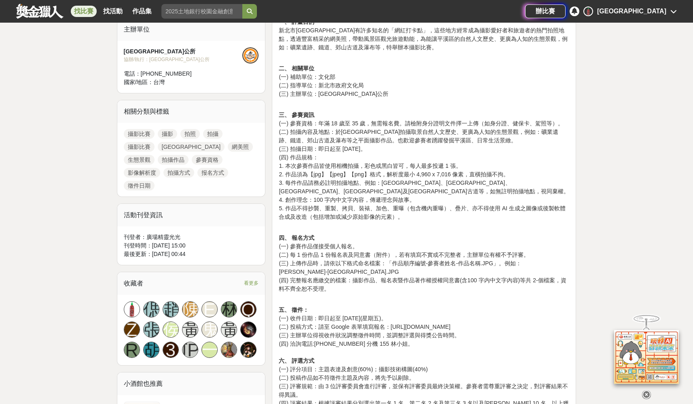
click at [496, 267] on p "四、 報名方式 (一) 參賽作品僅接受個人報名。 (二) 每 1 份作品 1 份報名表及同意書（附件），若有填寫不實或不完整者，主辦單位有權不予評審。 (三)…" at bounding box center [424, 259] width 290 height 68
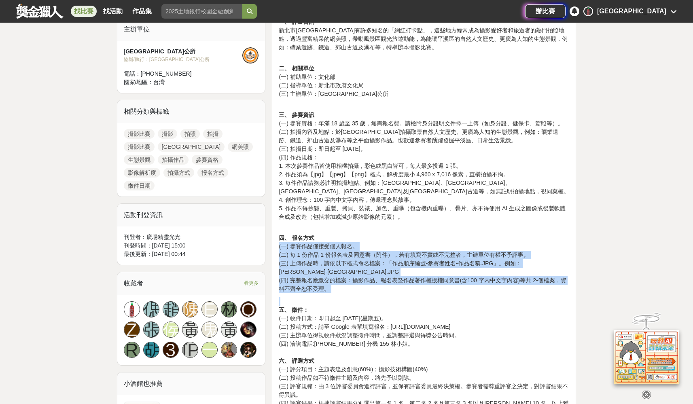
drag, startPoint x: 456, startPoint y: 299, endPoint x: 278, endPoint y: 246, distance: 186.1
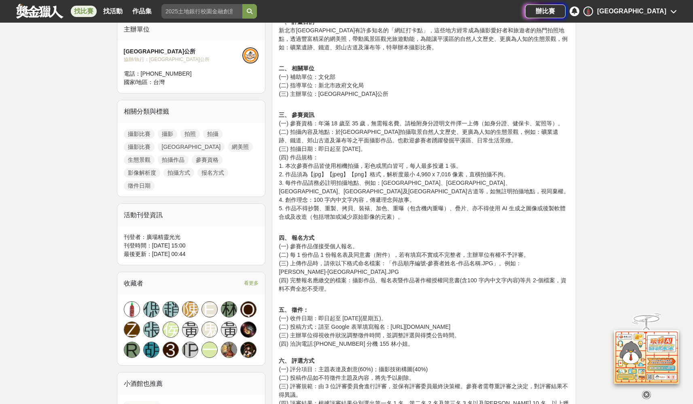
drag, startPoint x: 280, startPoint y: 247, endPoint x: 302, endPoint y: 248, distance: 22.3
click at [280, 247] on p "四、 報名方式 (一) 參賽作品僅接受個人報名。 (二) 每 1 份作品 1 份報名表及同意書（附件），若有填寫不實或不完整者，主辦單位有權不予評審。 (三)…" at bounding box center [424, 259] width 290 height 68
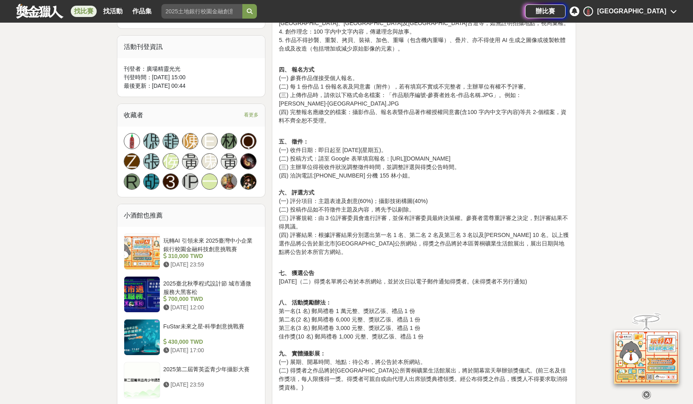
scroll to position [0, 0]
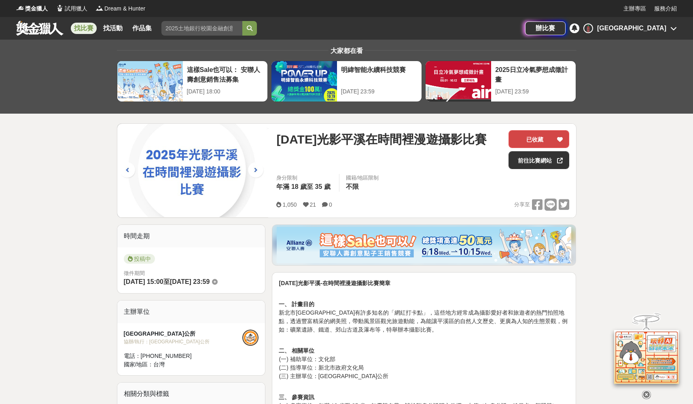
click at [554, 139] on button "已收藏" at bounding box center [538, 139] width 61 height 18
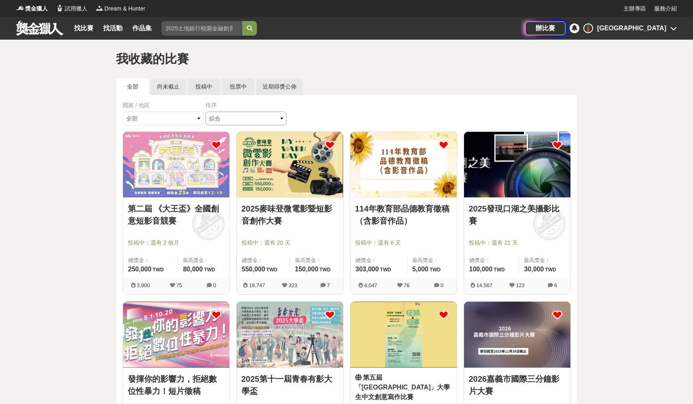
click at [234, 121] on select "綜合 熱門 獎金 截止 最新" at bounding box center [245, 119] width 81 height 14
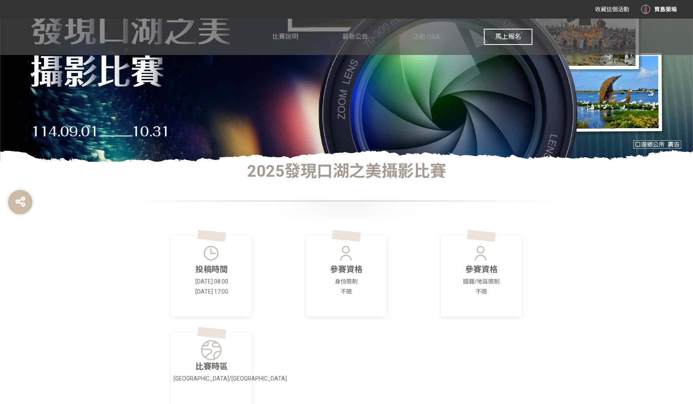
scroll to position [230, 0]
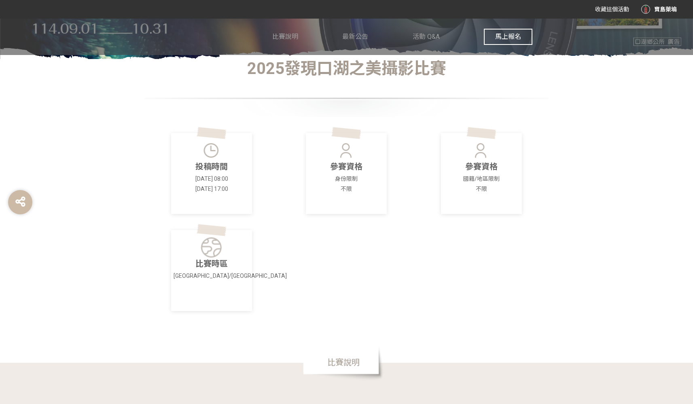
drag, startPoint x: 203, startPoint y: 180, endPoint x: 282, endPoint y: 193, distance: 79.5
click at [240, 193] on div "投稿時間 2025-09-01 08:00 2025-10-31 17:00" at bounding box center [211, 173] width 81 height 81
click at [282, 193] on div "參賽資格 身份限制 不限" at bounding box center [346, 173] width 135 height 81
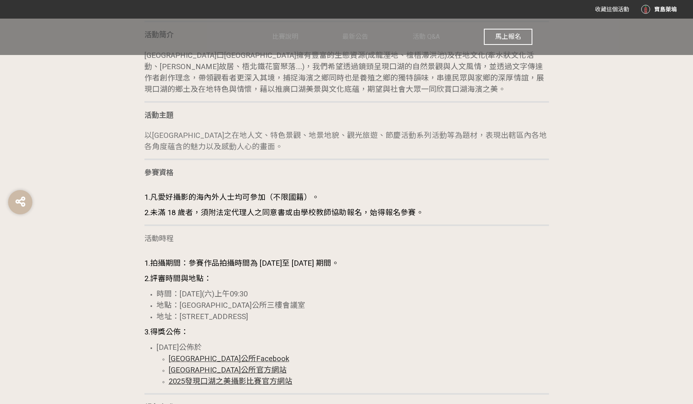
scroll to position [0, 0]
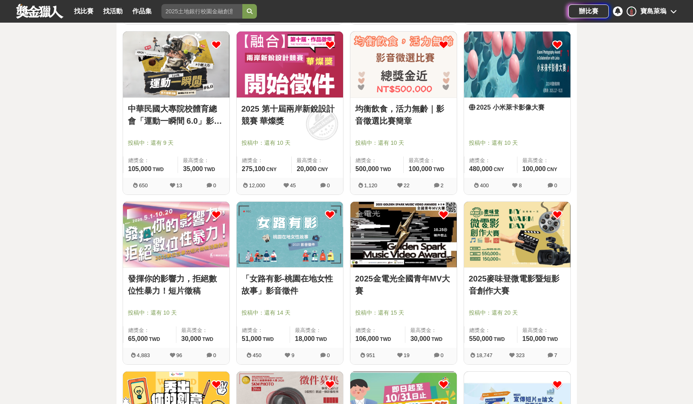
scroll to position [294, 0]
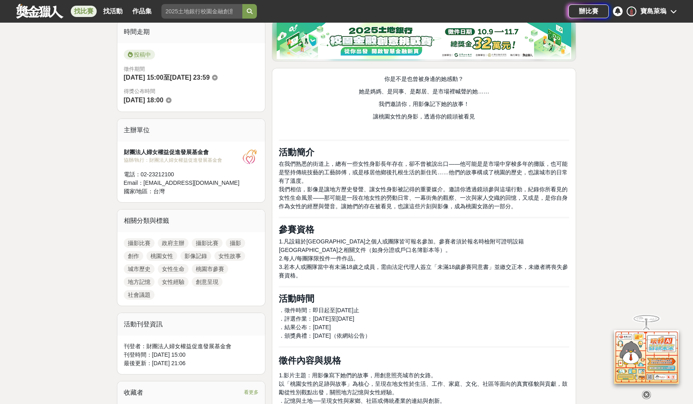
scroll to position [238, 0]
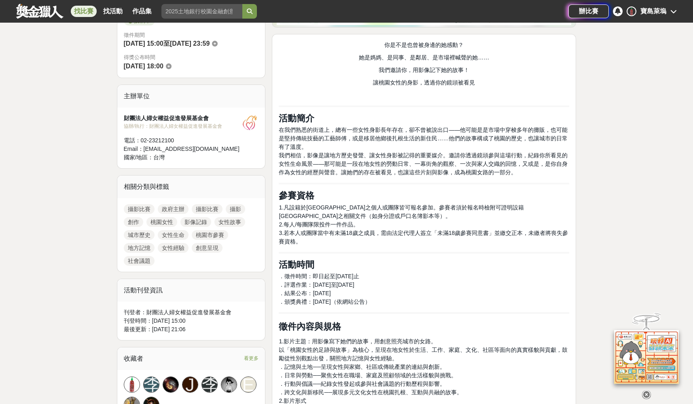
drag, startPoint x: 401, startPoint y: 159, endPoint x: 456, endPoint y: 181, distance: 59.2
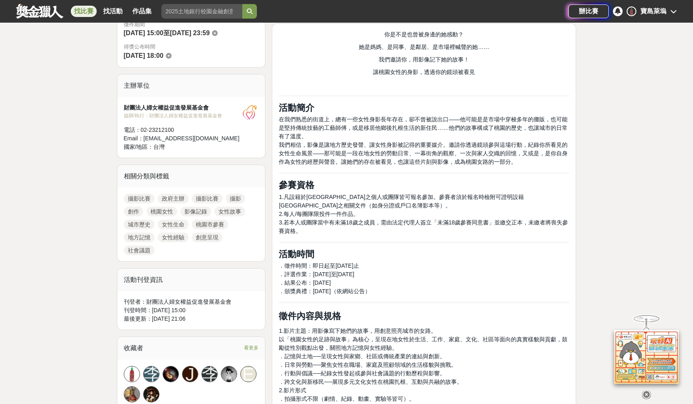
scroll to position [254, 0]
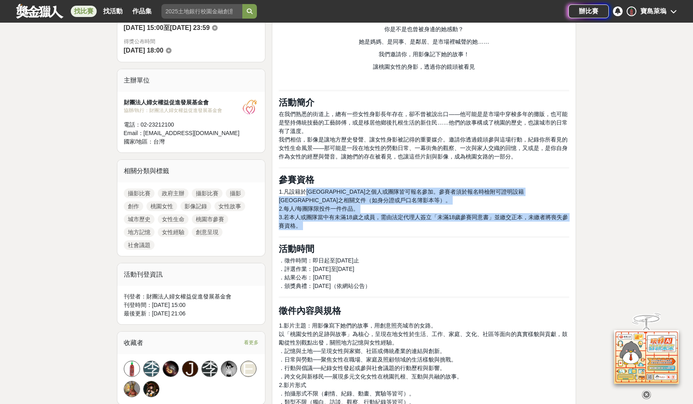
drag, startPoint x: 317, startPoint y: 199, endPoint x: 416, endPoint y: 237, distance: 106.5
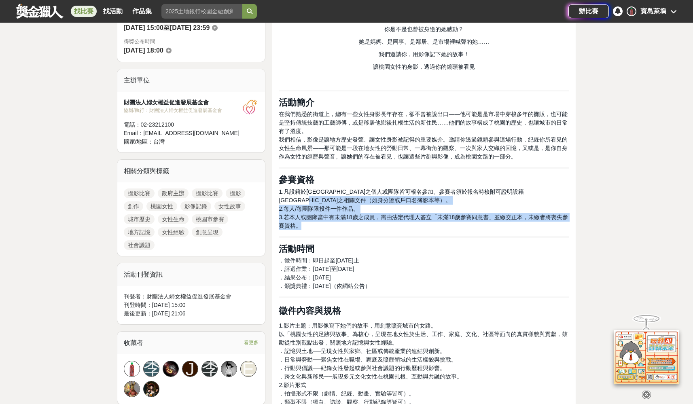
drag, startPoint x: 386, startPoint y: 227, endPoint x: 316, endPoint y: 196, distance: 75.9
click at [316, 196] on p "1.凡設籍於[GEOGRAPHIC_DATA]之個人或團隊皆可報名參加。參賽者須於報名時檢附可證明設籍[GEOGRAPHIC_DATA]之相關文件（如身分證或…" at bounding box center [424, 209] width 290 height 42
click at [316, 196] on span "1.凡設籍於[GEOGRAPHIC_DATA]之個人或團隊皆可報名參加。參賽者須於報名時檢附可證明設籍[GEOGRAPHIC_DATA]之相關文件（如身分證或…" at bounding box center [401, 196] width 245 height 15
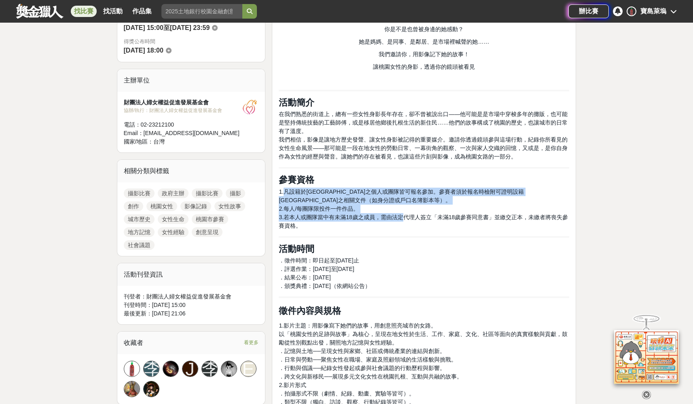
drag, startPoint x: 286, startPoint y: 188, endPoint x: 404, endPoint y: 219, distance: 122.5
click at [404, 219] on p "1.凡設籍於桃園市之個人或團隊皆可報名參加。參賽者須於報名時檢附可證明設籍桃園市之相關文件（如身分證或戶口名簿影本等）。 2.每人/每團隊限投 件一件作品。 …" at bounding box center [424, 209] width 290 height 42
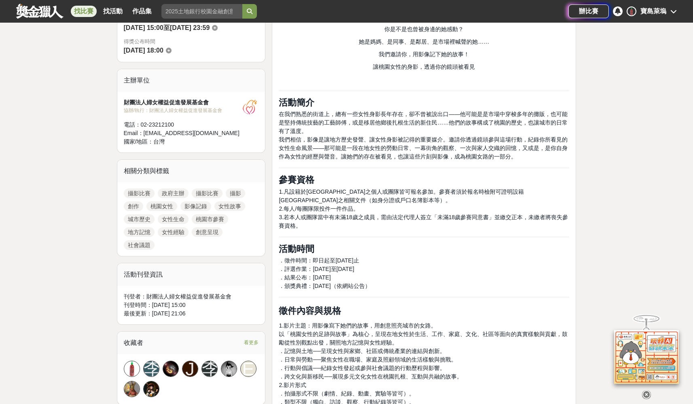
click at [404, 219] on span "滿18歲之成員，需由法定代理人簽立「未滿18歲參賽同意書」並繳交正本，未繳者將喪失參賽資格。" at bounding box center [423, 221] width 289 height 15
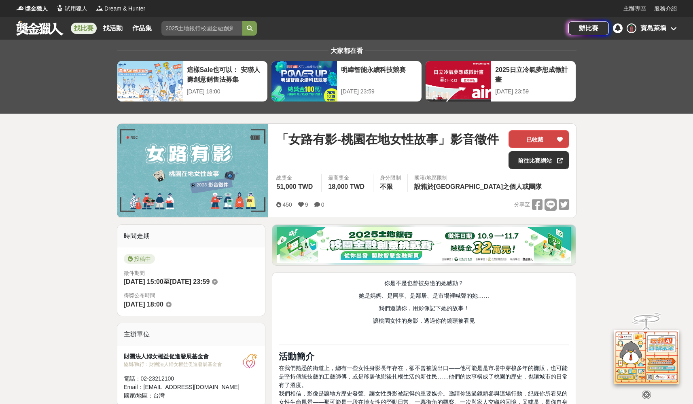
click at [544, 137] on button "已收藏" at bounding box center [538, 139] width 61 height 18
